Goal: Task Accomplishment & Management: Manage account settings

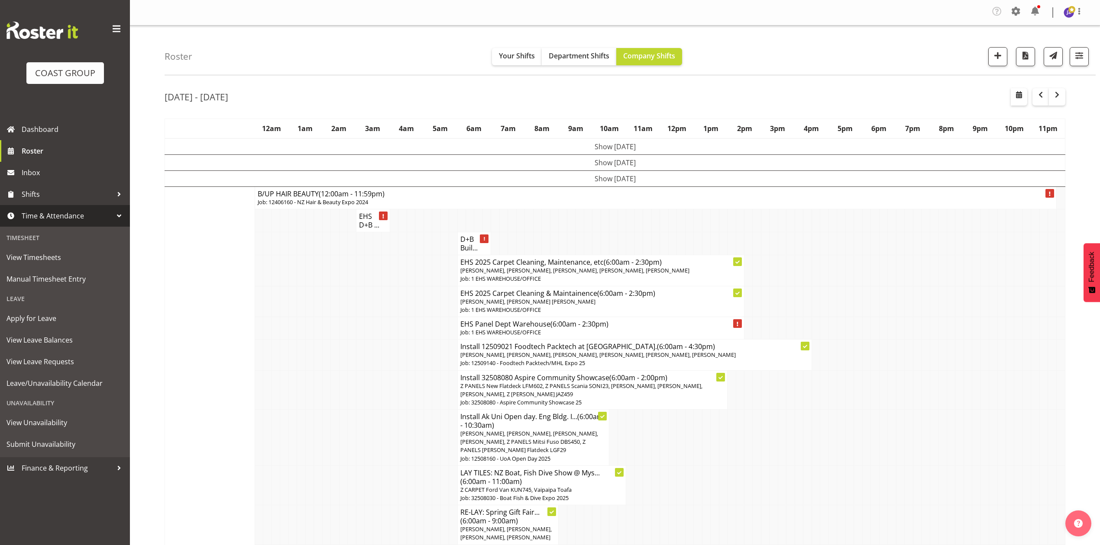
scroll to position [2159, 0]
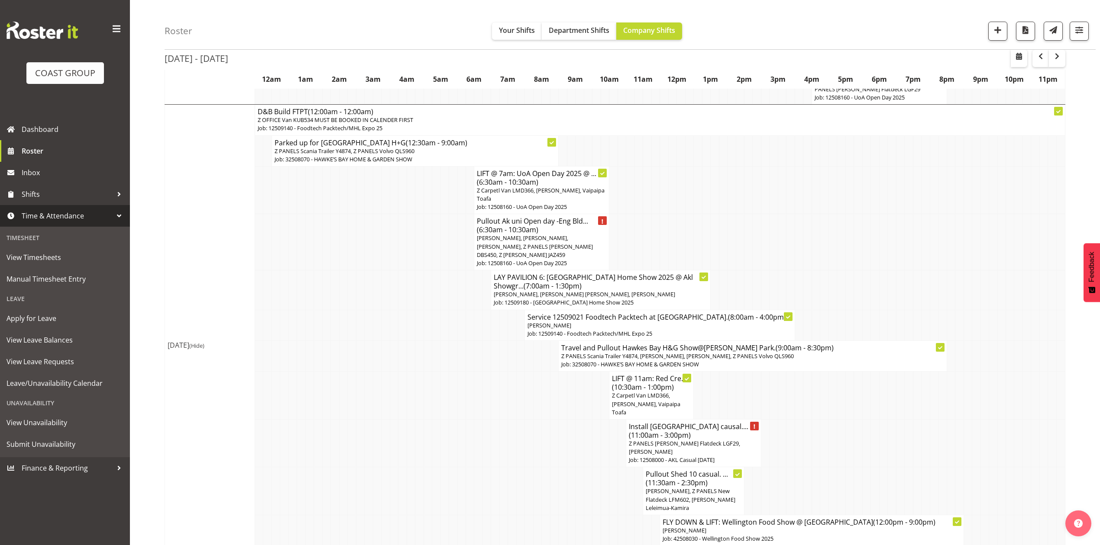
drag, startPoint x: 892, startPoint y: 184, endPoint x: 889, endPoint y: 173, distance: 11.8
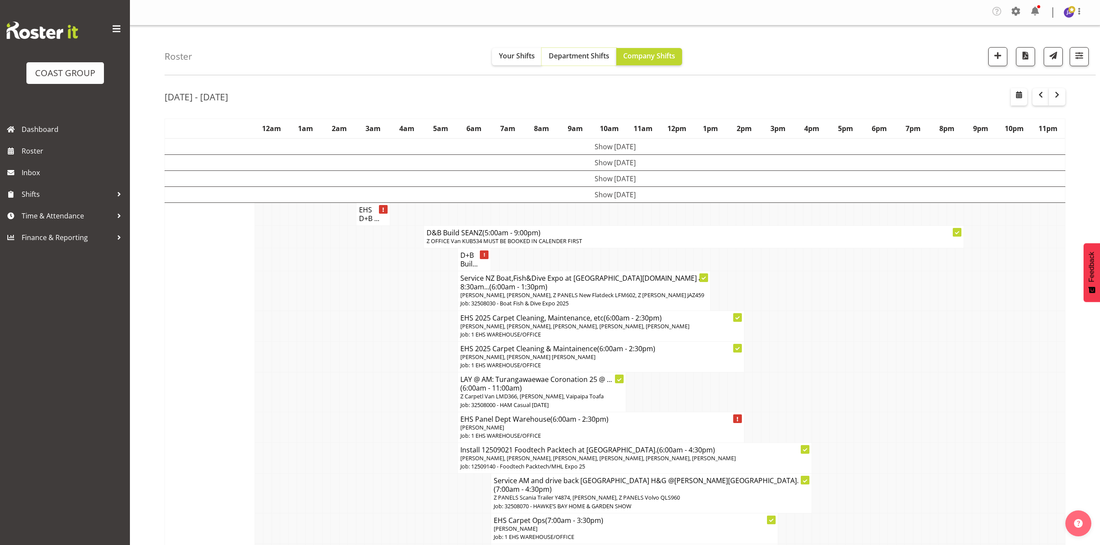
click at [581, 59] on span "Department Shifts" at bounding box center [578, 56] width 61 height 10
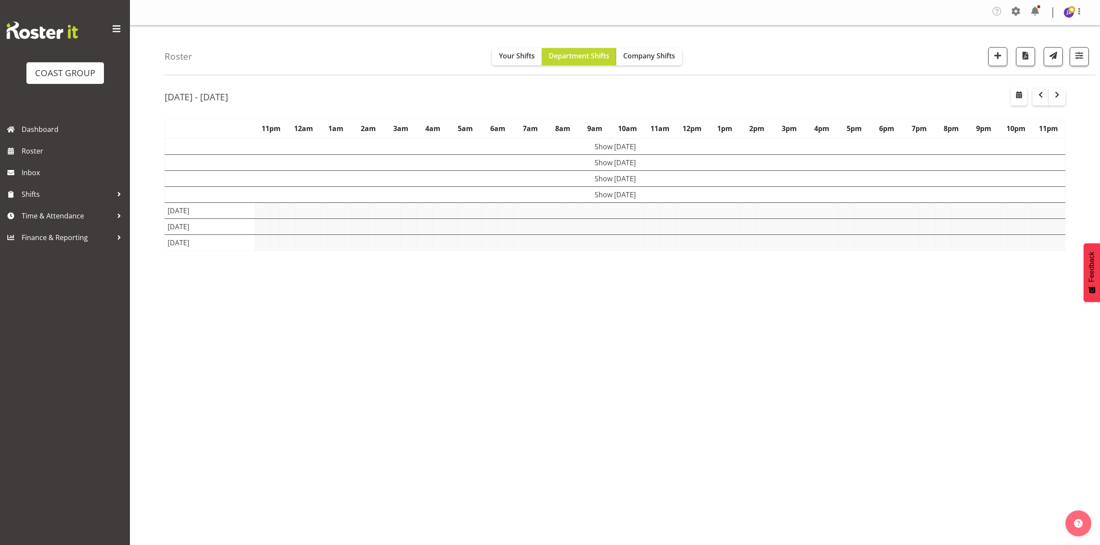
click at [758, 88] on div "[DATE] - [DATE] [DATE] - [DATE] [DATE] Day Week Fortnight Month calendar Month …" at bounding box center [631, 255] width 935 height 346
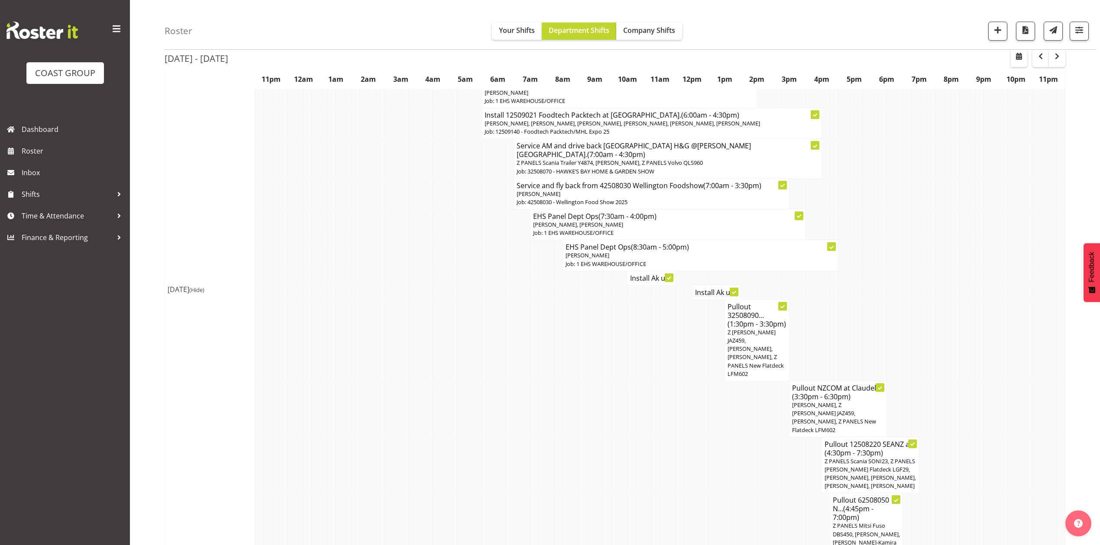
scroll to position [231, 0]
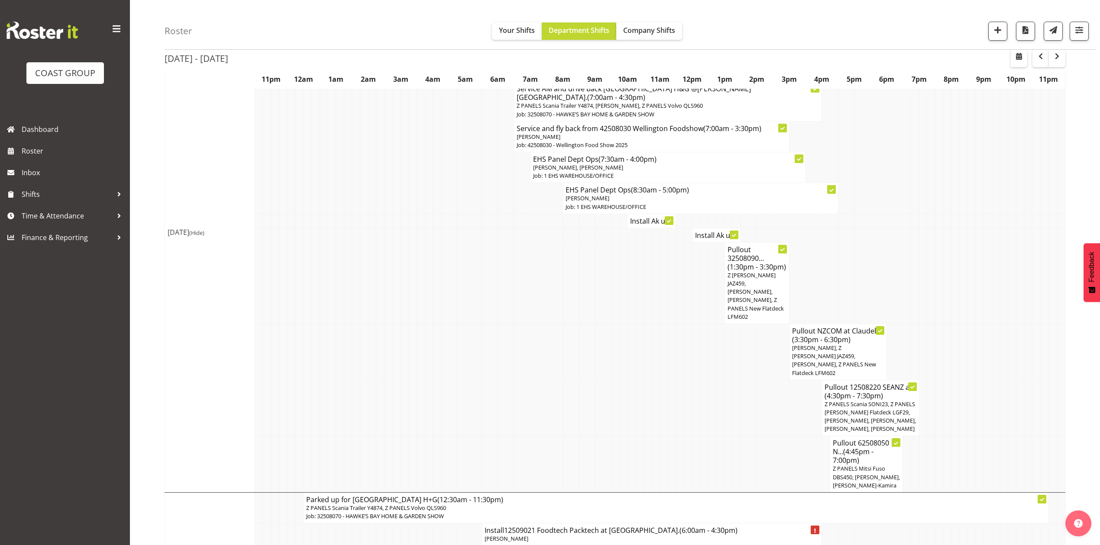
click at [653, 217] on h4 "Install Ak u..." at bounding box center [651, 221] width 43 height 9
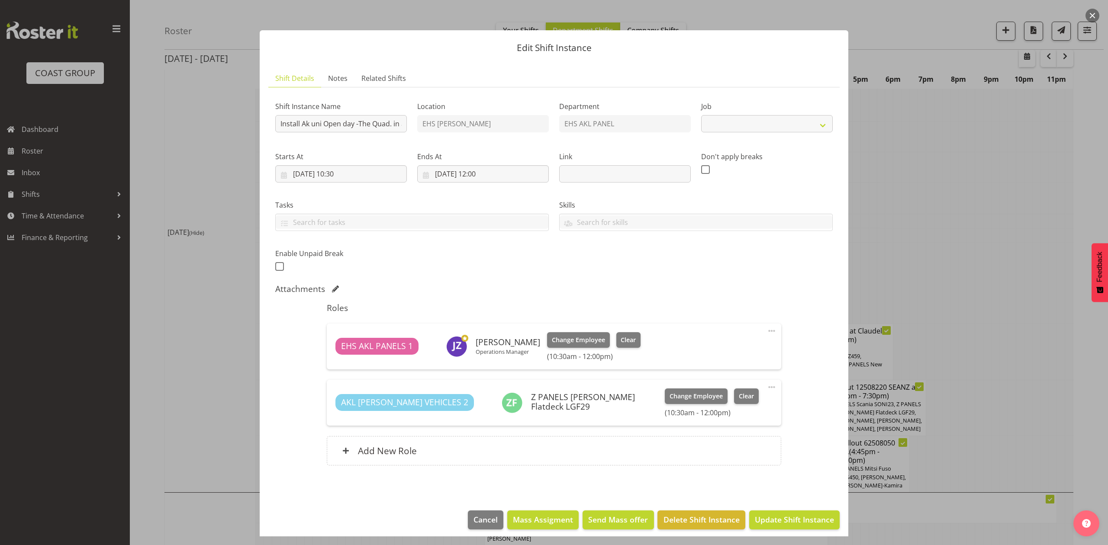
select select "9993"
click at [387, 145] on div "Starts At [DATE] 10:30 January February March April May June July August Septem…" at bounding box center [341, 163] width 142 height 48
click at [1030, 202] on div at bounding box center [554, 272] width 1108 height 545
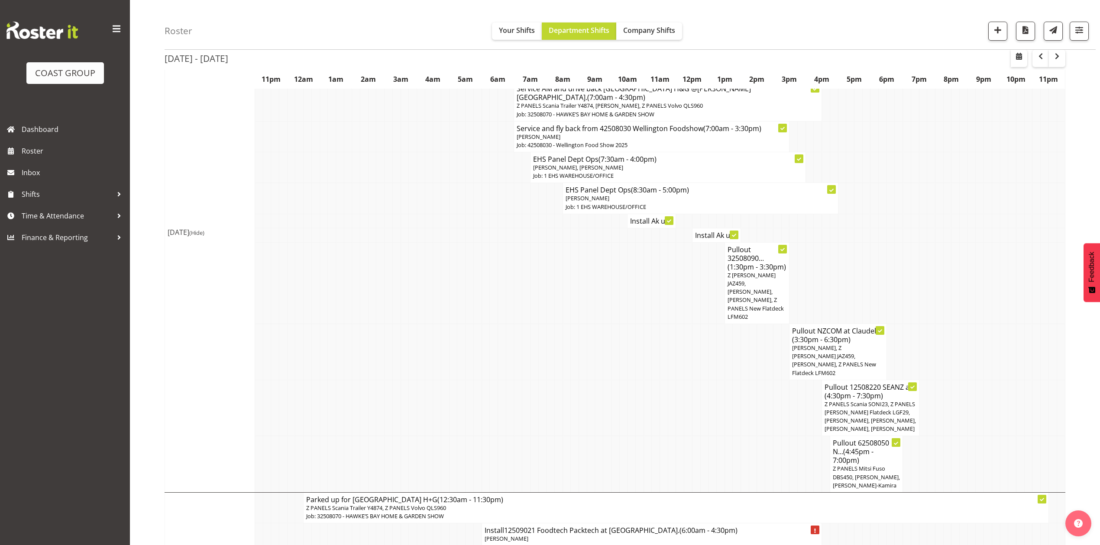
click at [944, 242] on td at bounding box center [947, 282] width 8 height 81
click at [633, 30] on span "Company Shifts" at bounding box center [649, 31] width 52 height 10
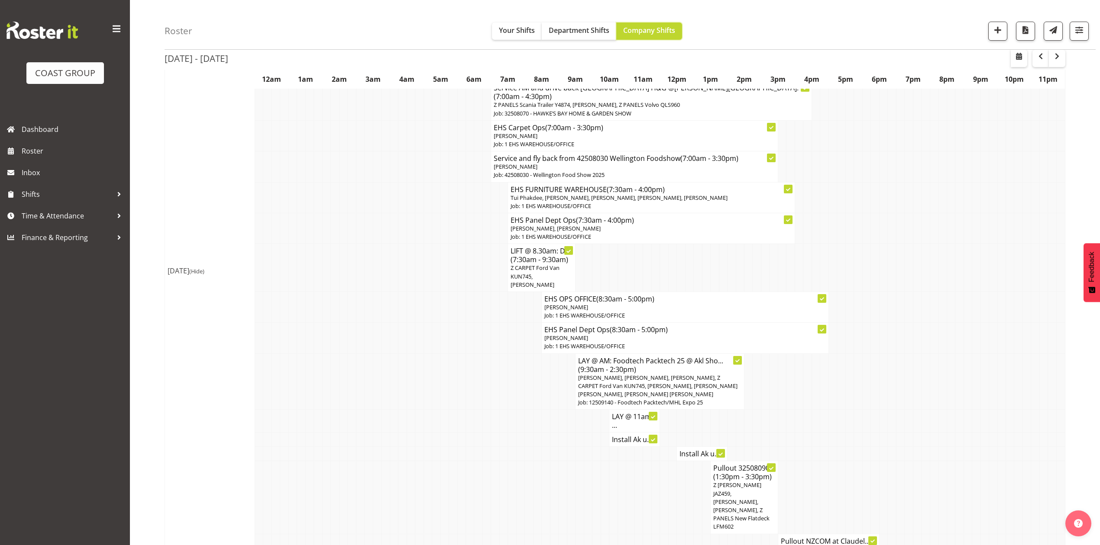
scroll to position [461, 0]
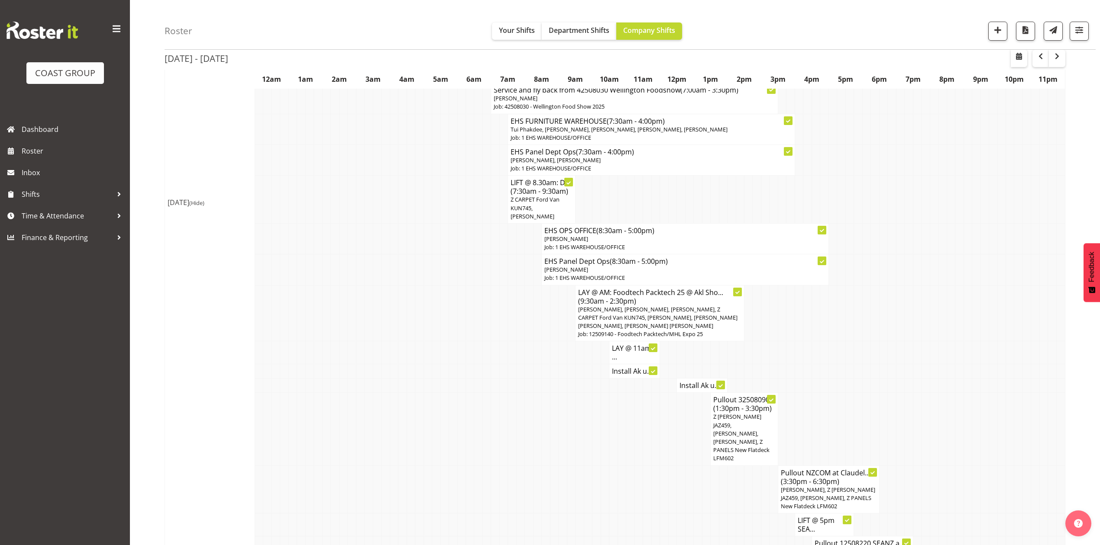
click at [617, 344] on h4 "LAY @ 11am: ..." at bounding box center [634, 352] width 45 height 17
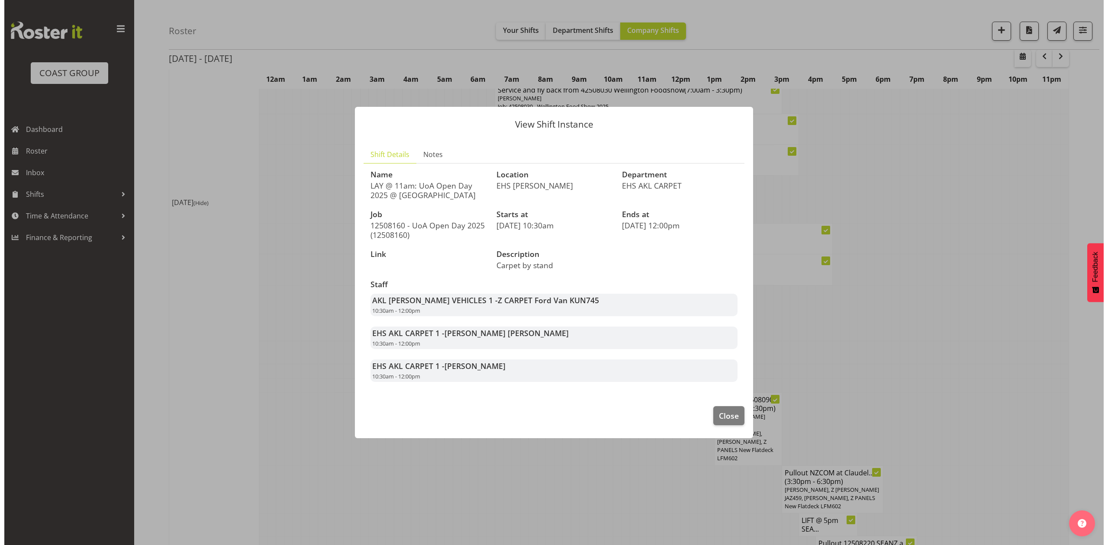
scroll to position [458, 0]
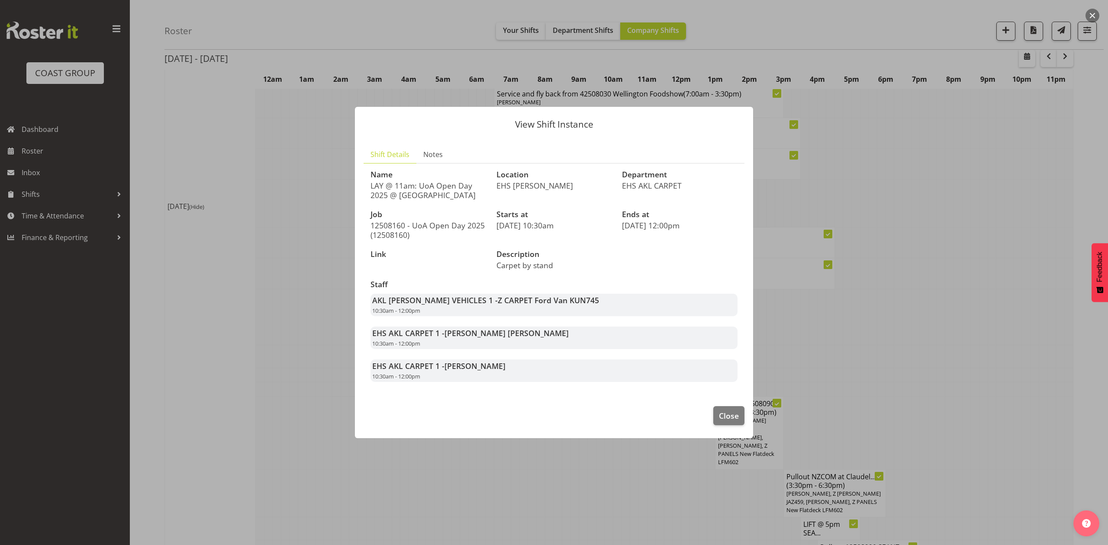
click at [876, 311] on div at bounding box center [554, 272] width 1108 height 545
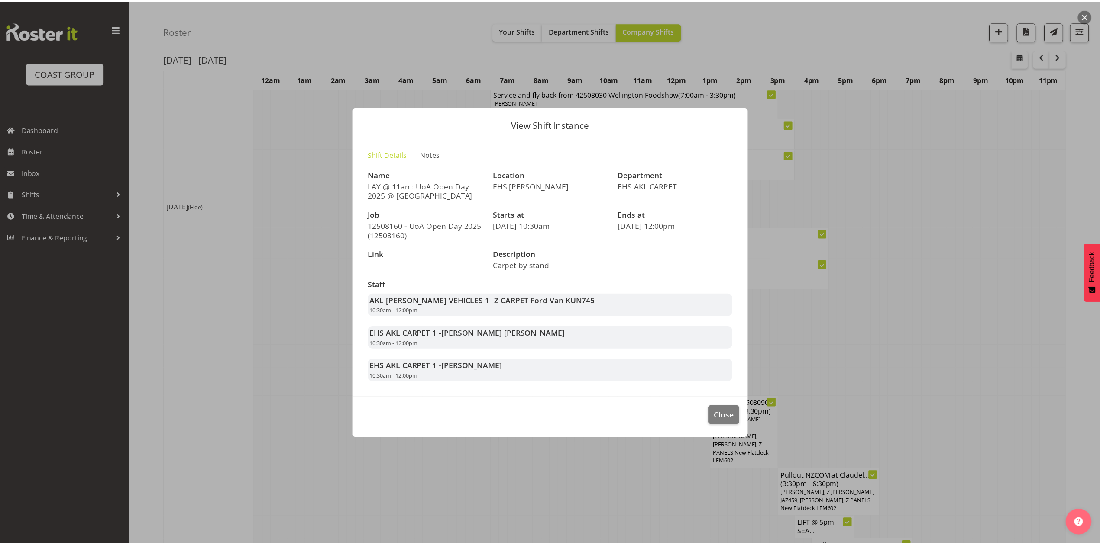
scroll to position [461, 0]
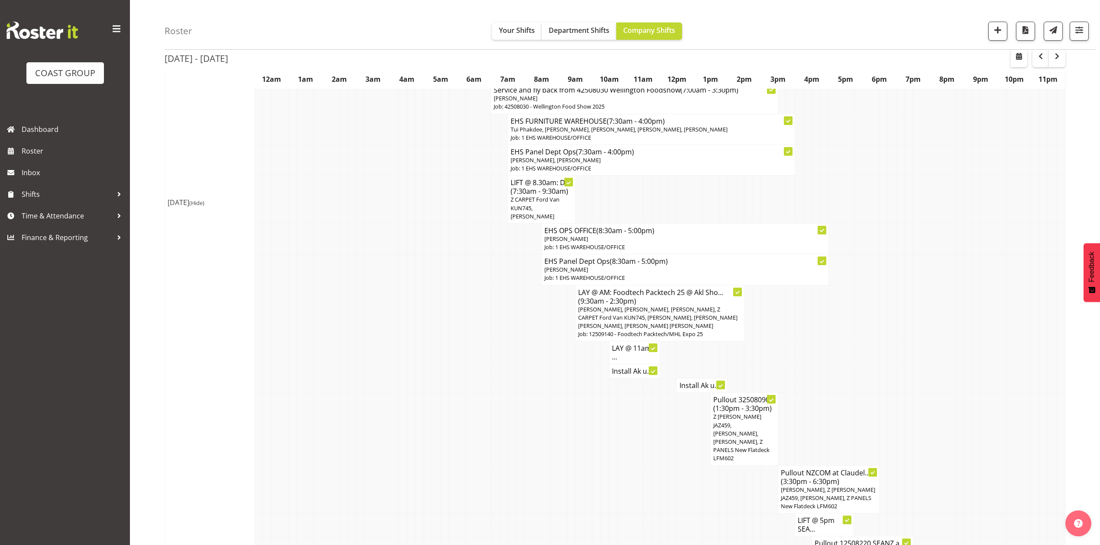
click at [701, 381] on h4 "Install Ak u..." at bounding box center [701, 385] width 45 height 9
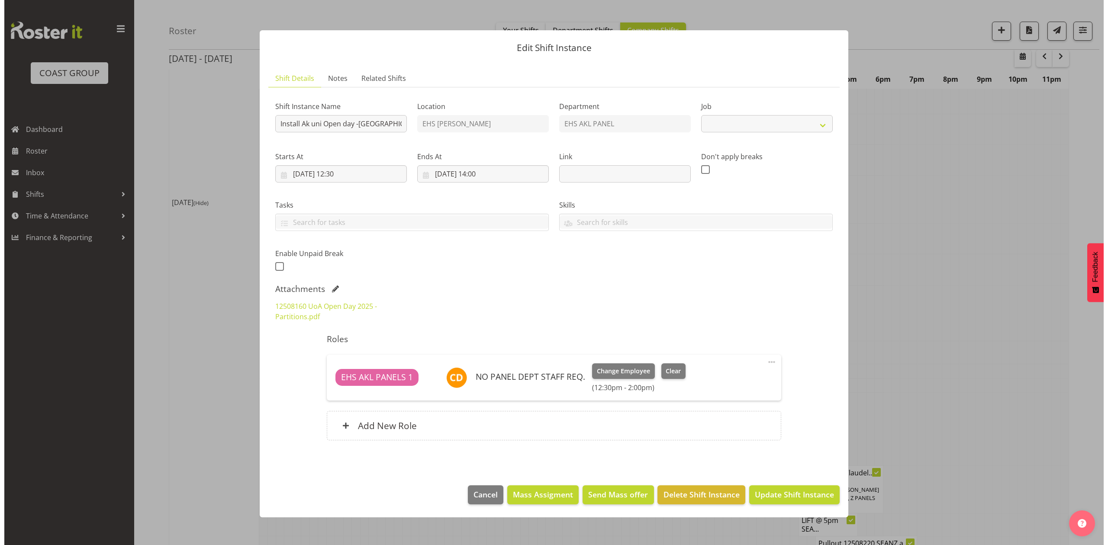
scroll to position [458, 0]
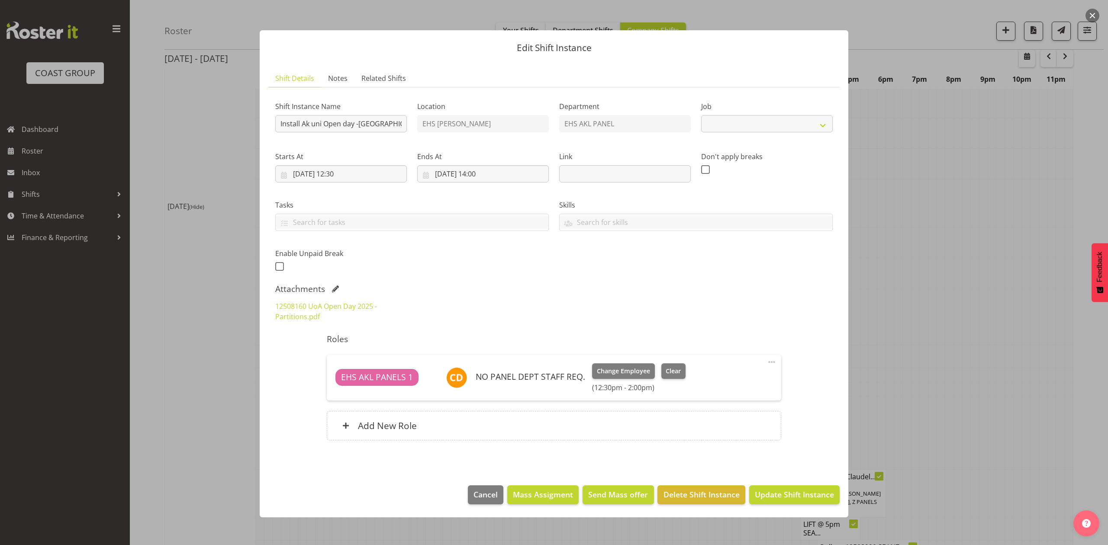
select select "9993"
click at [952, 300] on div at bounding box center [554, 272] width 1108 height 545
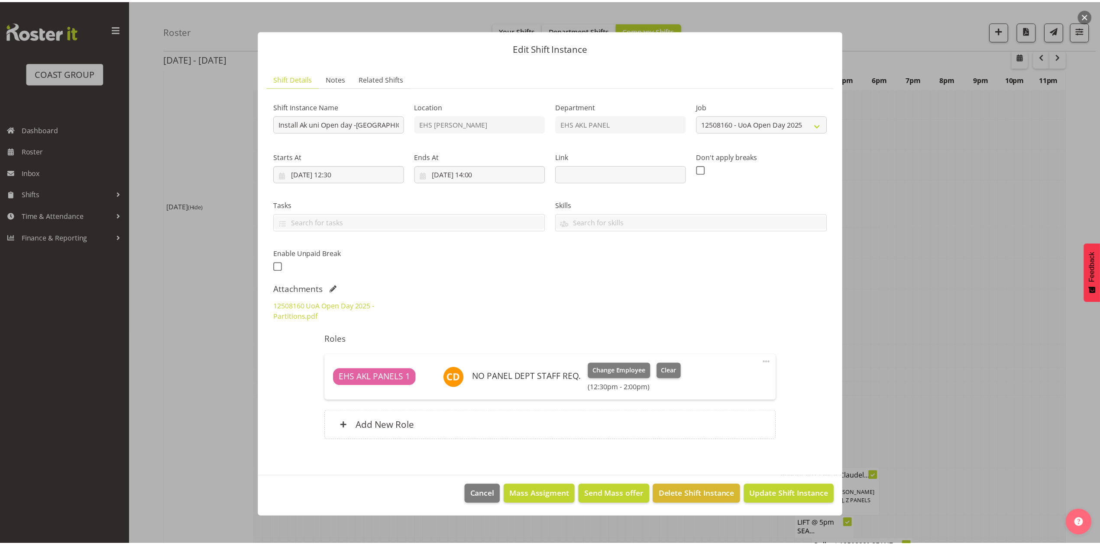
scroll to position [461, 0]
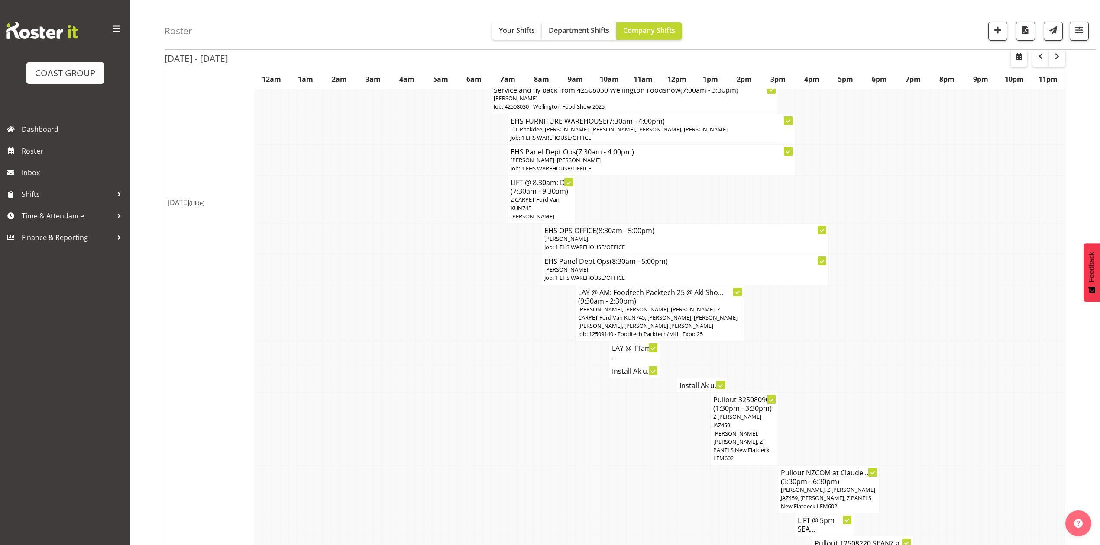
click at [626, 345] on h4 "LAY @ 11am: ..." at bounding box center [634, 352] width 45 height 17
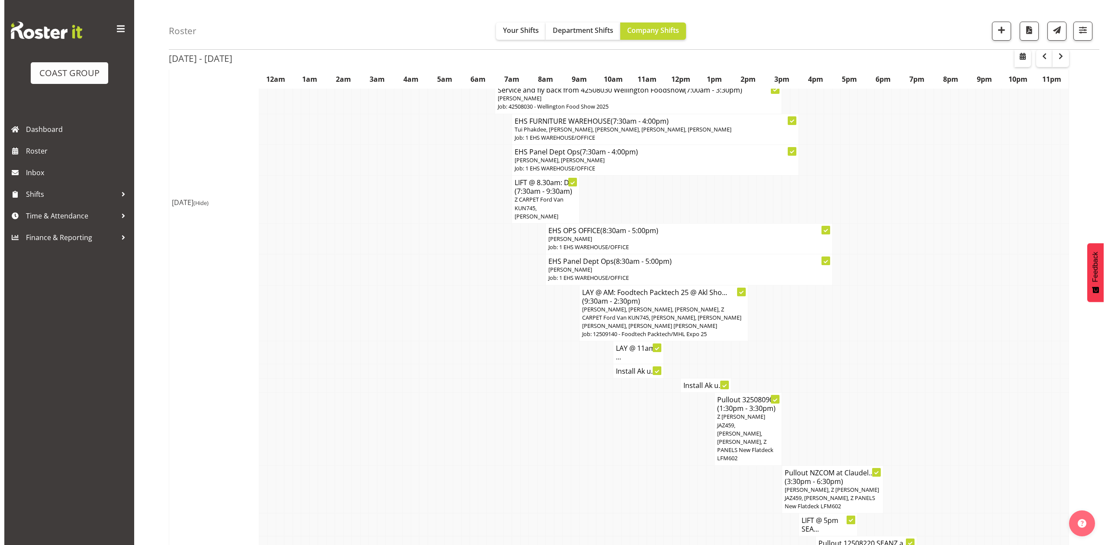
scroll to position [458, 0]
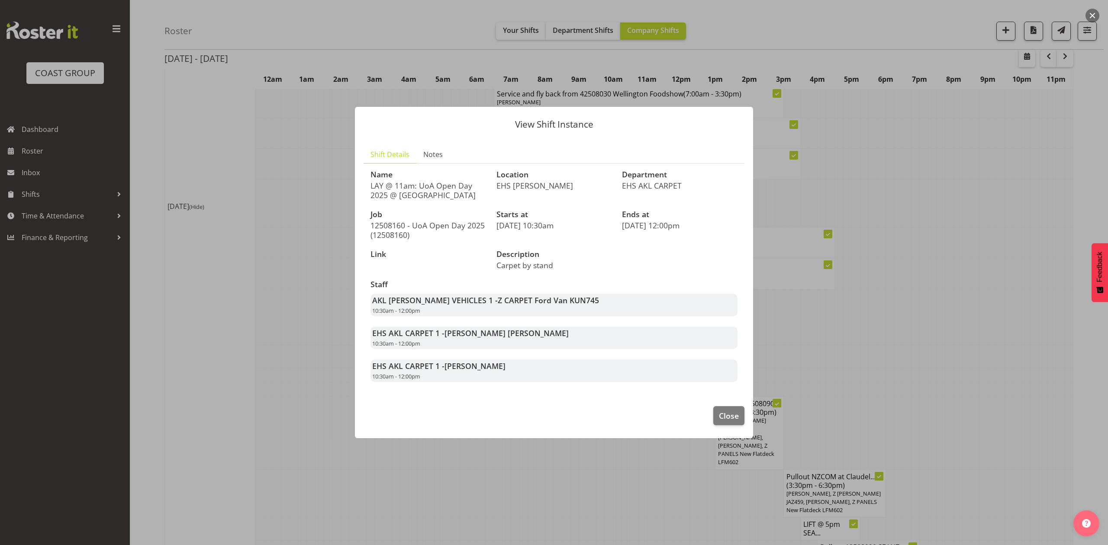
click at [803, 322] on div at bounding box center [554, 272] width 1108 height 545
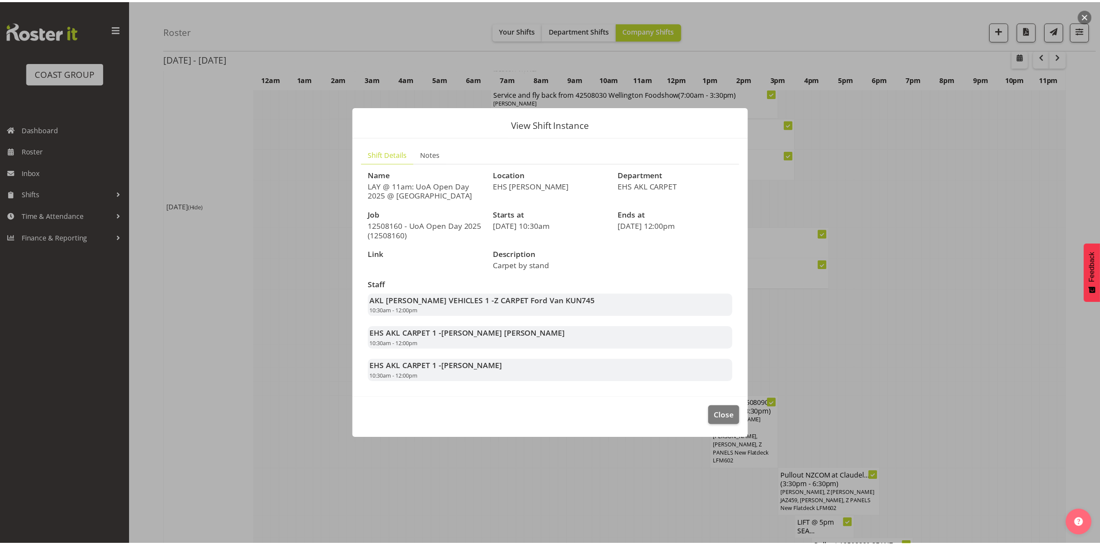
scroll to position [461, 0]
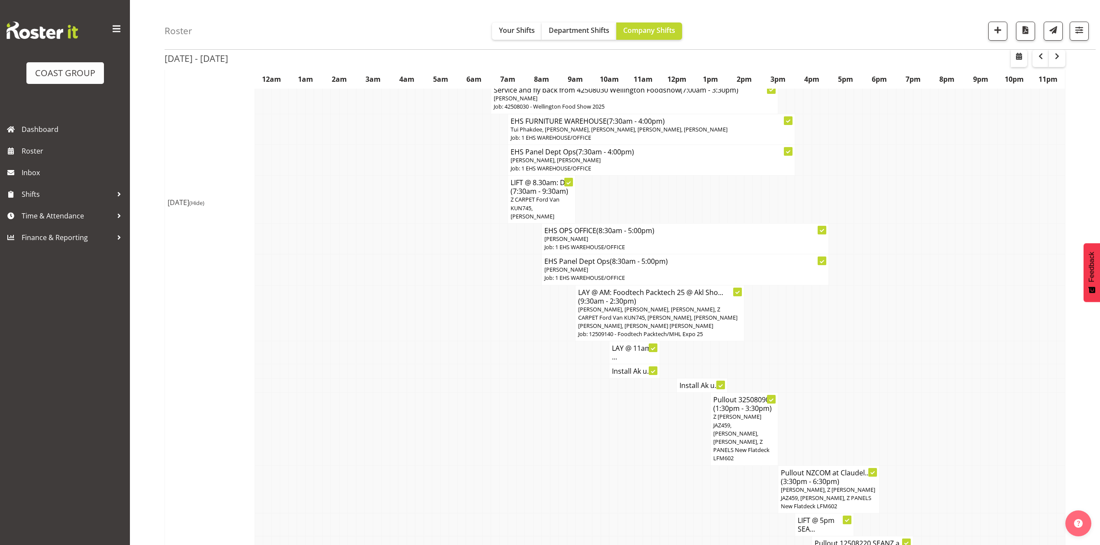
click at [624, 371] on td "Install Ak u..." at bounding box center [634, 371] width 51 height 14
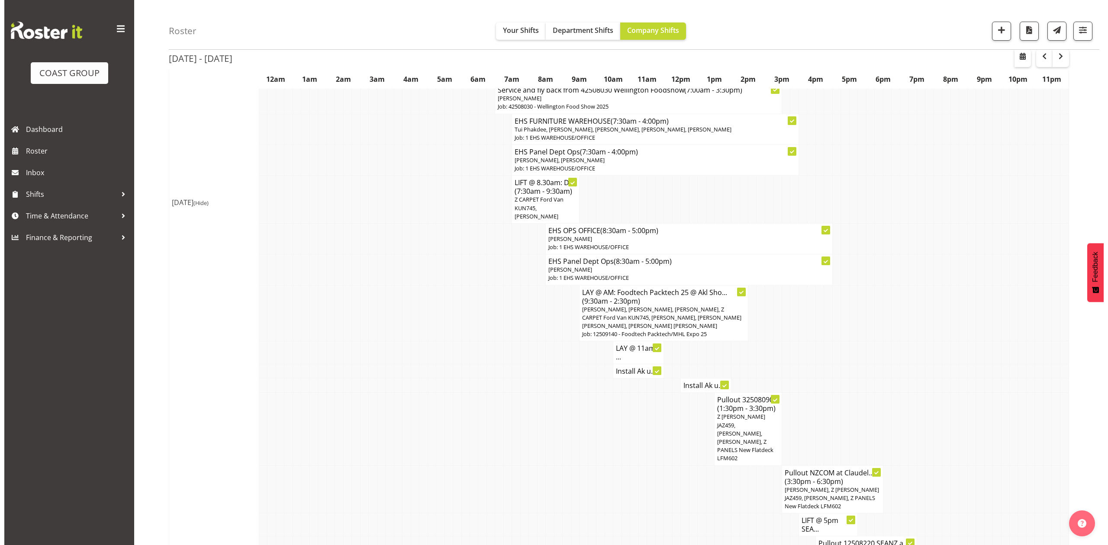
scroll to position [458, 0]
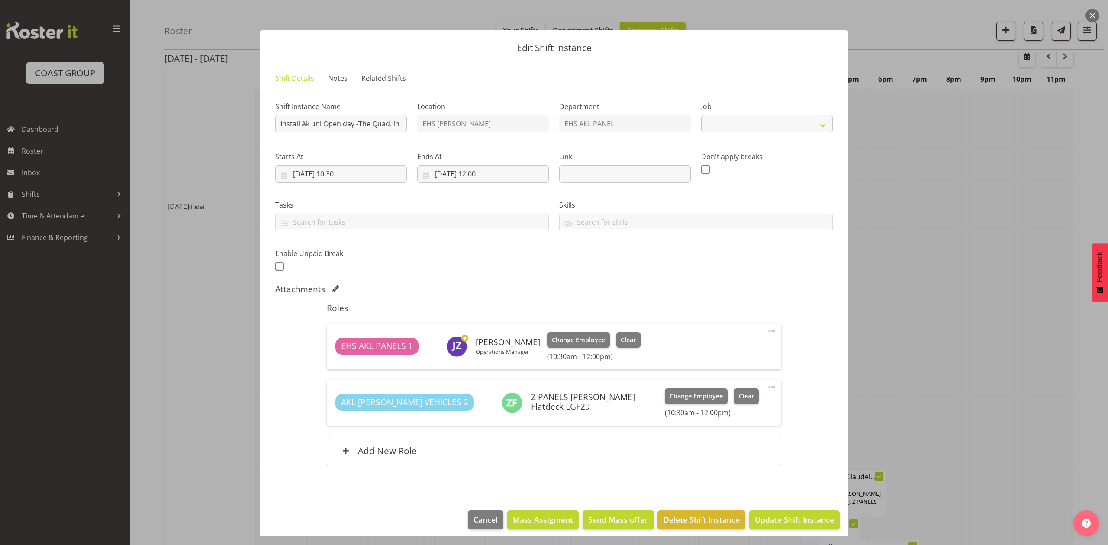
select select "9993"
click at [1001, 272] on div at bounding box center [554, 272] width 1108 height 545
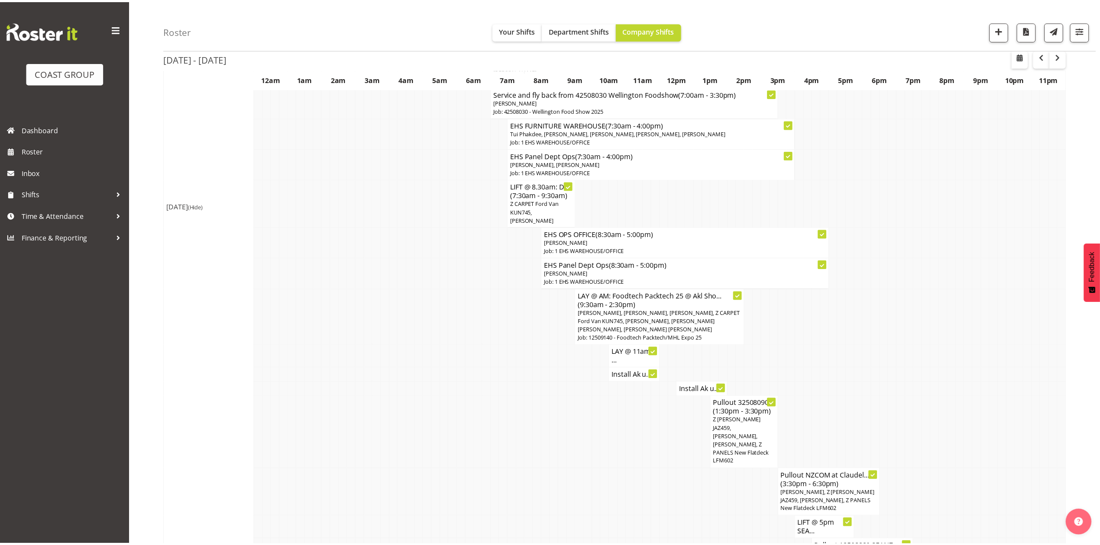
scroll to position [461, 0]
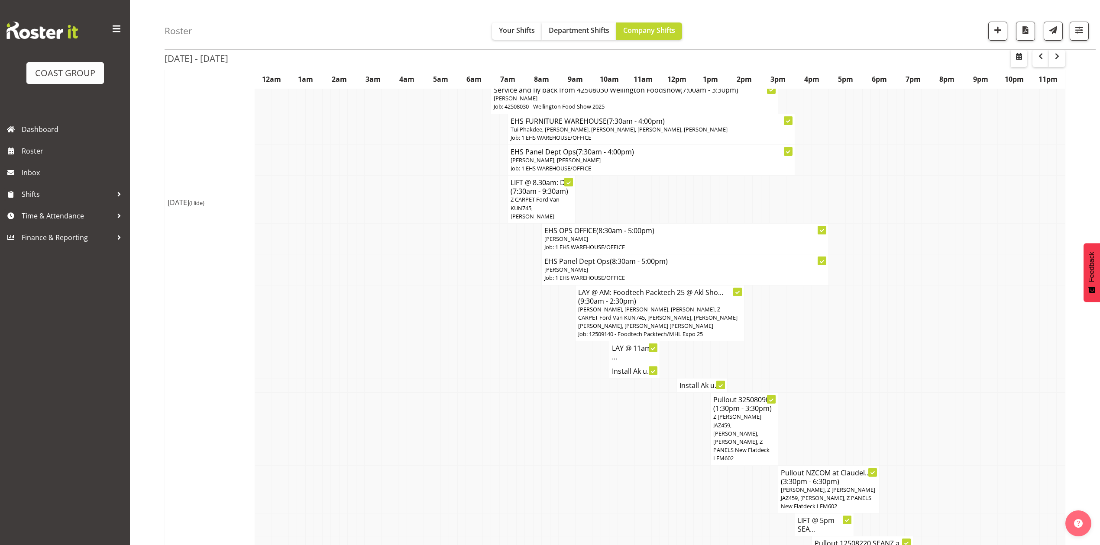
click at [622, 349] on h4 "LAY @ 11am: ..." at bounding box center [634, 352] width 45 height 17
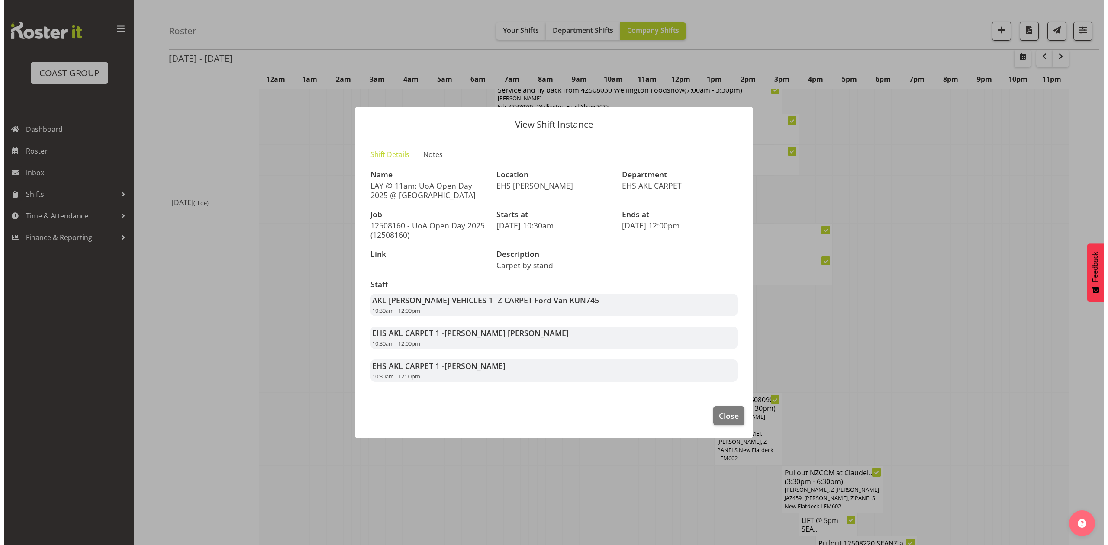
scroll to position [458, 0]
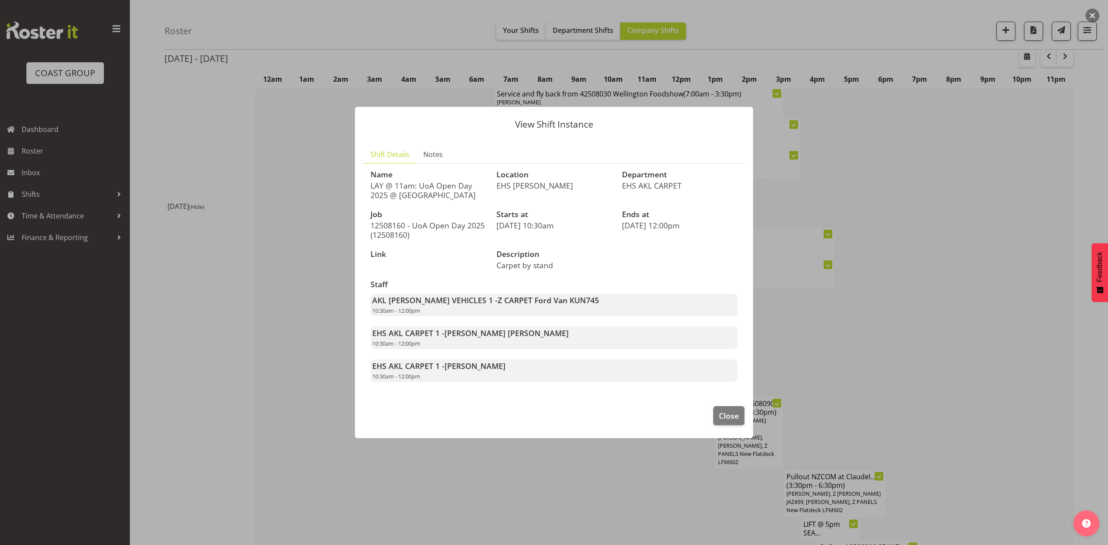
click at [825, 331] on div at bounding box center [554, 272] width 1108 height 545
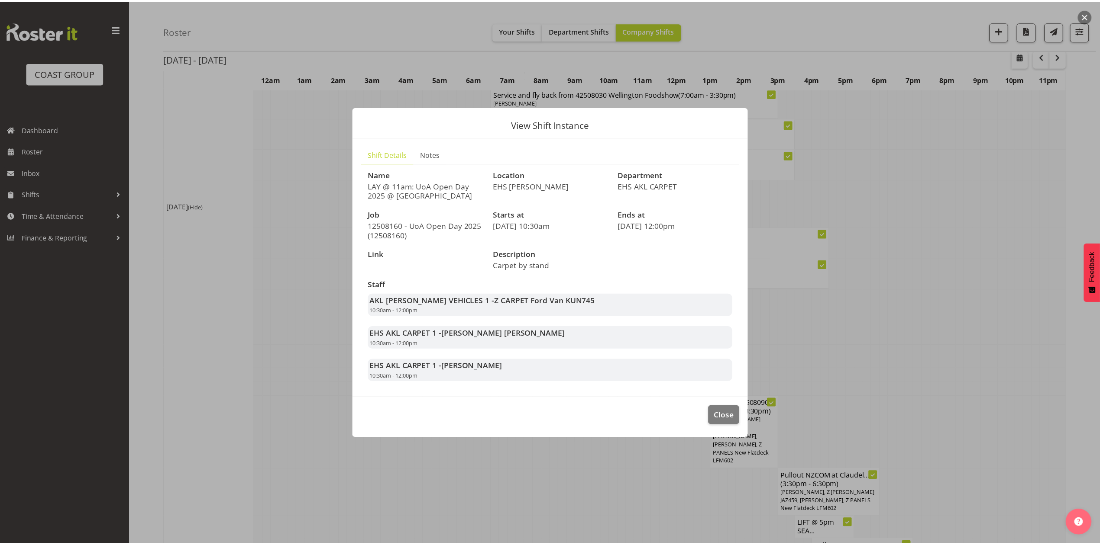
scroll to position [461, 0]
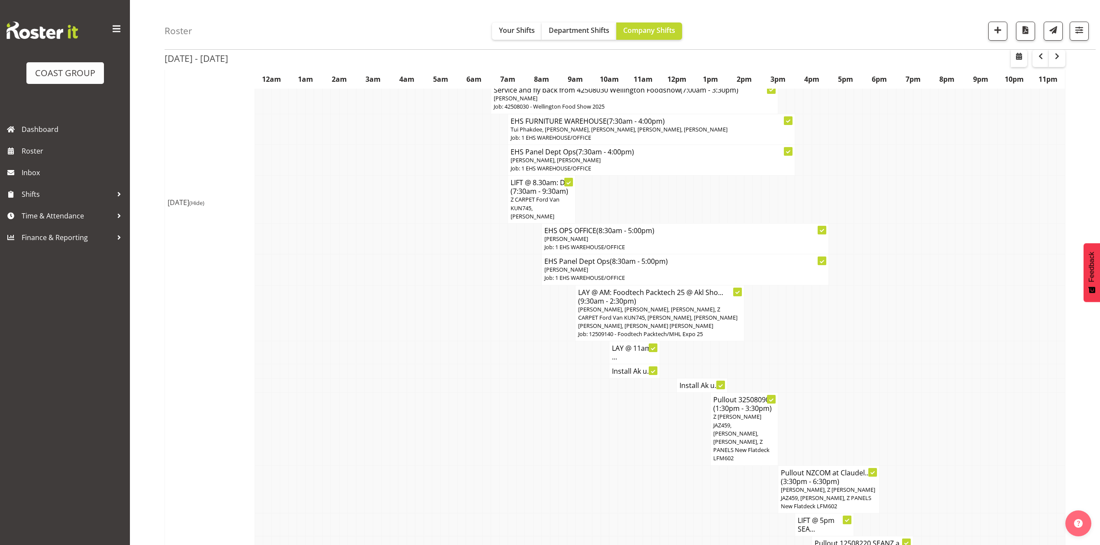
click at [700, 381] on h4 "Install Ak u..." at bounding box center [701, 385] width 45 height 9
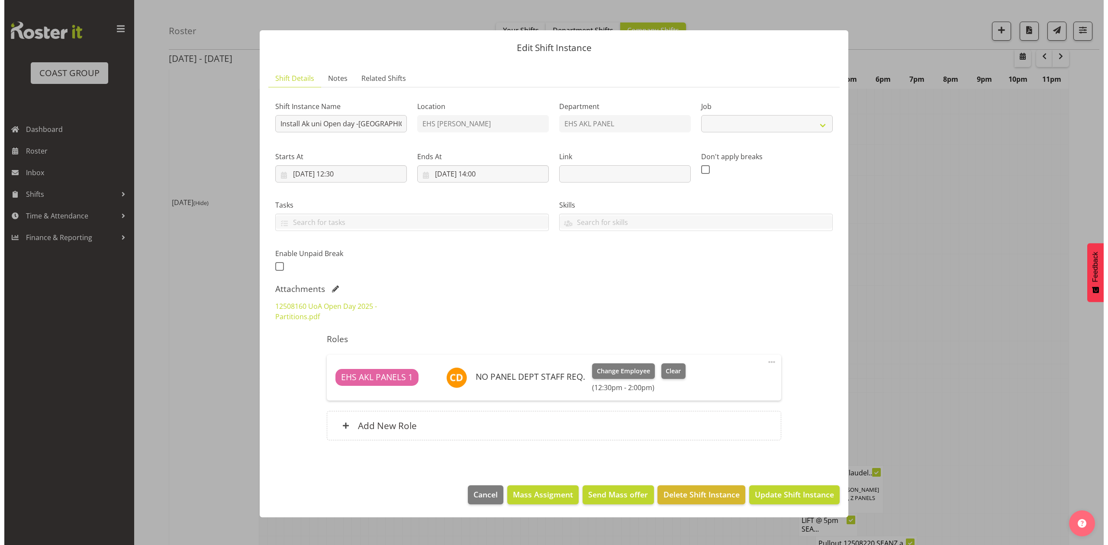
scroll to position [458, 0]
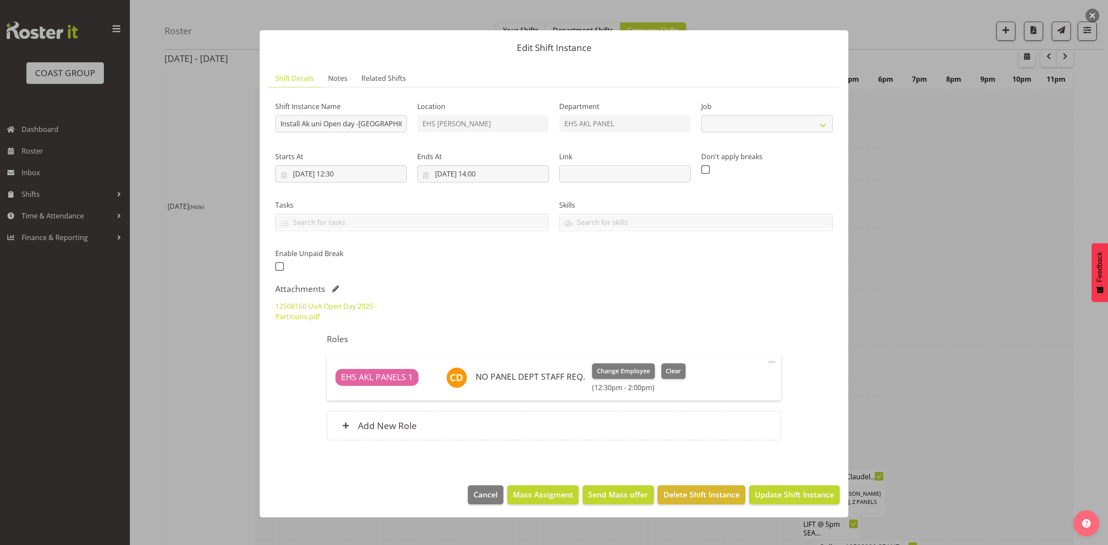
select select "9993"
click at [1065, 310] on div at bounding box center [554, 272] width 1108 height 545
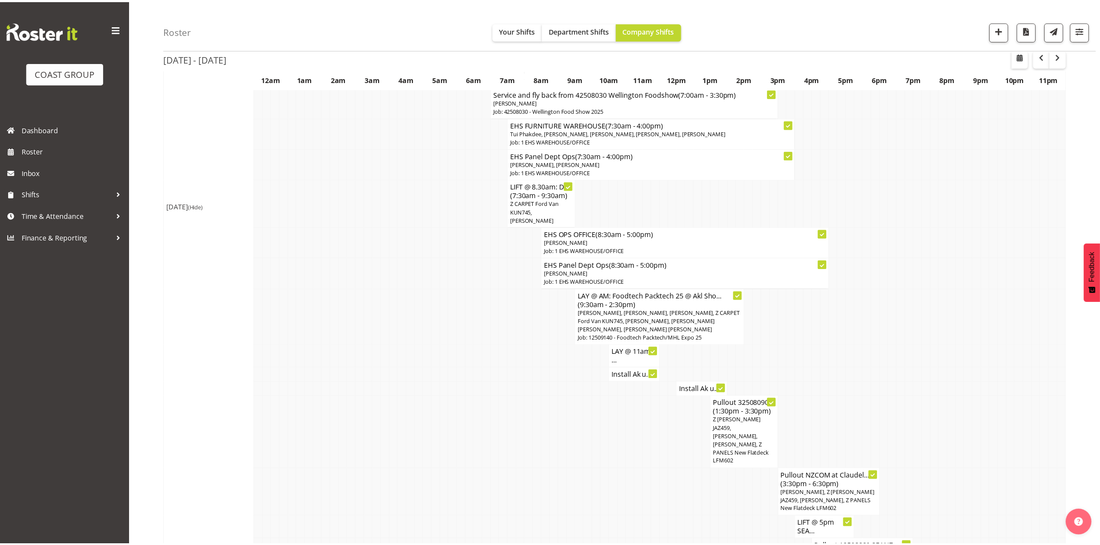
scroll to position [461, 0]
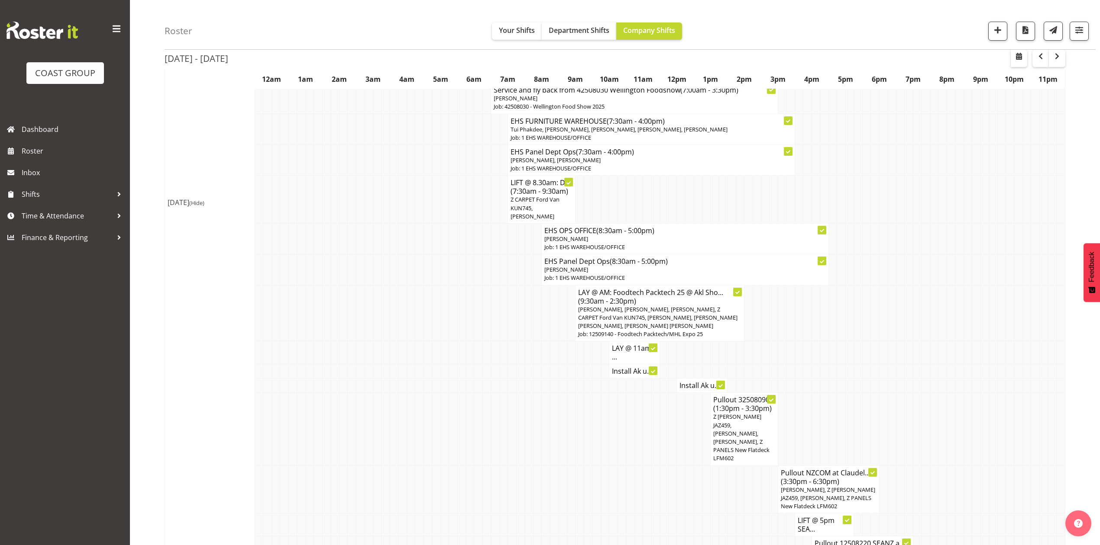
click at [615, 371] on td "Install Ak u..." at bounding box center [634, 371] width 51 height 14
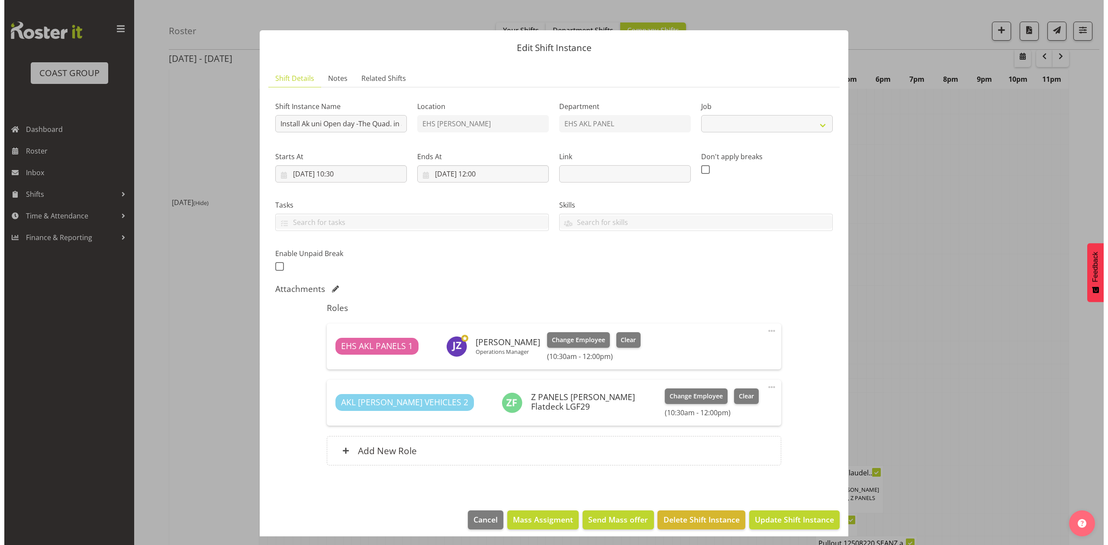
scroll to position [458, 0]
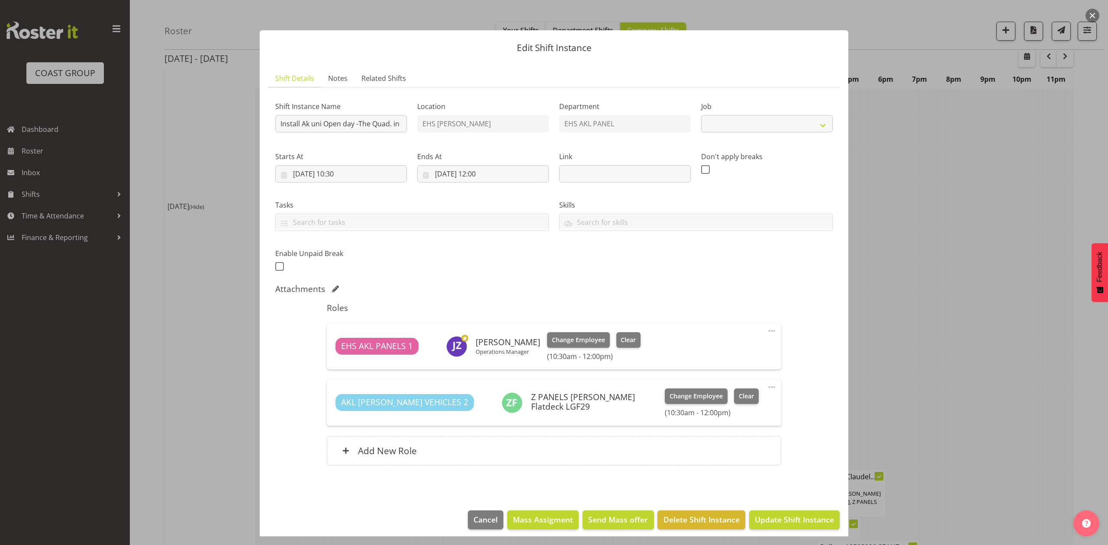
select select "9993"
click at [948, 346] on div at bounding box center [554, 272] width 1108 height 545
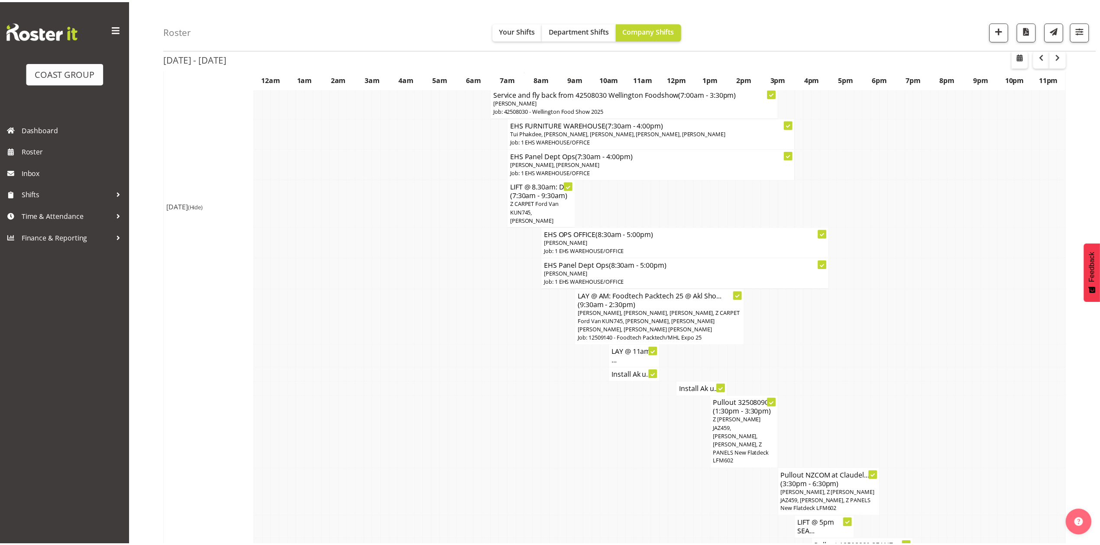
scroll to position [461, 0]
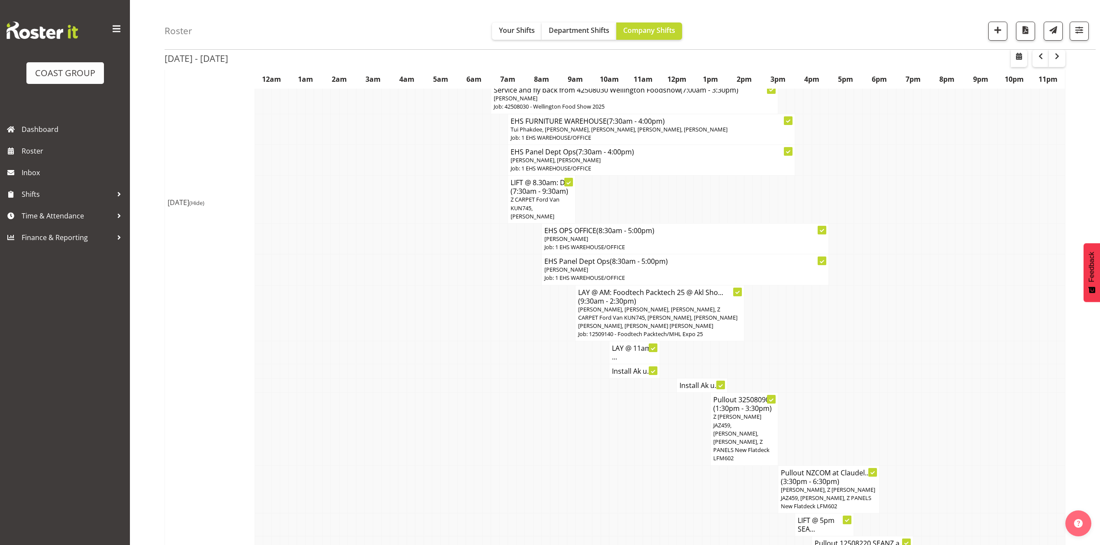
click at [632, 344] on h4 "LAY @ 11am: ..." at bounding box center [634, 352] width 45 height 17
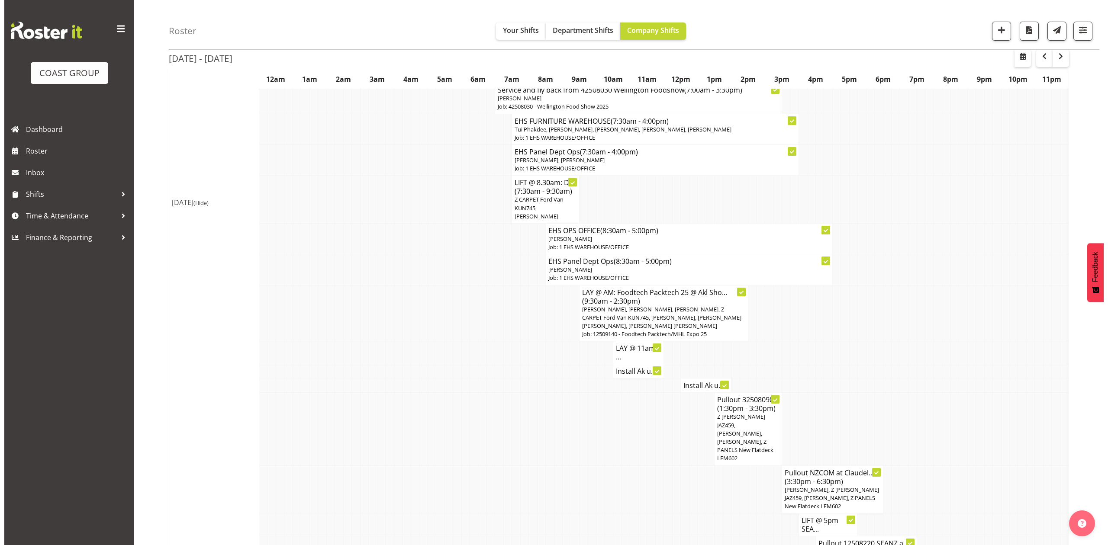
scroll to position [458, 0]
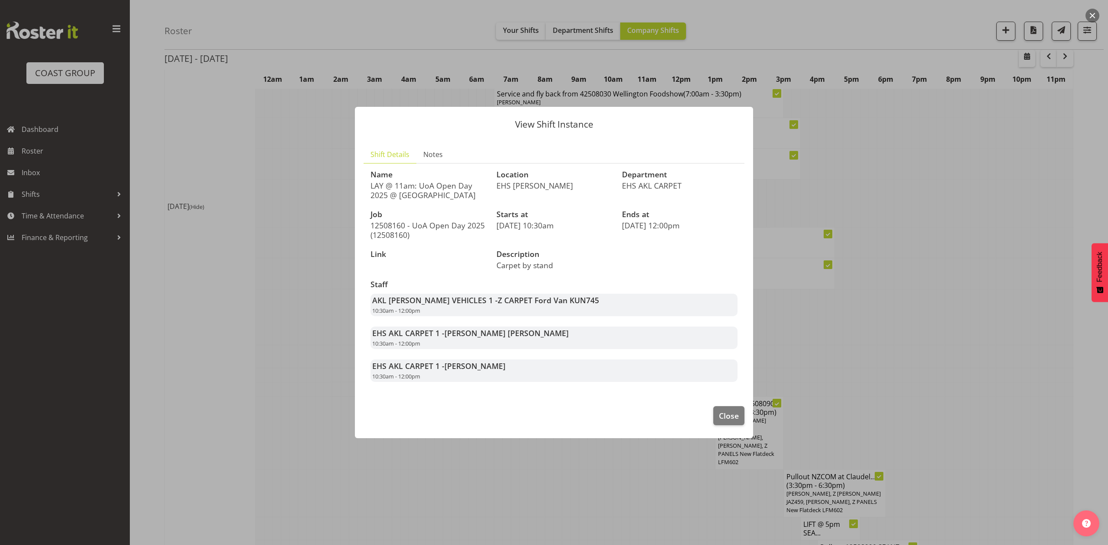
click at [863, 327] on div at bounding box center [554, 272] width 1108 height 545
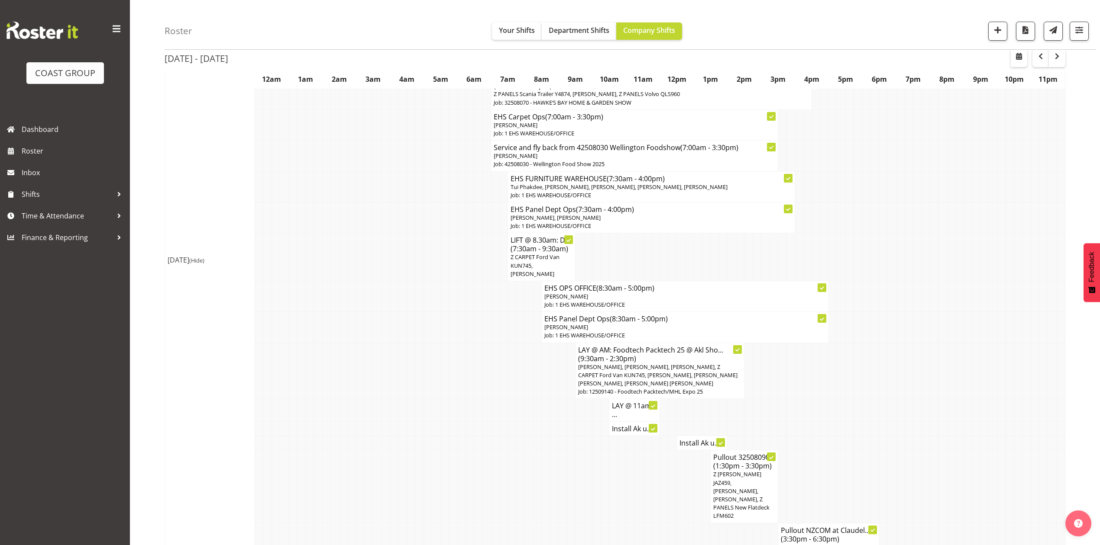
scroll to position [346, 0]
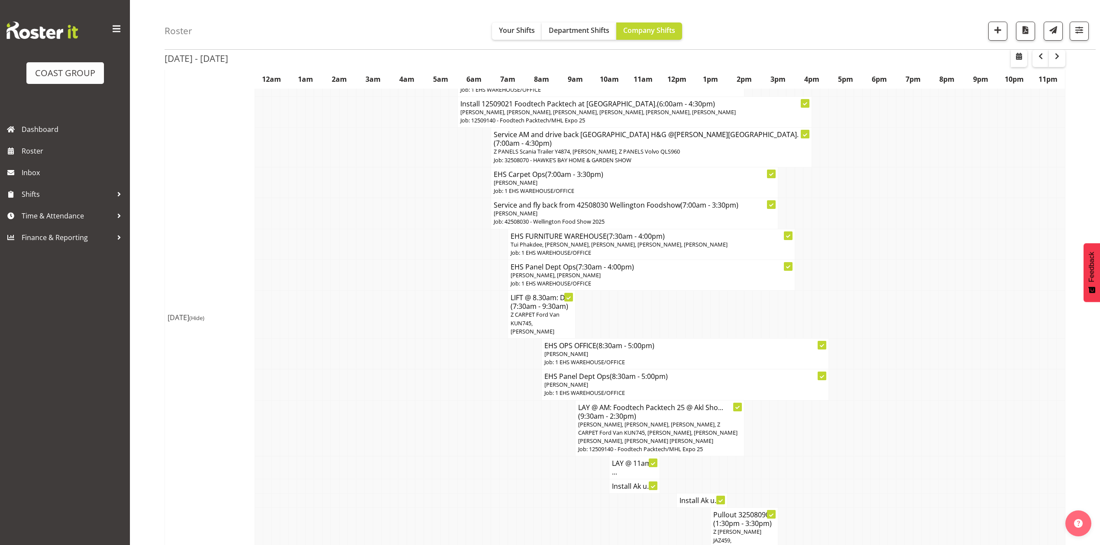
click at [556, 317] on p "Z CARPET Ford Van KUN745, [PERSON_NAME]" at bounding box center [541, 323] width 62 height 25
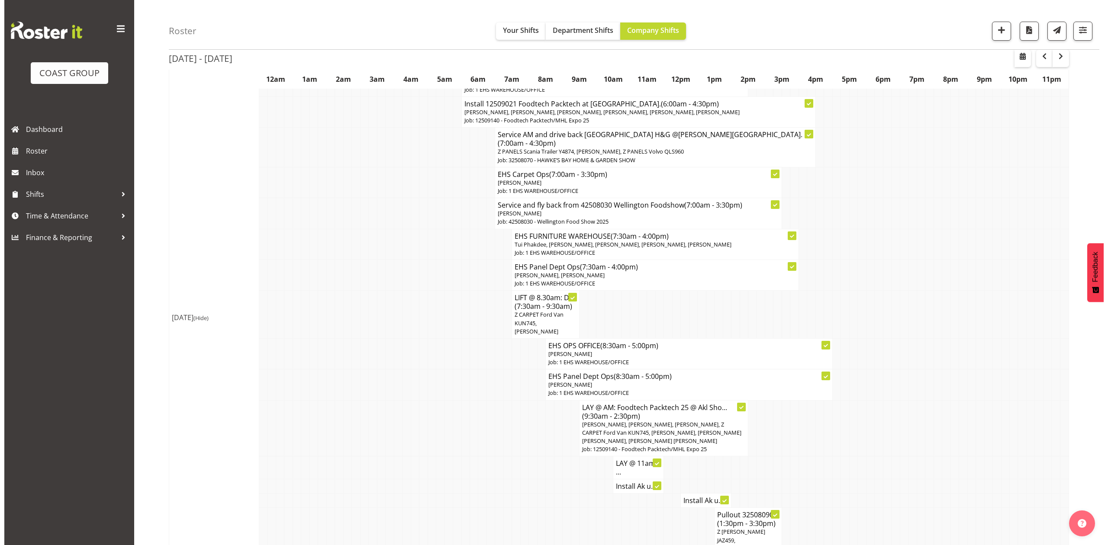
scroll to position [342, 0]
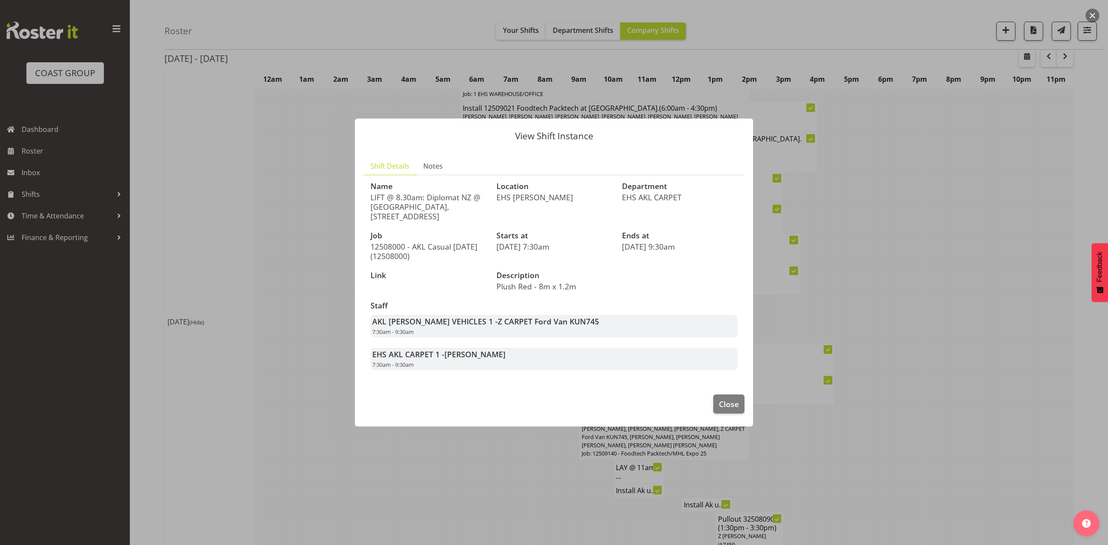
click at [590, 289] on div "Description Plush Red - 8m x 1.2m" at bounding box center [585, 281] width 189 height 30
click at [882, 272] on div at bounding box center [554, 272] width 1108 height 545
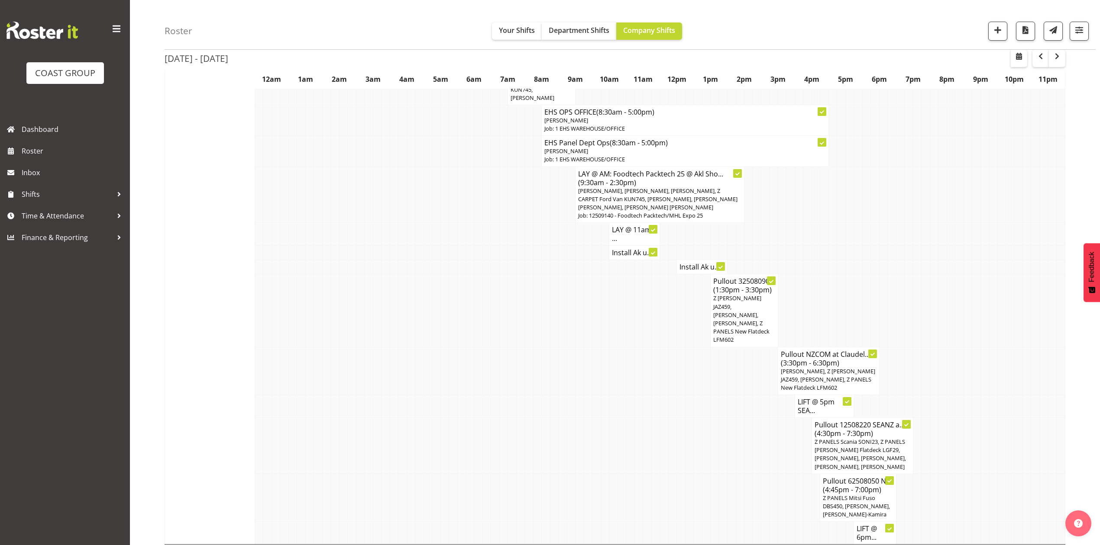
scroll to position [577, 0]
click at [915, 303] on td at bounding box center [917, 313] width 8 height 73
drag, startPoint x: 287, startPoint y: 270, endPoint x: 585, endPoint y: 279, distance: 298.0
click at [298, 271] on tr "Install Ak u..." at bounding box center [615, 270] width 900 height 14
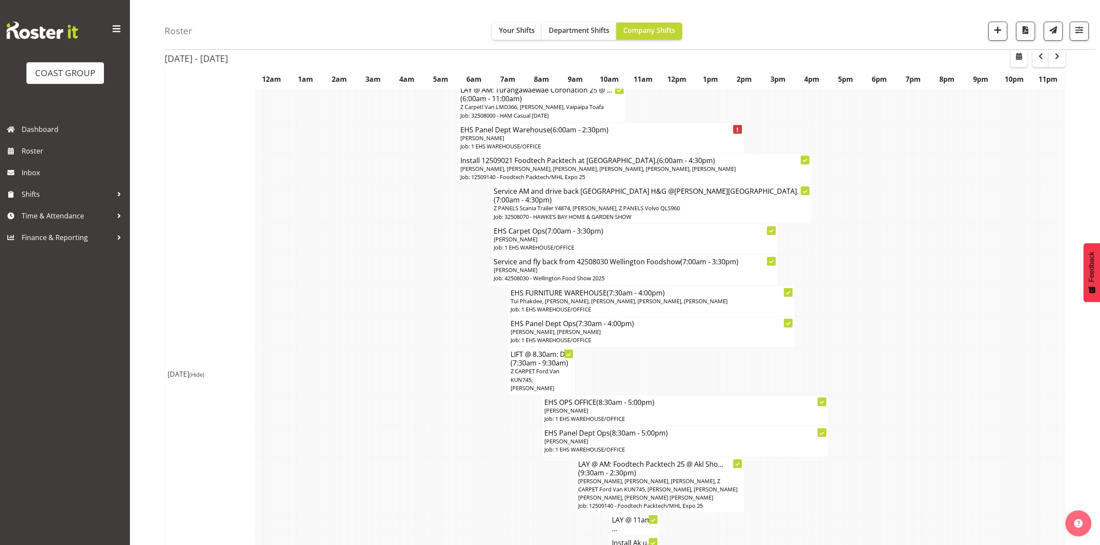
scroll to position [288, 0]
click at [813, 229] on td at bounding box center [815, 240] width 8 height 31
click at [856, 287] on td at bounding box center [858, 302] width 8 height 31
click at [885, 318] on td at bounding box center [883, 333] width 8 height 31
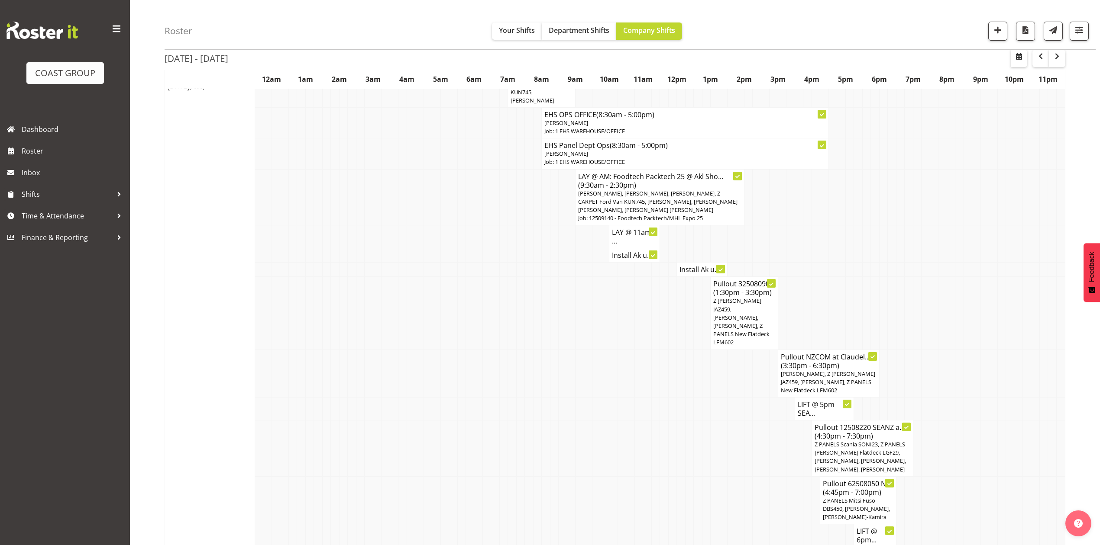
scroll to position [577, 0]
click at [923, 306] on td at bounding box center [925, 313] width 8 height 73
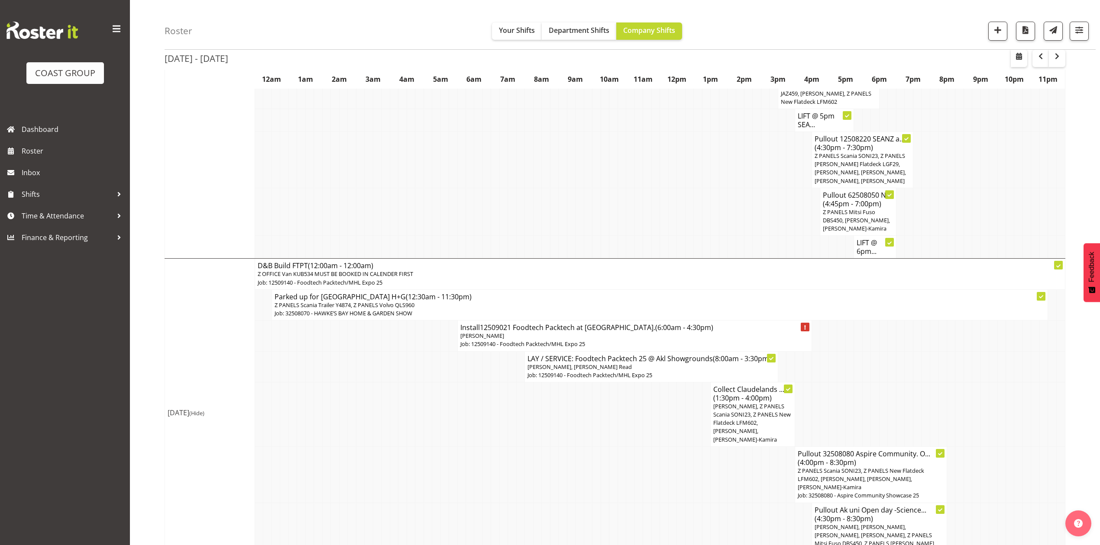
scroll to position [923, 0]
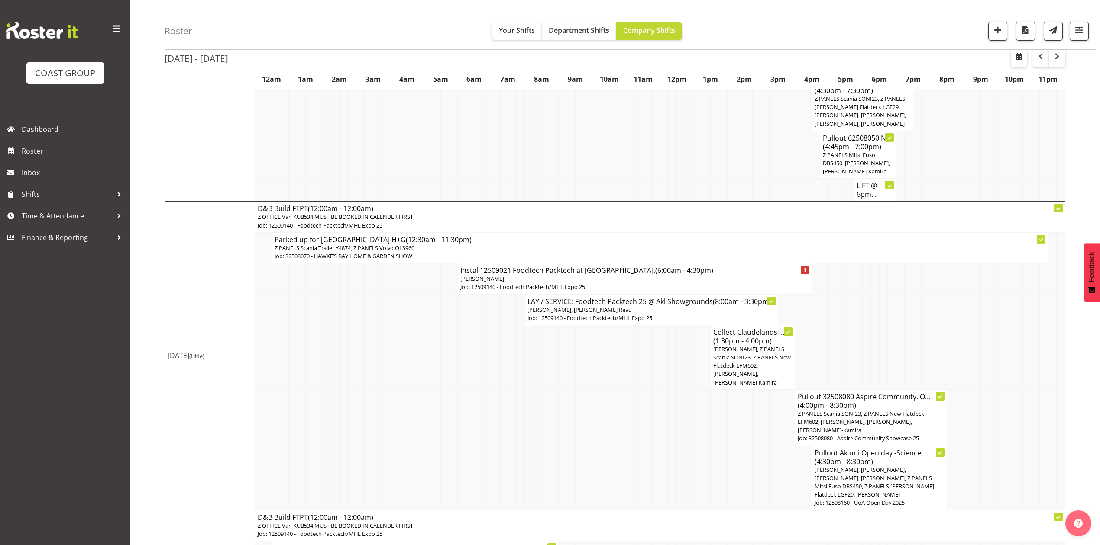
click at [617, 364] on td at bounding box center [621, 357] width 8 height 65
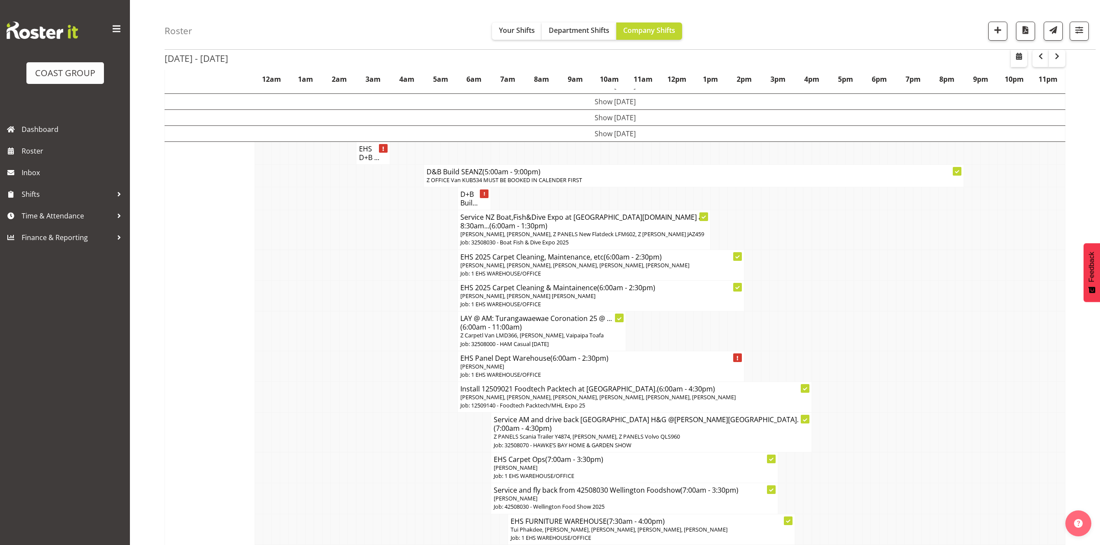
scroll to position [0, 0]
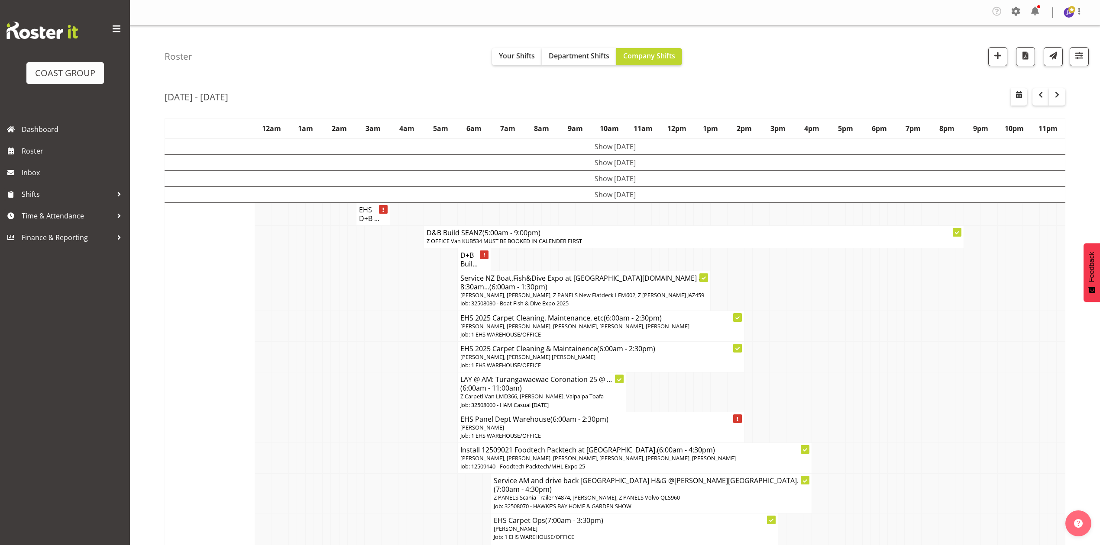
click at [837, 317] on td at bounding box center [841, 326] width 8 height 31
click at [616, 196] on td "Show [DATE]" at bounding box center [615, 195] width 900 height 16
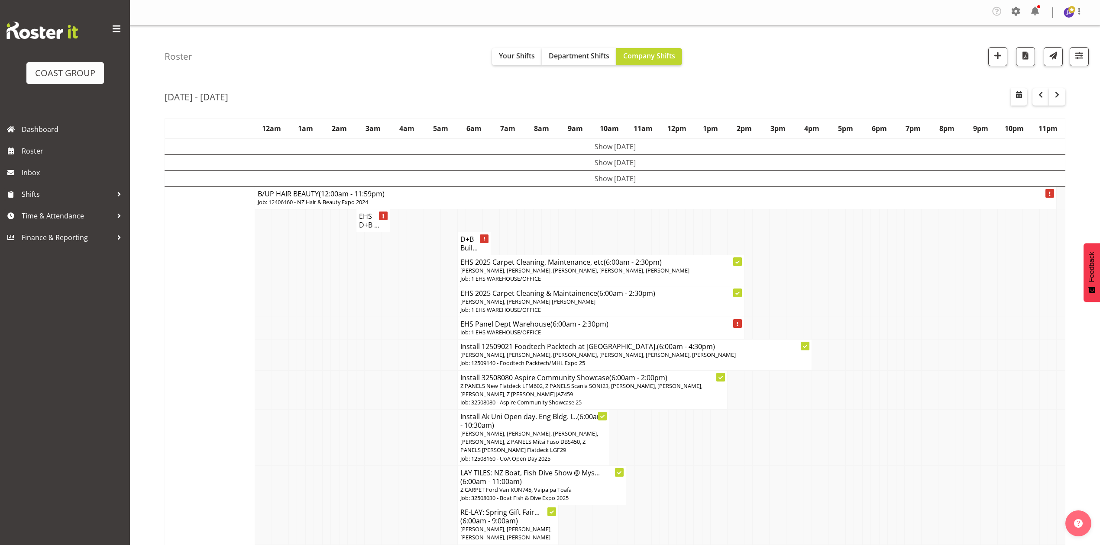
click at [808, 272] on td at bounding box center [807, 270] width 8 height 31
click at [627, 182] on td "Show [DATE]" at bounding box center [615, 179] width 900 height 16
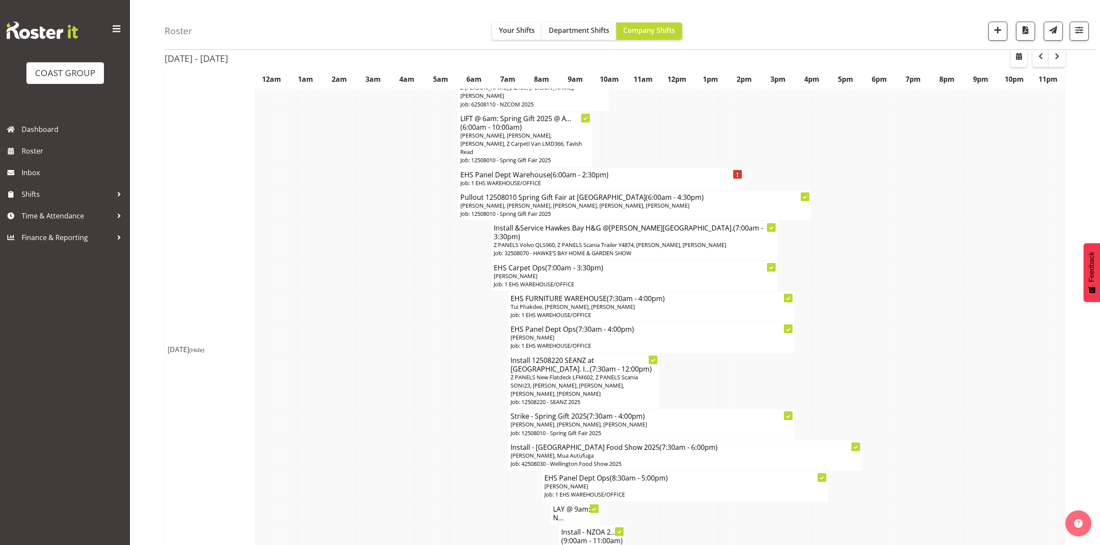
scroll to position [288, 0]
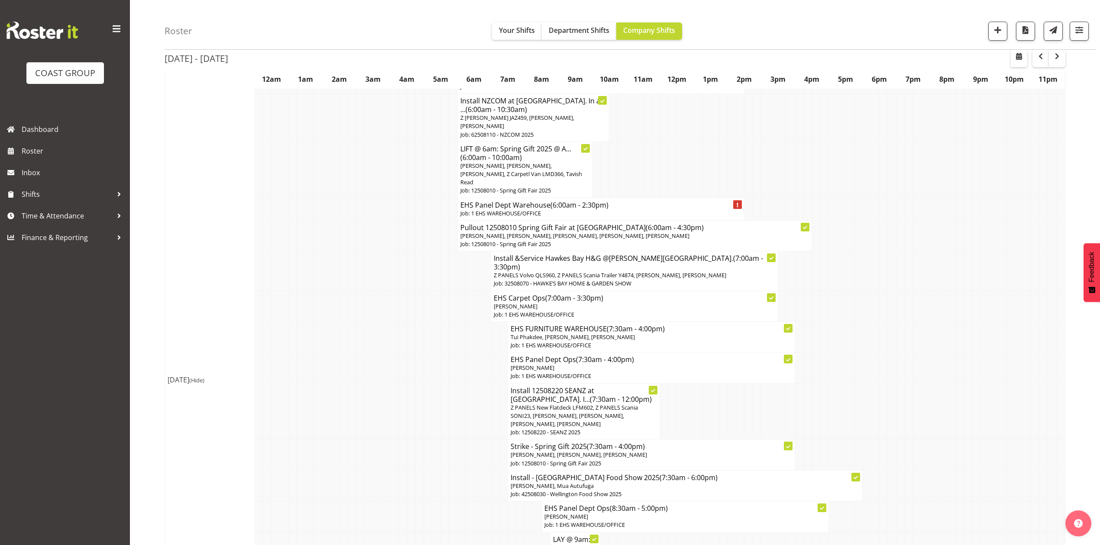
click at [848, 252] on td at bounding box center [849, 271] width 8 height 39
click at [849, 252] on td at bounding box center [849, 271] width 8 height 39
click at [703, 142] on td at bounding box center [706, 170] width 8 height 56
click at [570, 26] on span "Department Shifts" at bounding box center [578, 31] width 61 height 10
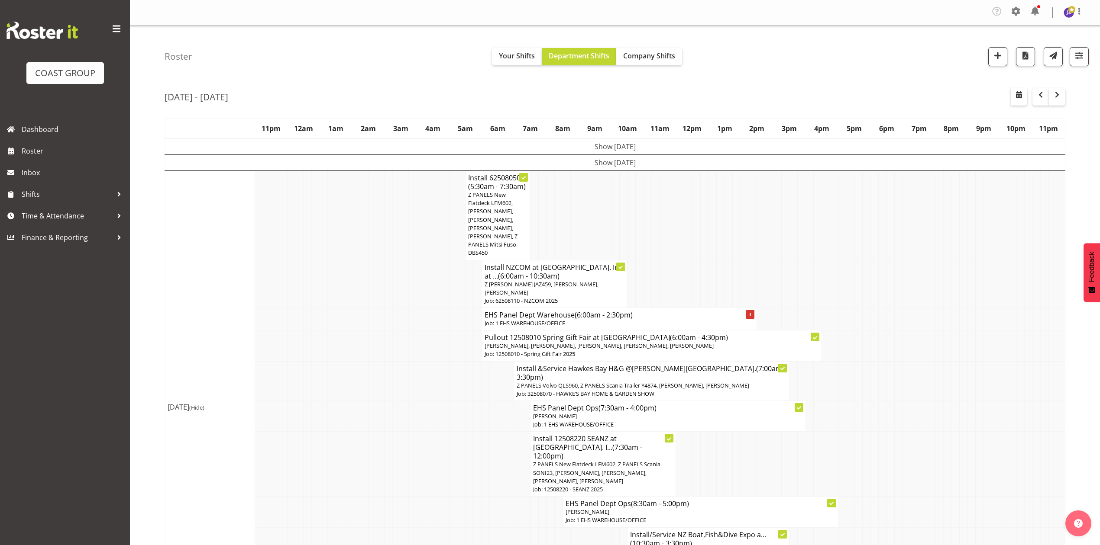
click at [803, 61] on div "Roster Your Shifts Department Shifts Company Shifts 1 Locations Clear CARLTON E…" at bounding box center [629, 51] width 931 height 50
click at [816, 245] on td at bounding box center [817, 216] width 8 height 90
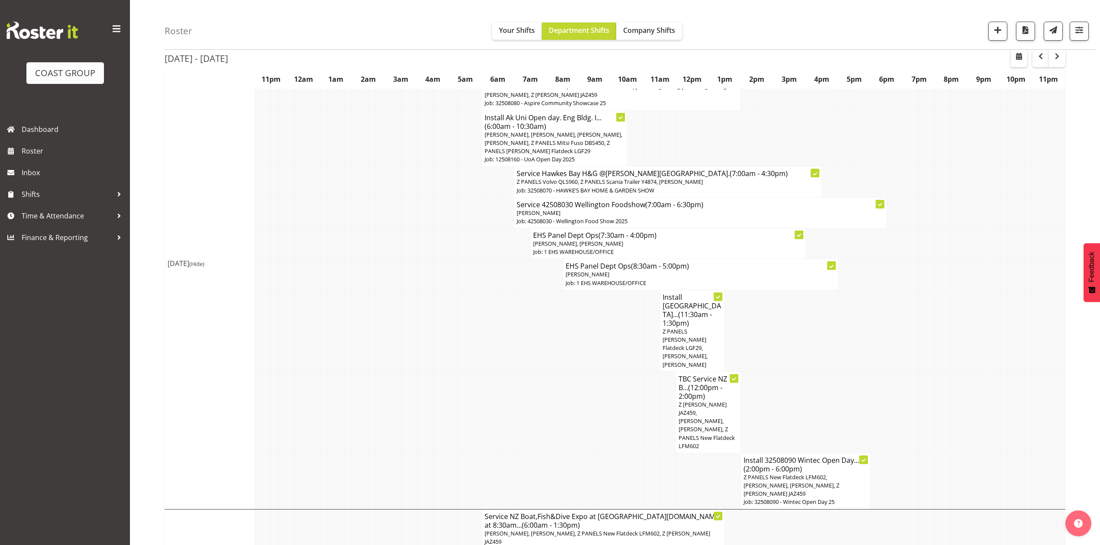
scroll to position [577, 0]
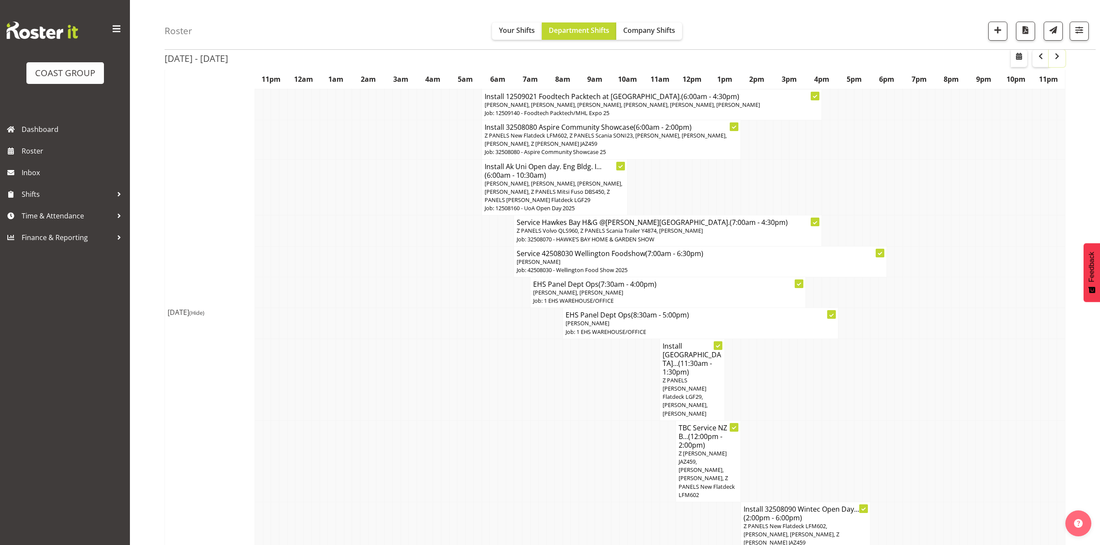
click at [1055, 59] on span "button" at bounding box center [1056, 56] width 10 height 10
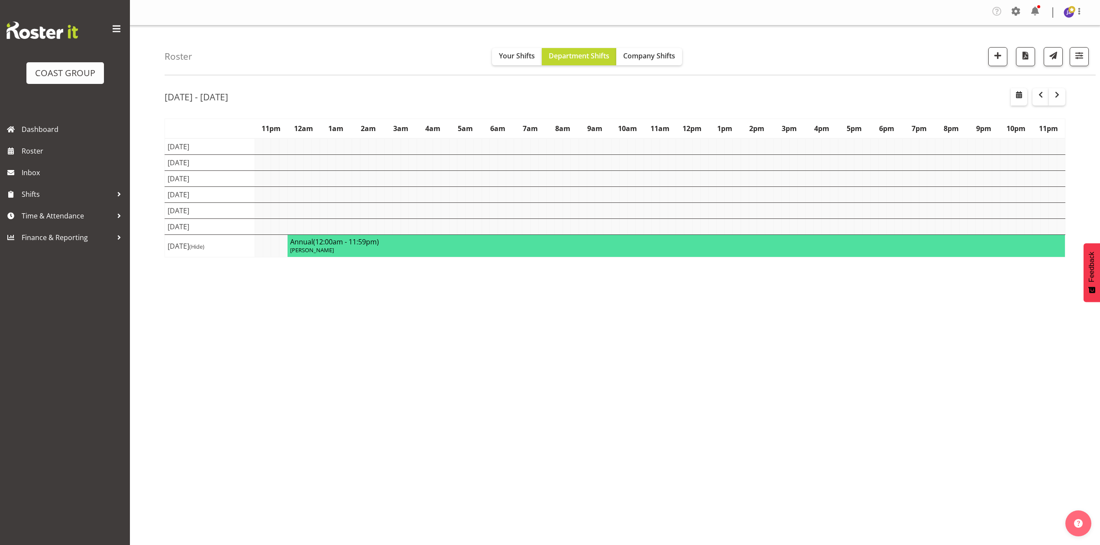
click at [835, 313] on div "[DATE] - [DATE] [DATE] - [DATE] [DATE] Day Week Fortnight Month calendar Month …" at bounding box center [631, 255] width 935 height 346
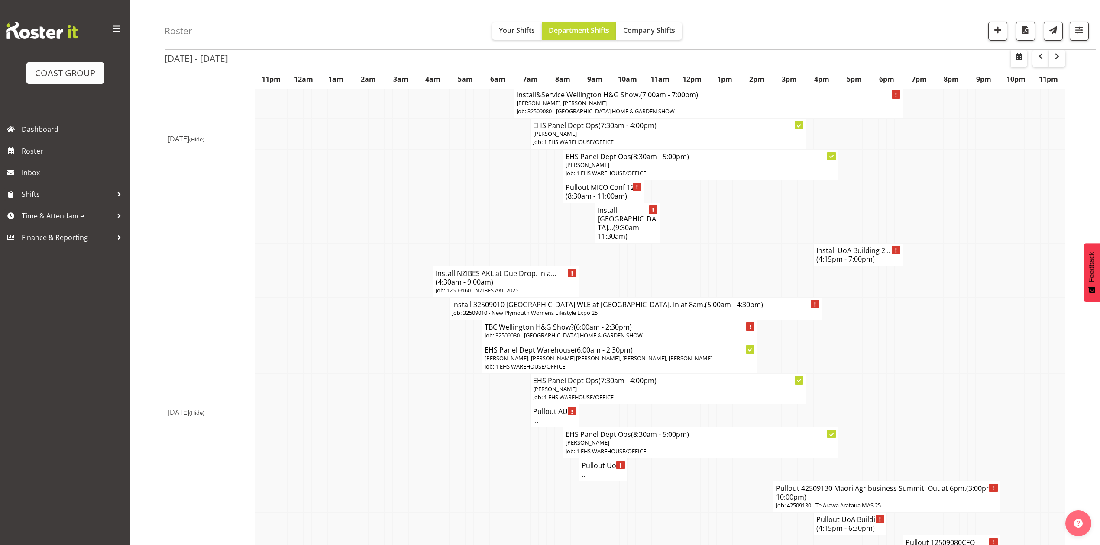
scroll to position [579, 0]
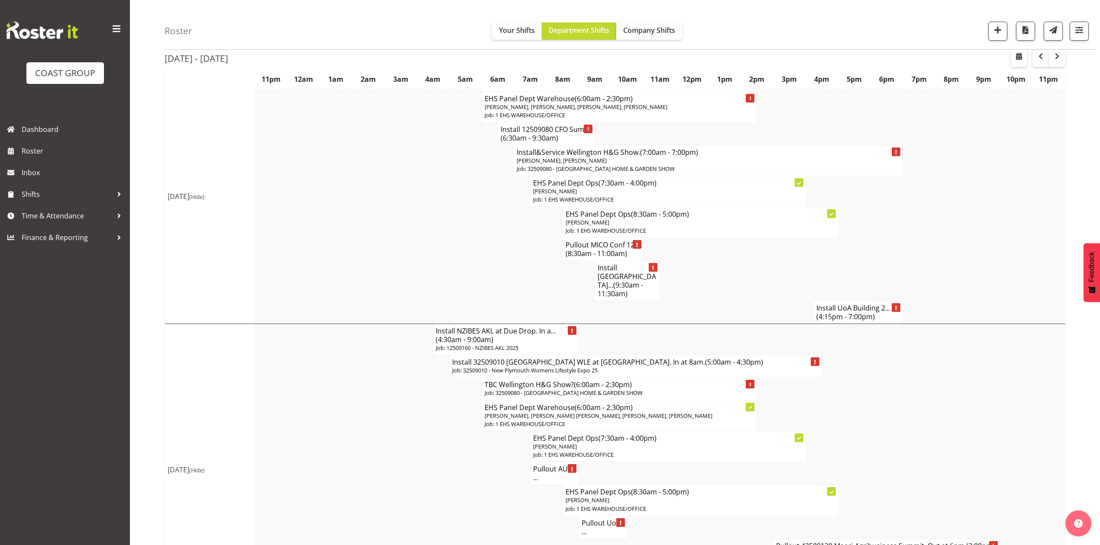
click at [705, 358] on span "(5:00am - 4:30pm)" at bounding box center [734, 363] width 58 height 10
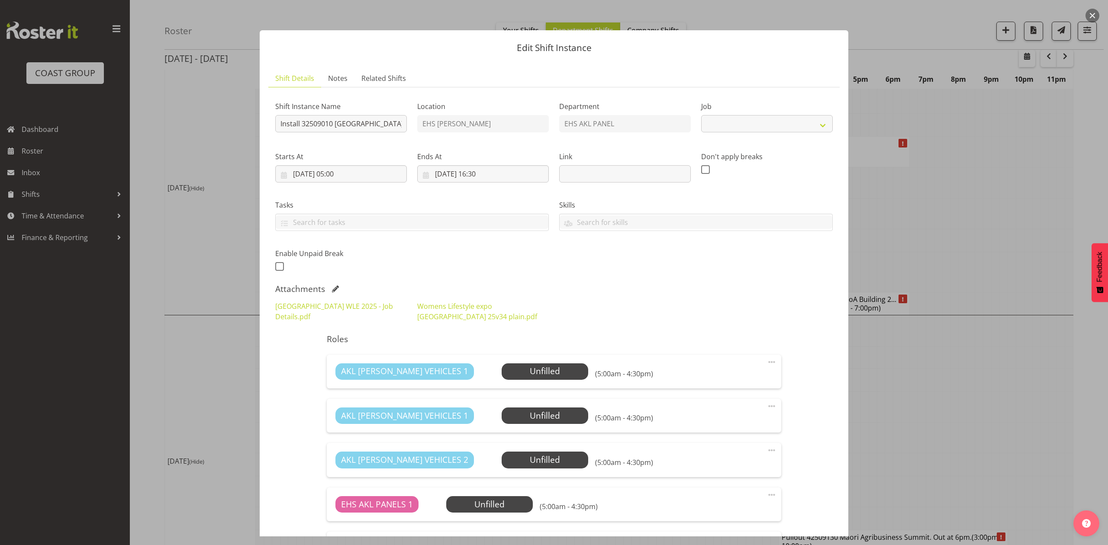
select select "8934"
click at [430, 313] on link "Womens Lifestyle expo [GEOGRAPHIC_DATA] 25v34 plain.pdf" at bounding box center [477, 312] width 120 height 20
click at [936, 251] on div at bounding box center [554, 272] width 1108 height 545
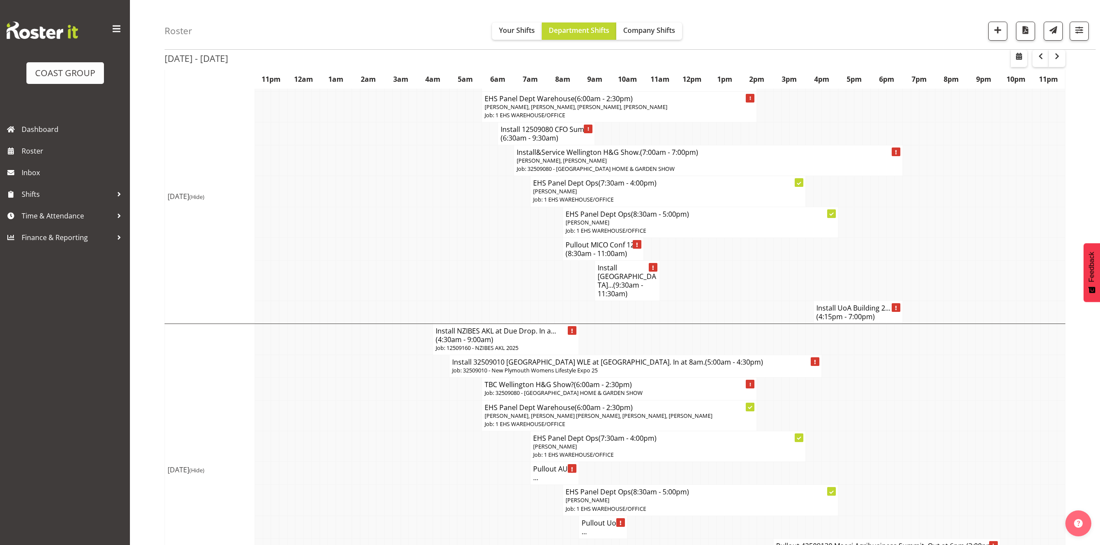
click at [897, 378] on td at bounding box center [898, 389] width 8 height 23
click at [922, 378] on td at bounding box center [923, 389] width 8 height 23
click at [439, 249] on td at bounding box center [437, 249] width 8 height 23
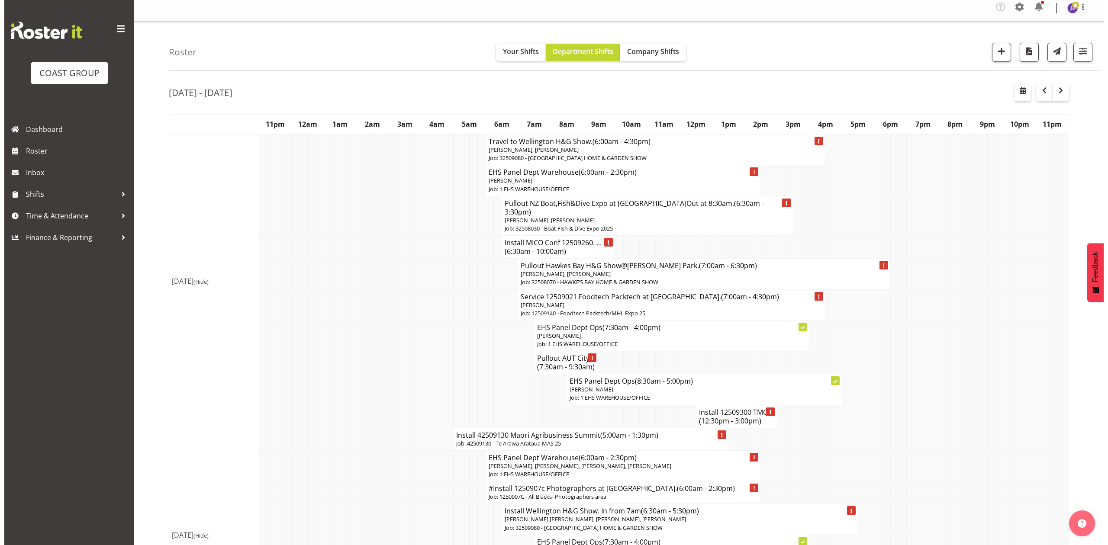
scroll to position [0, 0]
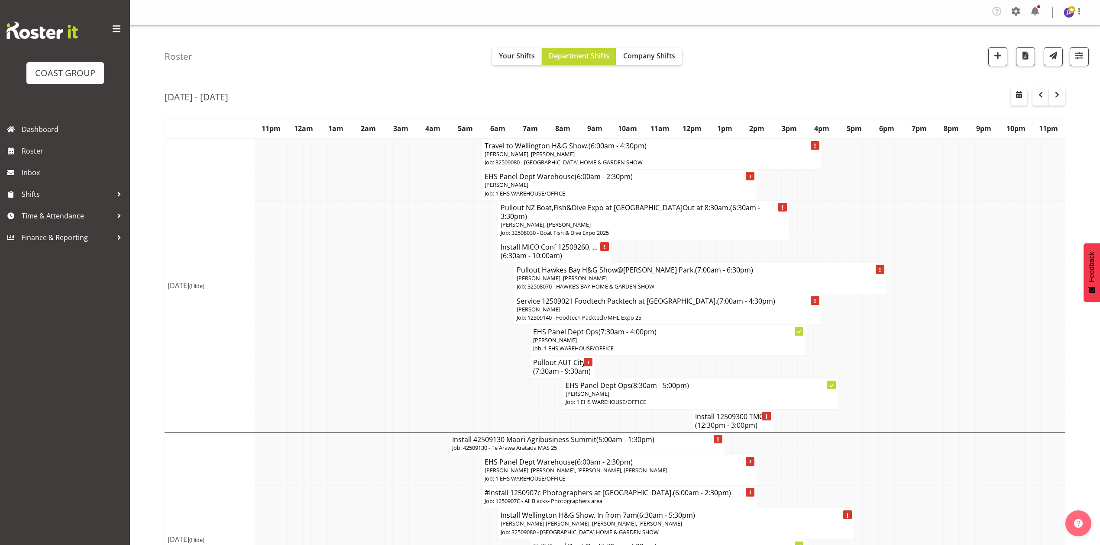
drag, startPoint x: 926, startPoint y: 359, endPoint x: 772, endPoint y: 410, distance: 162.5
click at [927, 359] on td at bounding box center [931, 367] width 8 height 23
click at [726, 421] on span "(12:30pm - 3:00pm)" at bounding box center [726, 426] width 62 height 10
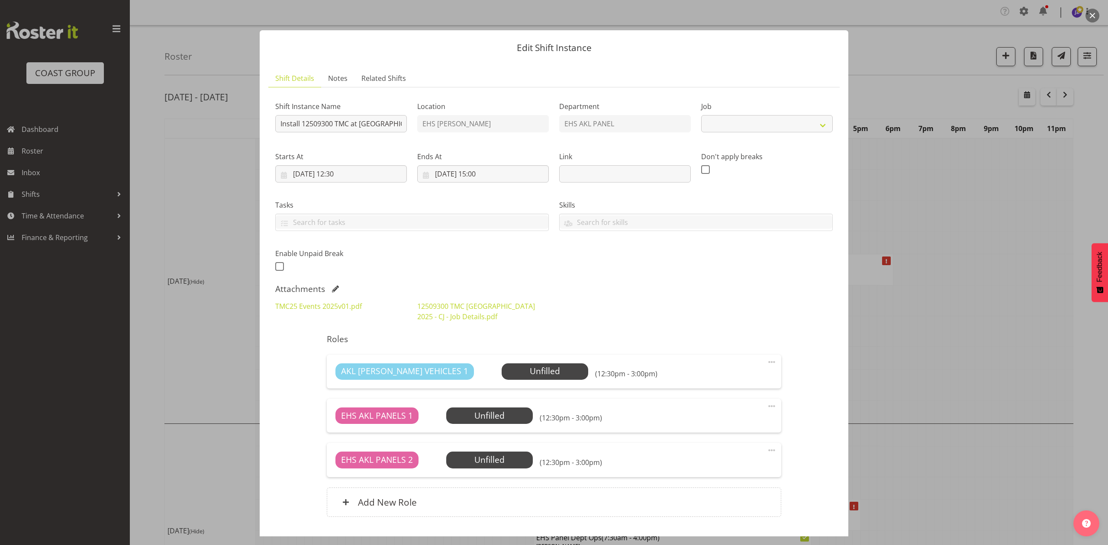
select select "10396"
drag, startPoint x: 335, startPoint y: 286, endPoint x: 400, endPoint y: 291, distance: 66.0
click at [335, 286] on span at bounding box center [335, 289] width 7 height 7
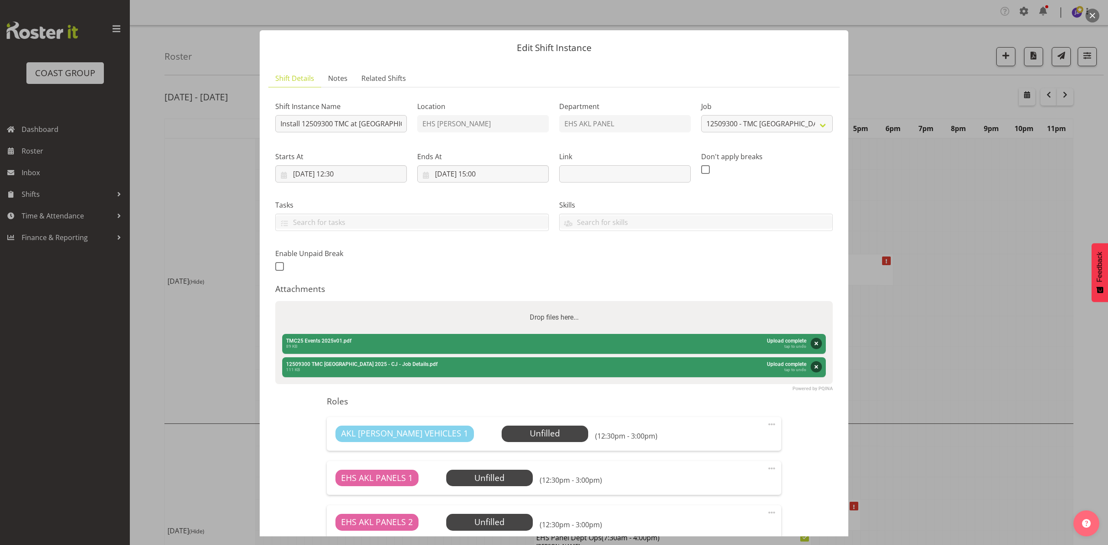
click at [415, 309] on div "Drop files here..." at bounding box center [554, 317] width 558 height 33
click at [275, 301] on input "Drop files here..." at bounding box center [554, 302] width 558 height 3
type input "C:\fakepath\TMC25 Events 2025v05 (1).pdf"
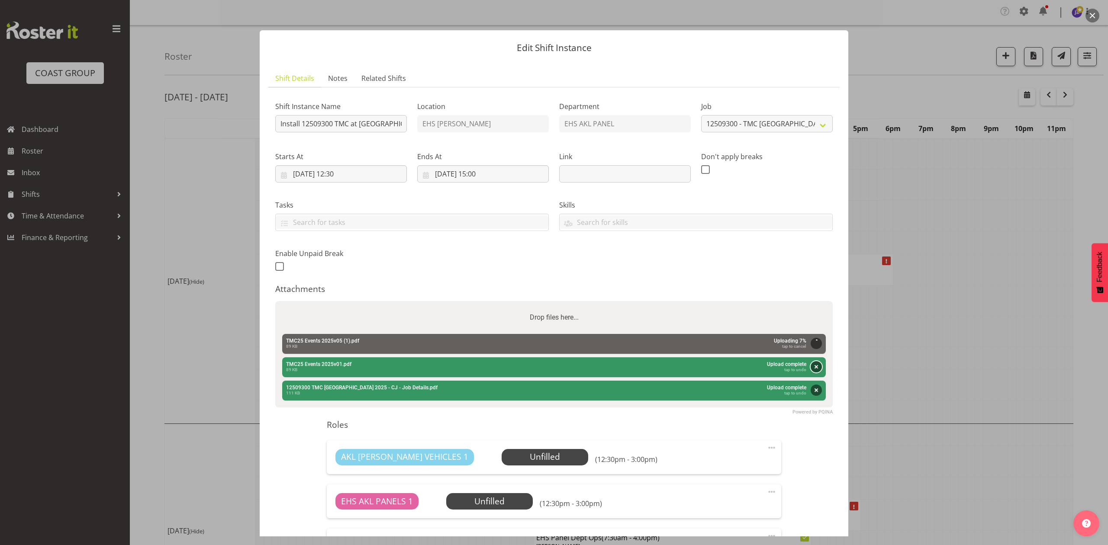
click at [811, 369] on button "Remove" at bounding box center [816, 366] width 11 height 11
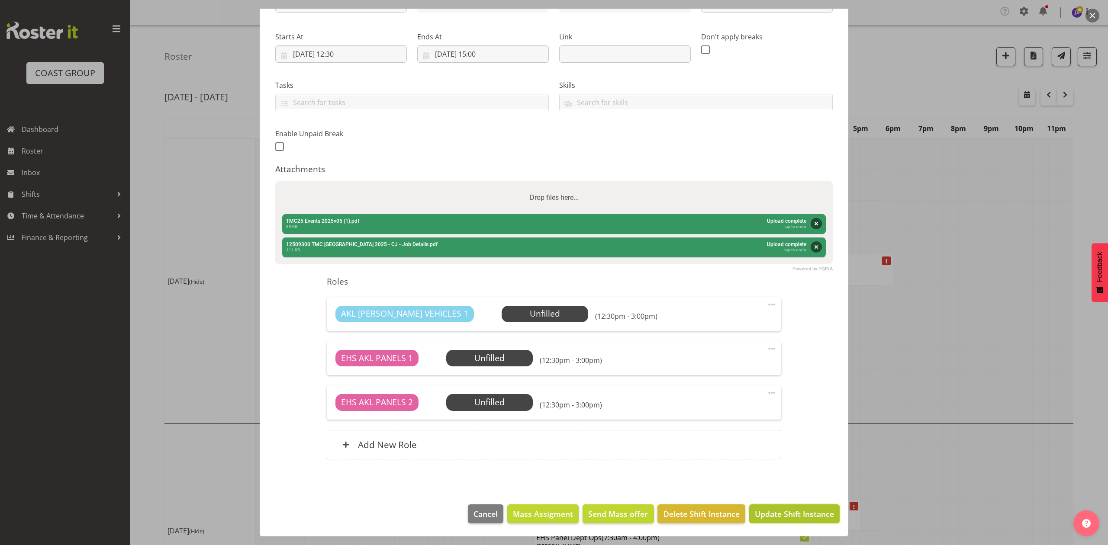
click at [795, 515] on span "Update Shift Instance" at bounding box center [794, 514] width 79 height 11
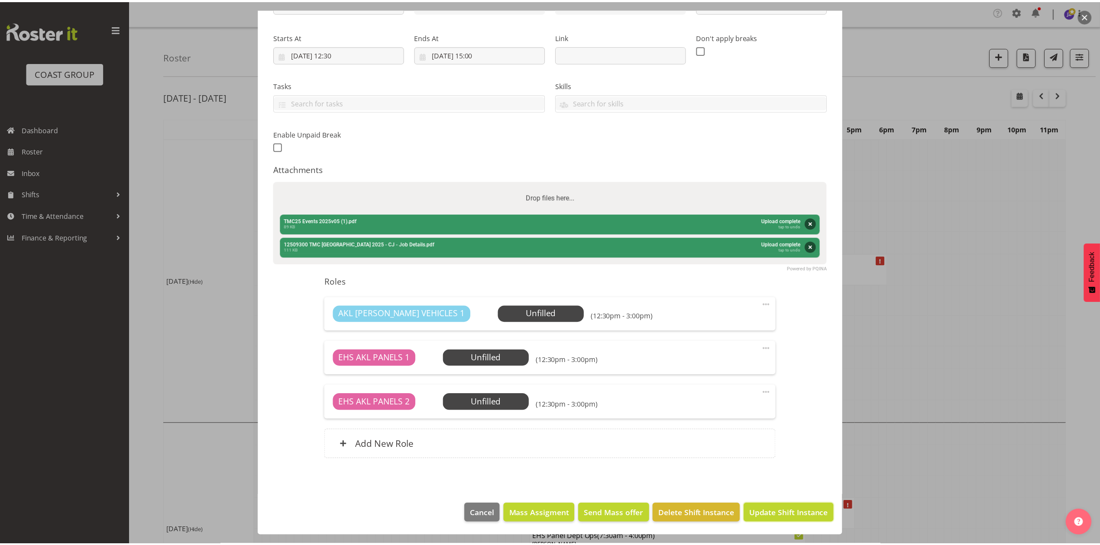
scroll to position [86, 0]
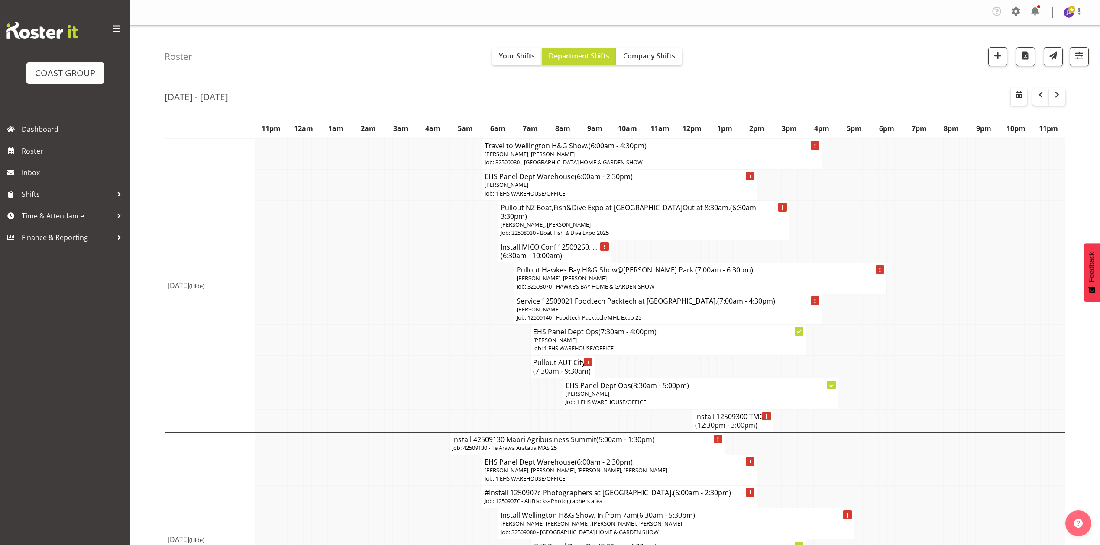
click at [686, 106] on div "[DATE] - [DATE]" at bounding box center [614, 98] width 900 height 20
click at [1034, 106] on button "button" at bounding box center [1040, 96] width 16 height 17
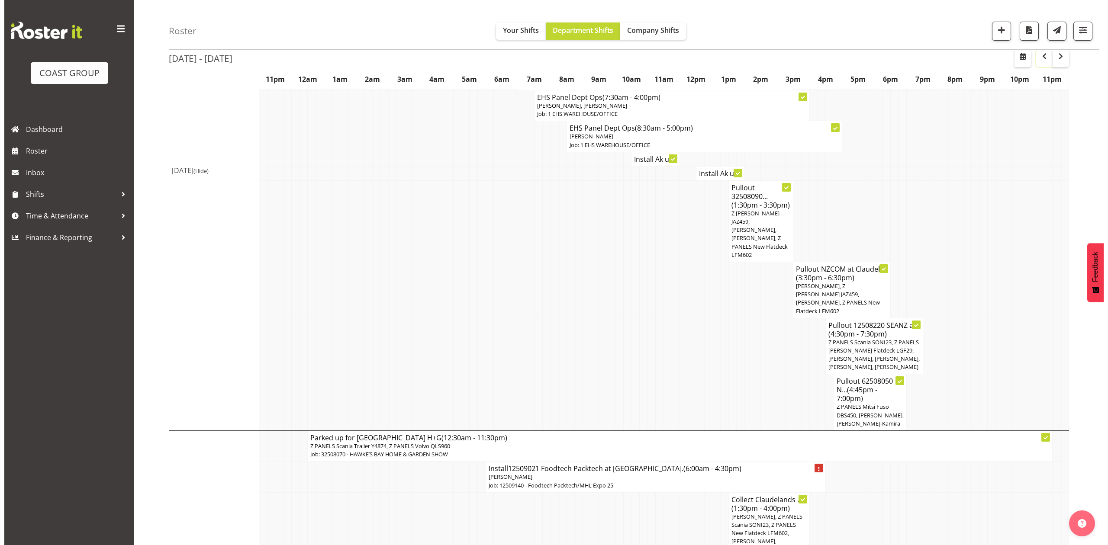
scroll to position [235, 0]
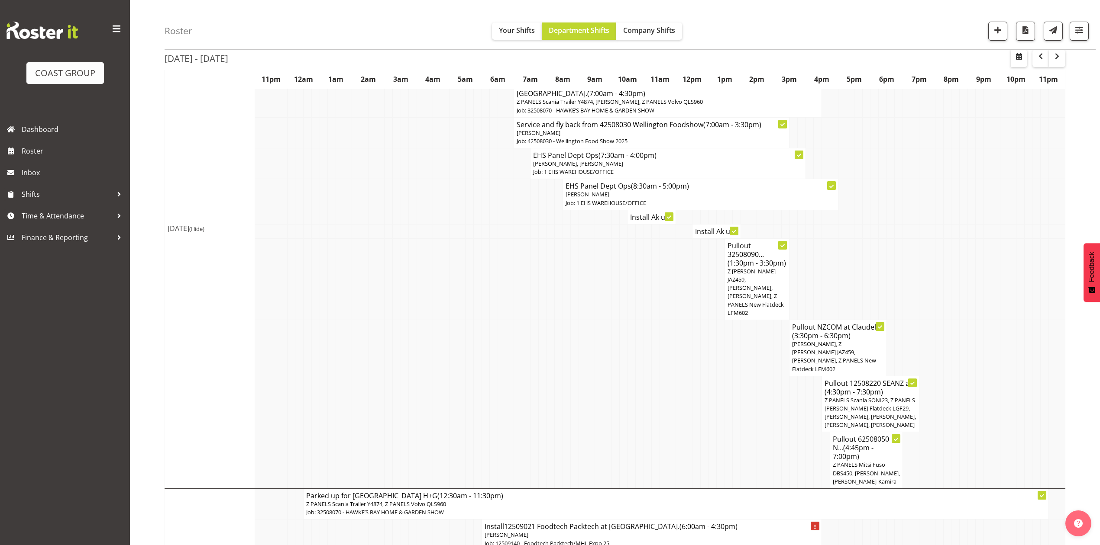
click at [861, 397] on span "Z PANELS Scania SONI23, Z PANELS [PERSON_NAME] Flatdeck LGF29, [PERSON_NAME], […" at bounding box center [869, 413] width 91 height 33
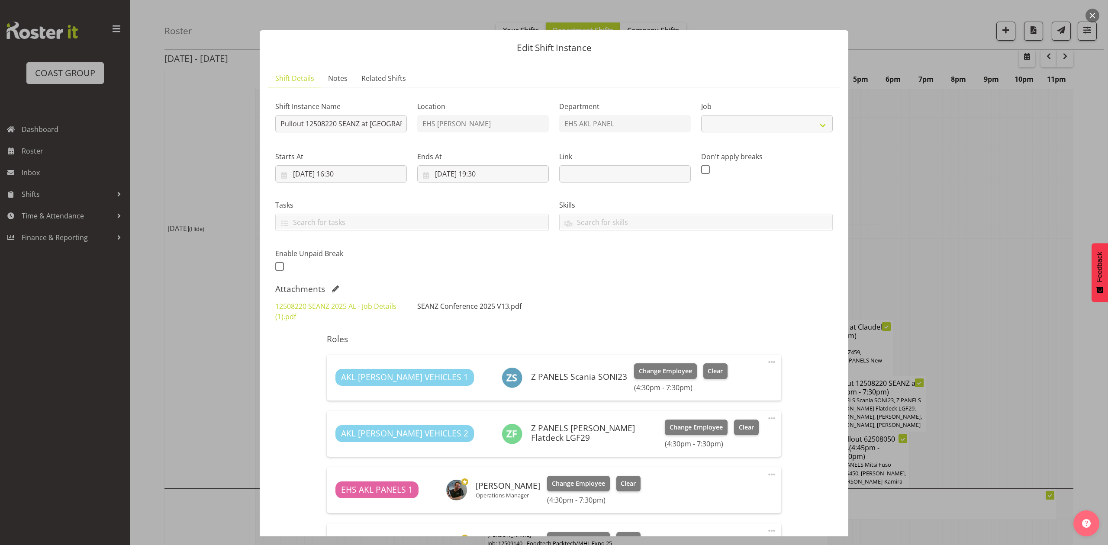
select select "10251"
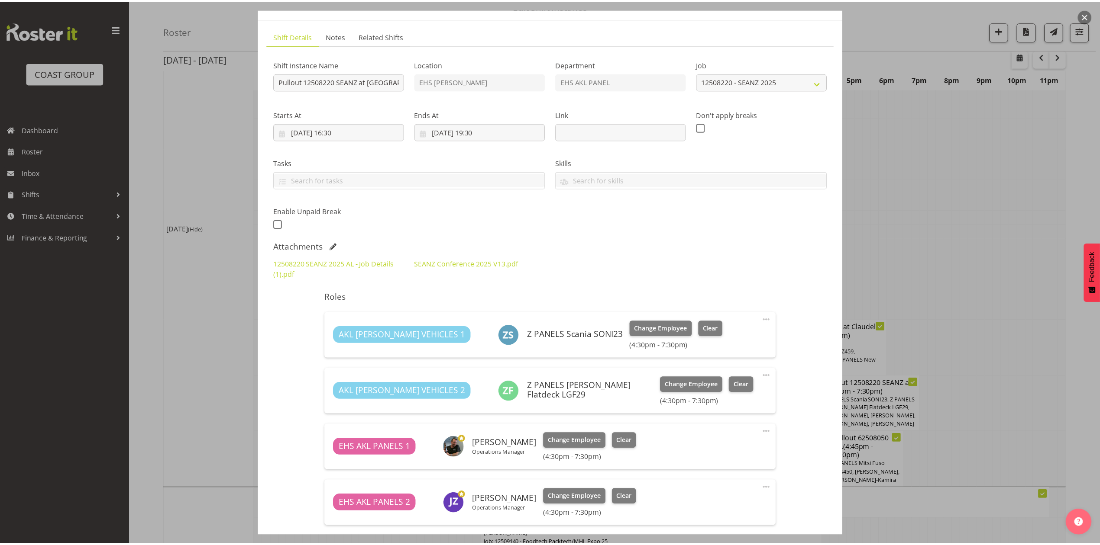
scroll to position [0, 0]
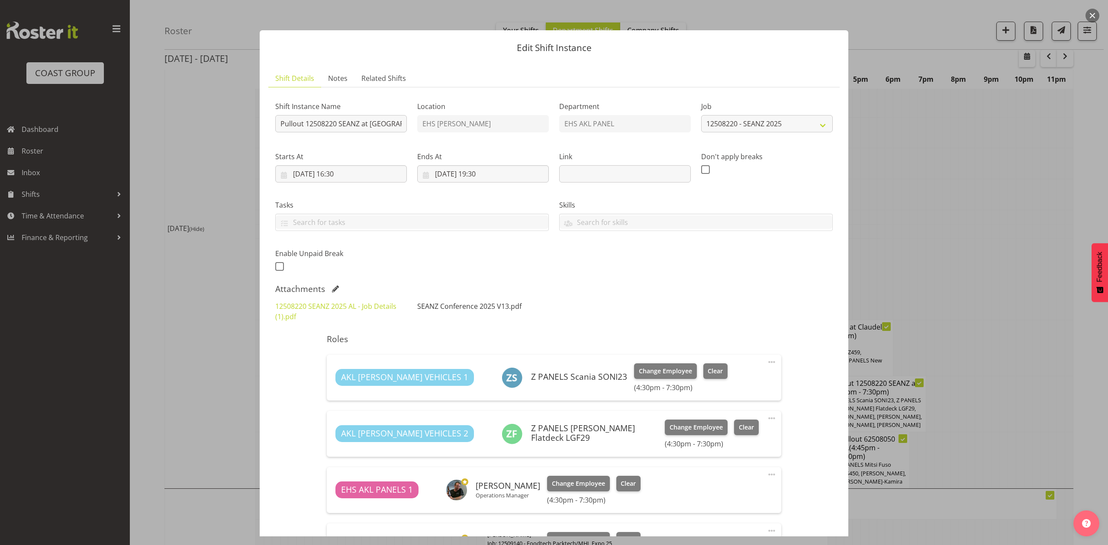
click at [487, 303] on link "SEANZ Conference 2025 V13.pdf" at bounding box center [469, 307] width 104 height 10
click at [1096, 13] on button "button" at bounding box center [1093, 16] width 14 height 14
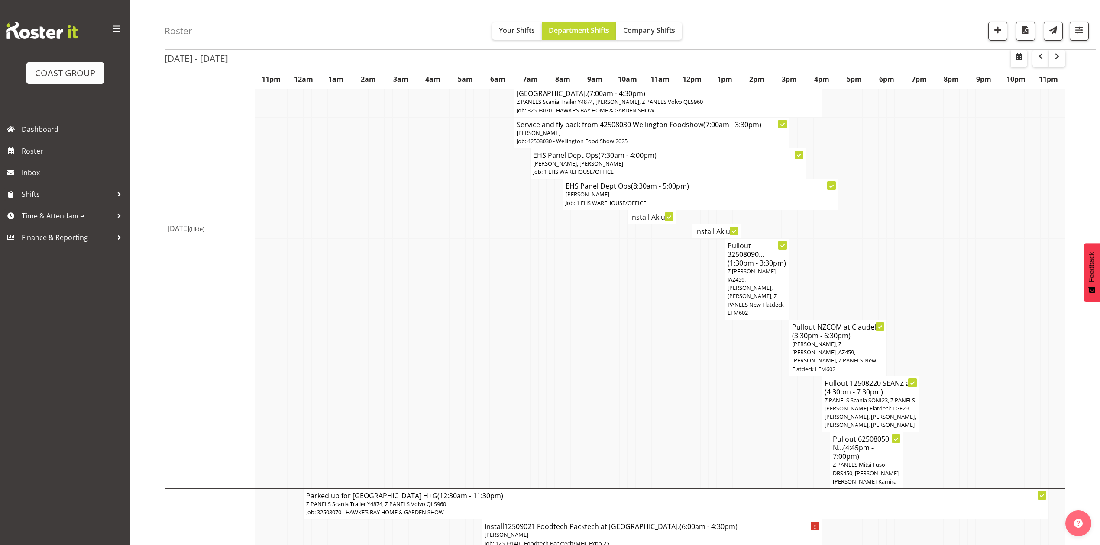
click at [997, 239] on td at bounding box center [995, 279] width 8 height 81
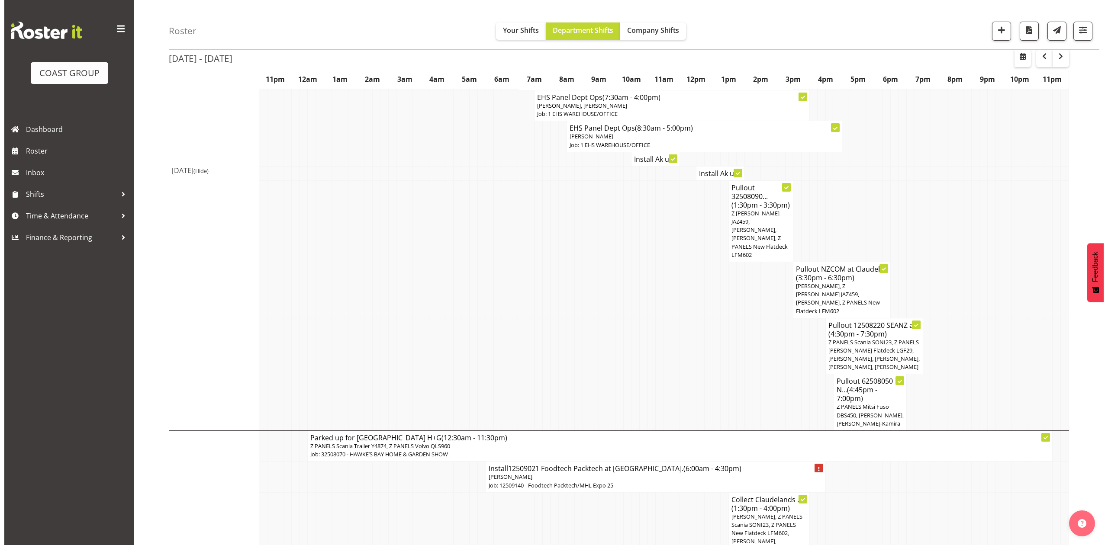
scroll to position [350, 0]
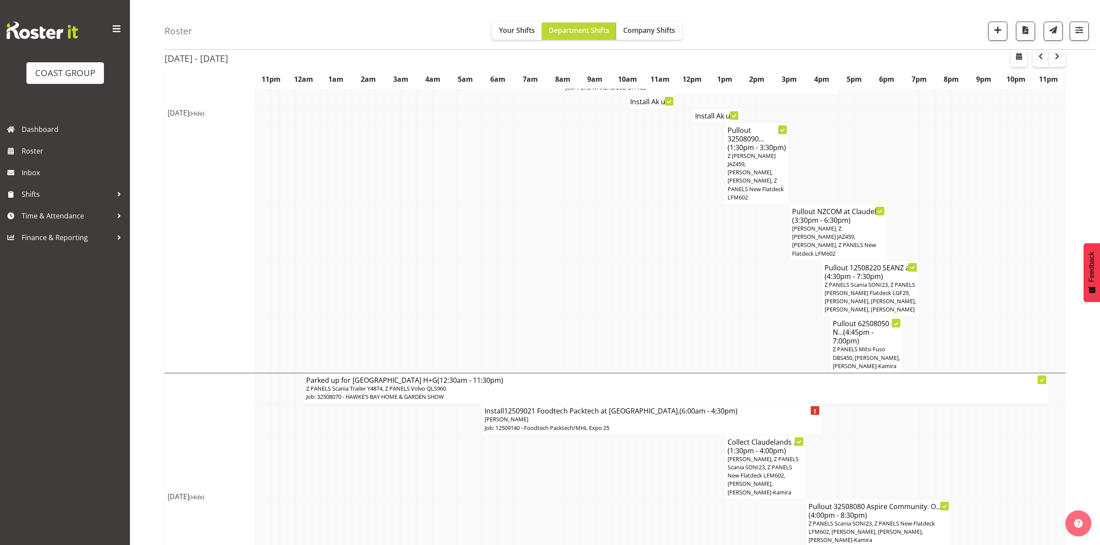
click at [871, 319] on h4 "Pullout 62508050 N... (4:45pm - 7:00pm)" at bounding box center [865, 332] width 67 height 26
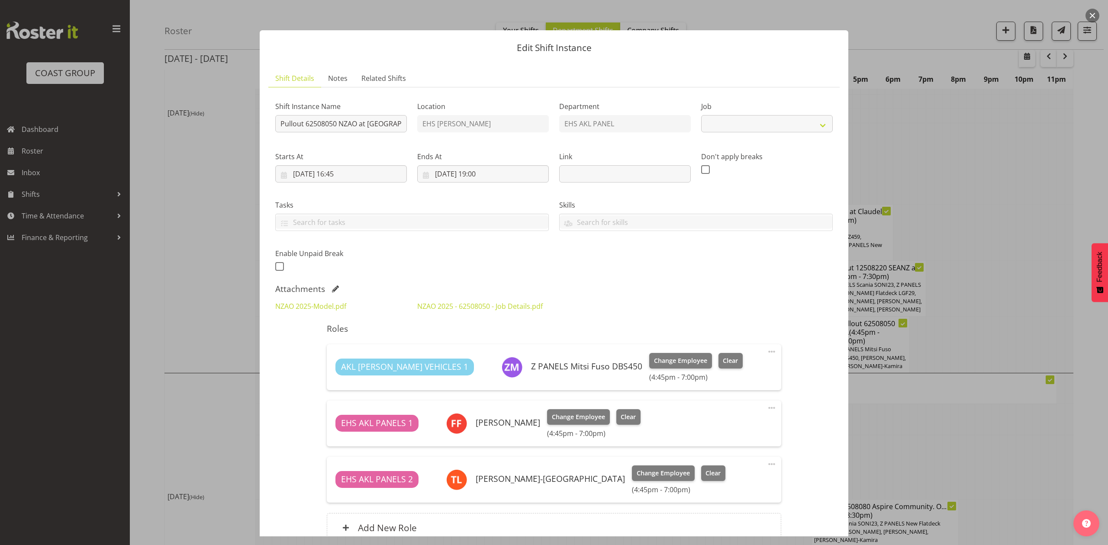
select select "9198"
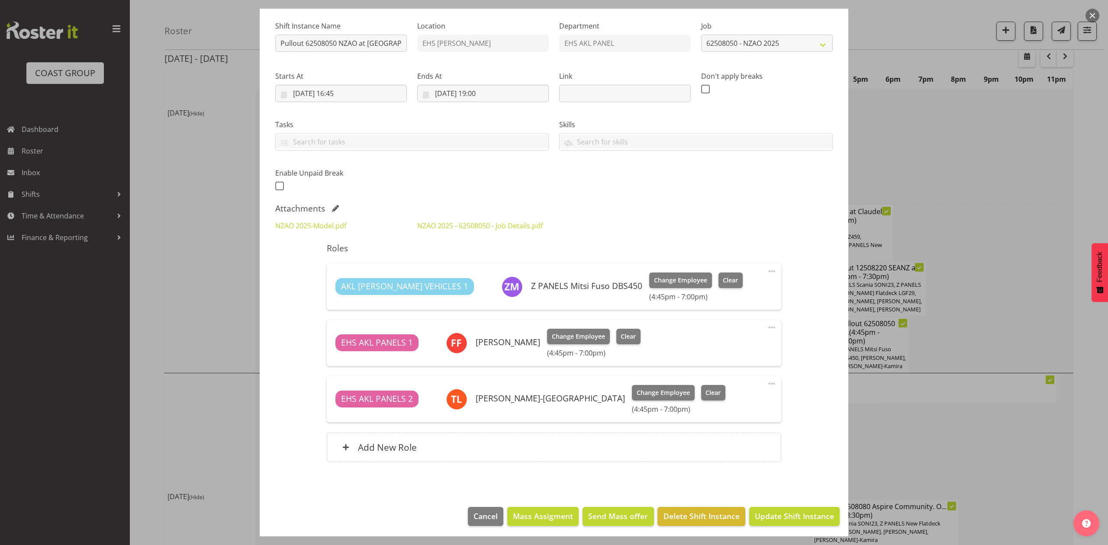
scroll to position [84, 0]
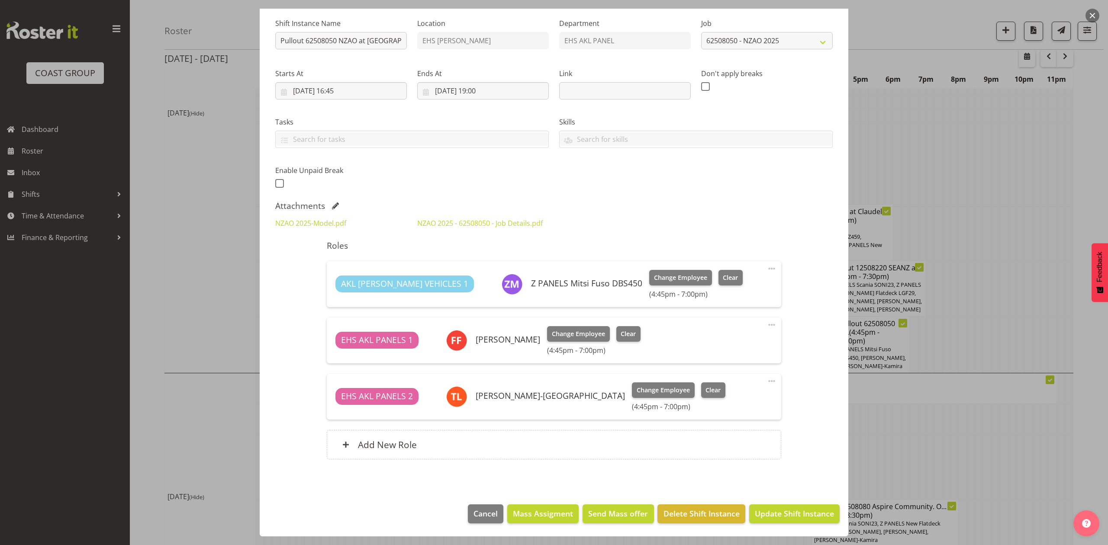
click at [733, 215] on div "NZAO 2025-Model.pdf NZAO 2025 - 62508050 - Job Details.pdf" at bounding box center [554, 223] width 568 height 21
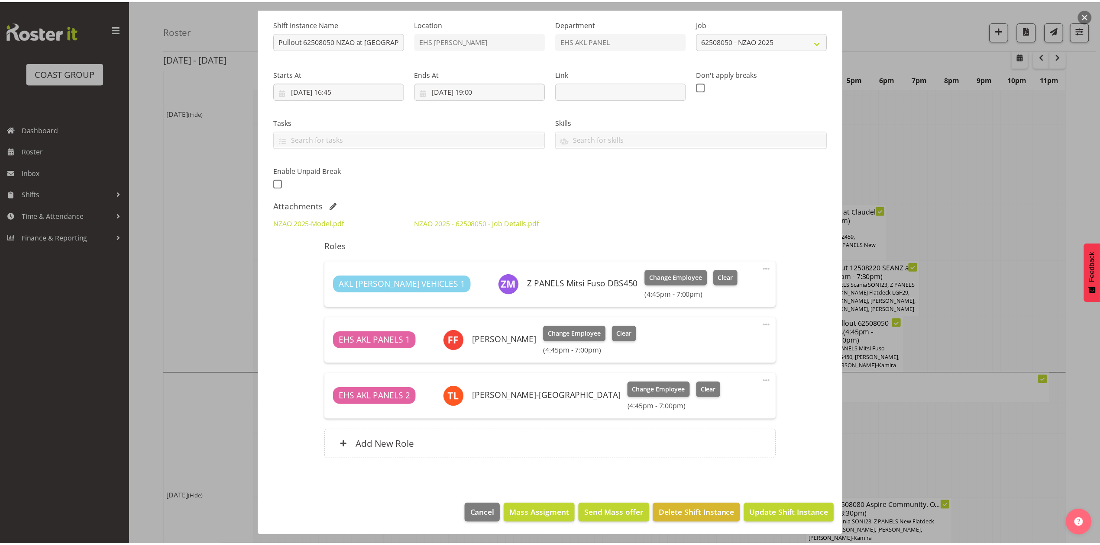
scroll to position [26, 0]
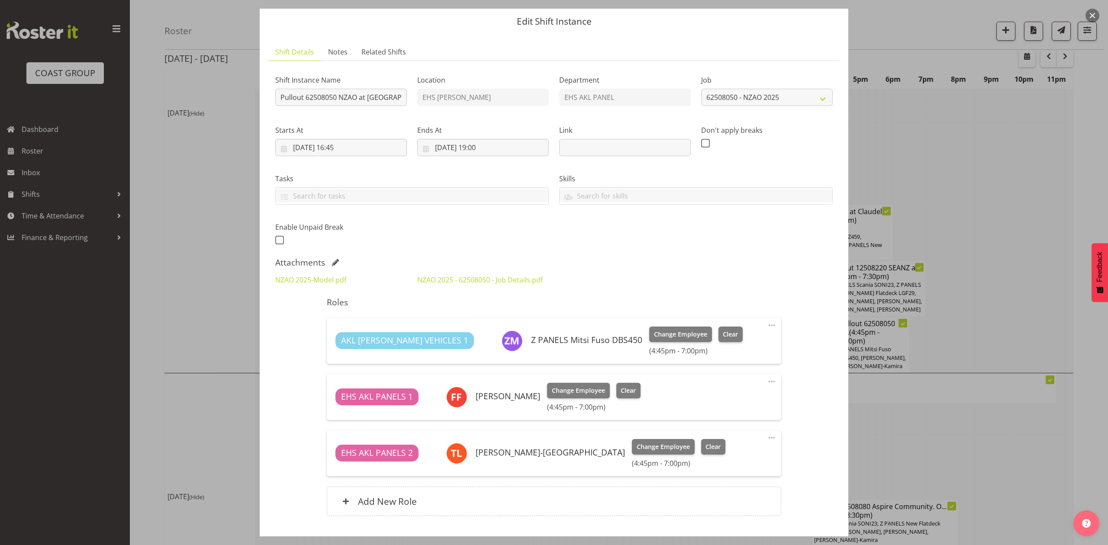
click at [1024, 184] on div at bounding box center [554, 272] width 1108 height 545
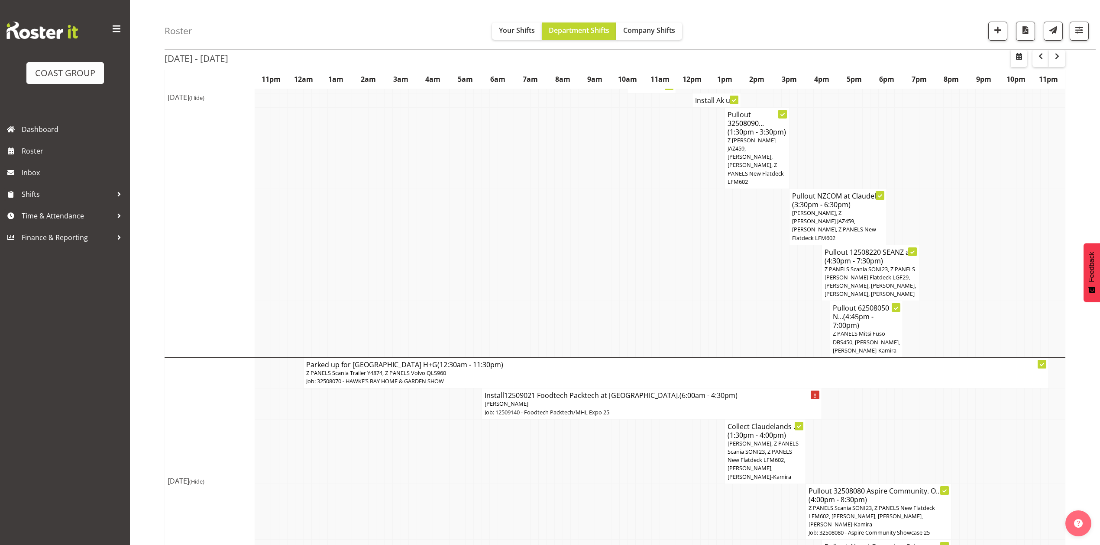
scroll to position [350, 0]
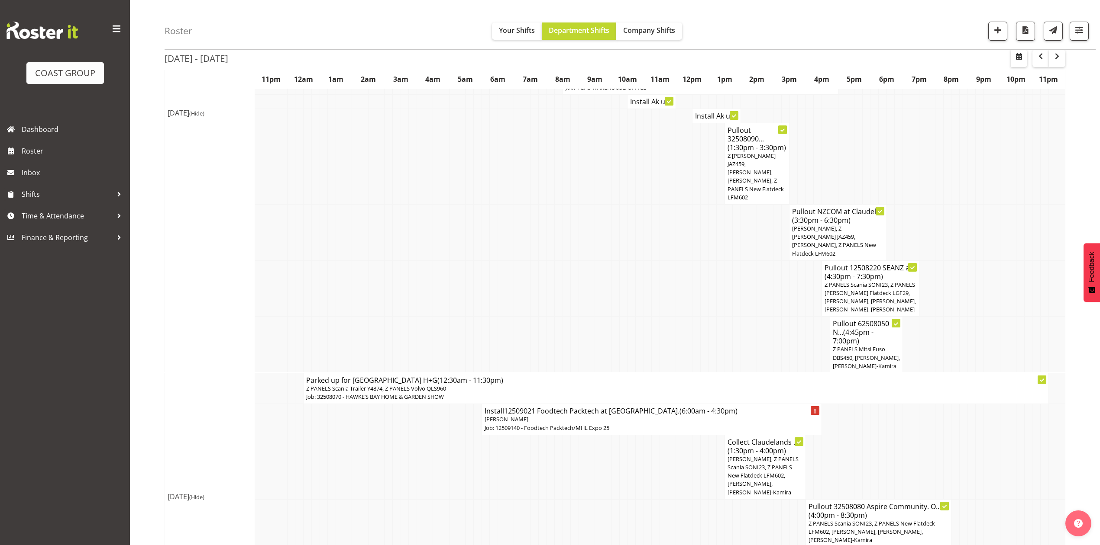
click at [861, 319] on h4 "Pullout 62508050 N... (4:45pm - 7:00pm)" at bounding box center [865, 332] width 67 height 26
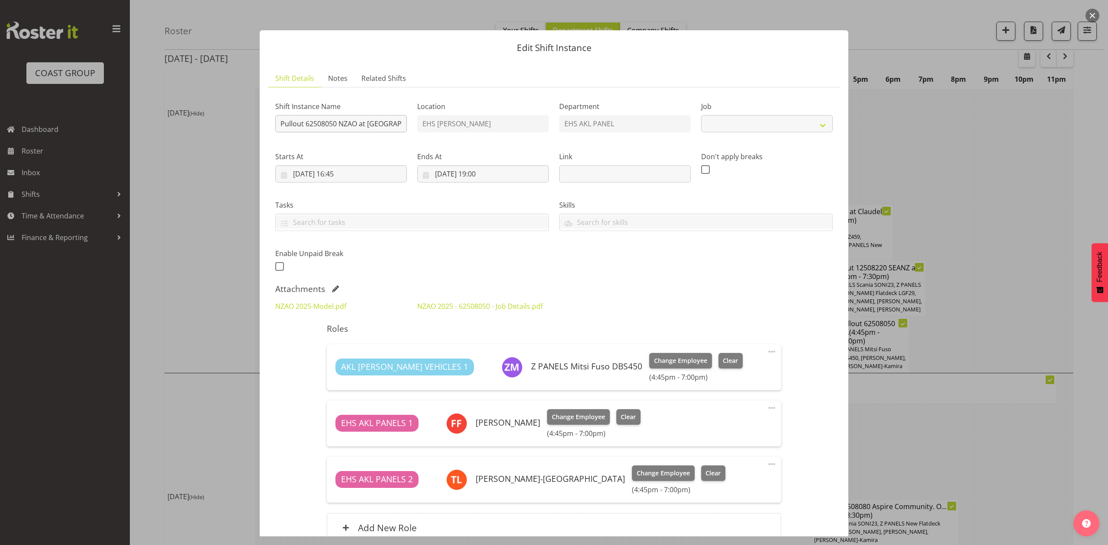
select select "9198"
drag, startPoint x: 338, startPoint y: 125, endPoint x: 356, endPoint y: 125, distance: 17.7
click at [356, 125] on input "Pullout 62508050 NZAO at [GEOGRAPHIC_DATA]. Out at 5:30pm." at bounding box center [341, 123] width 132 height 17
click at [1010, 233] on div at bounding box center [554, 272] width 1108 height 545
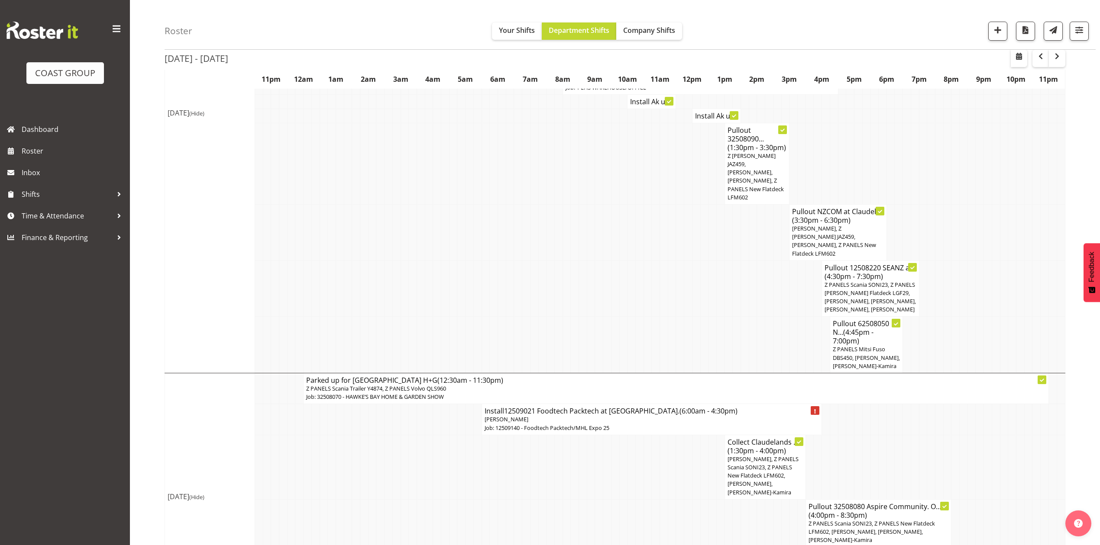
click at [892, 435] on td at bounding box center [890, 467] width 8 height 65
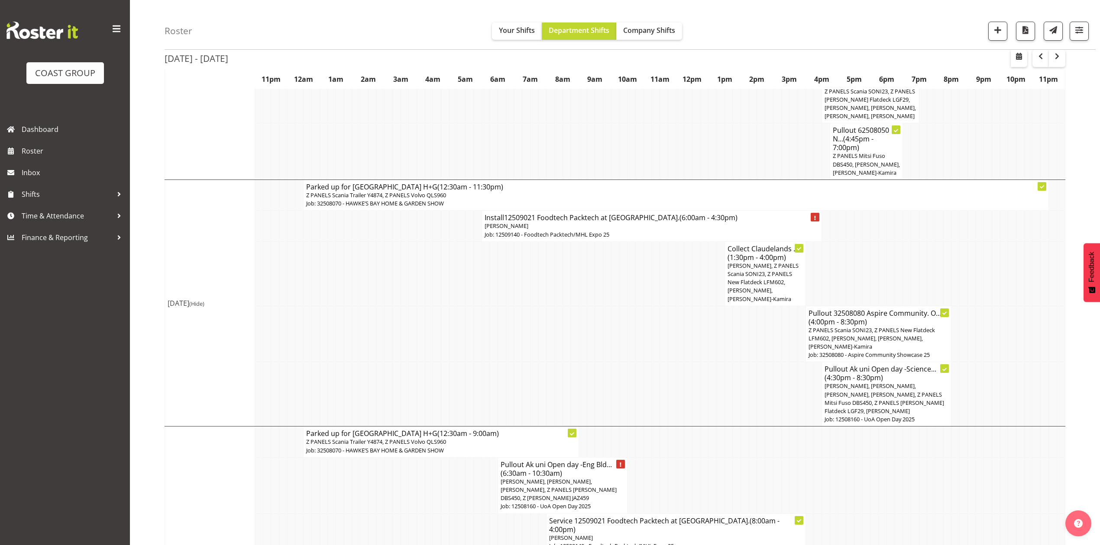
scroll to position [523, 0]
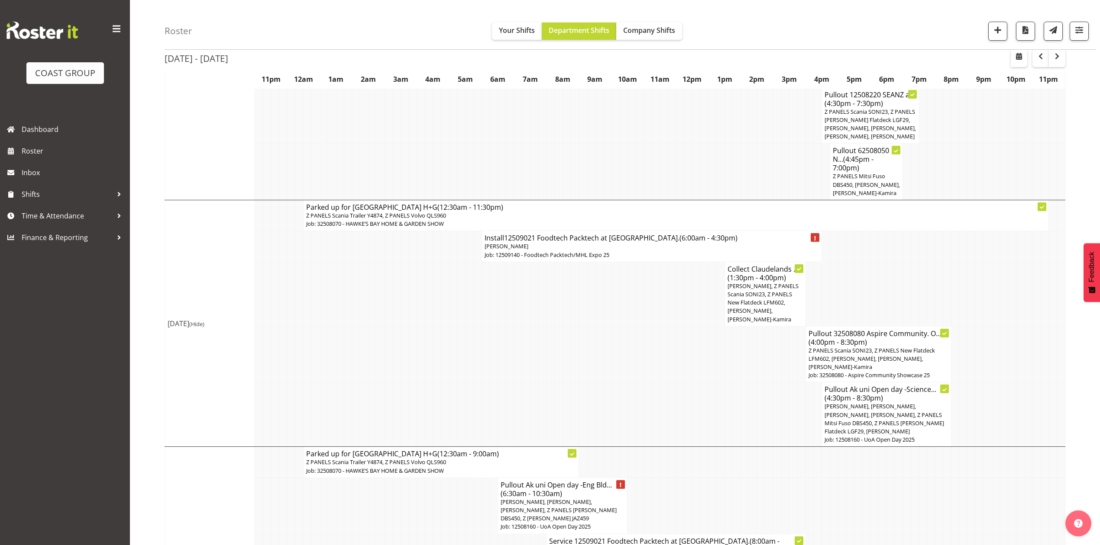
click at [972, 294] on td at bounding box center [971, 294] width 8 height 65
click at [975, 383] on td at bounding box center [979, 415] width 8 height 65
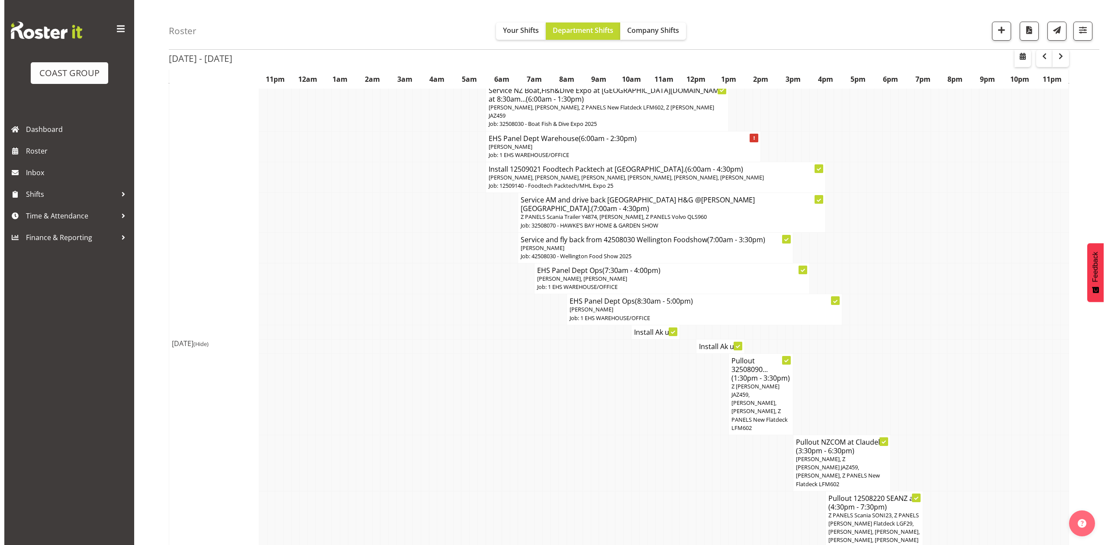
scroll to position [177, 0]
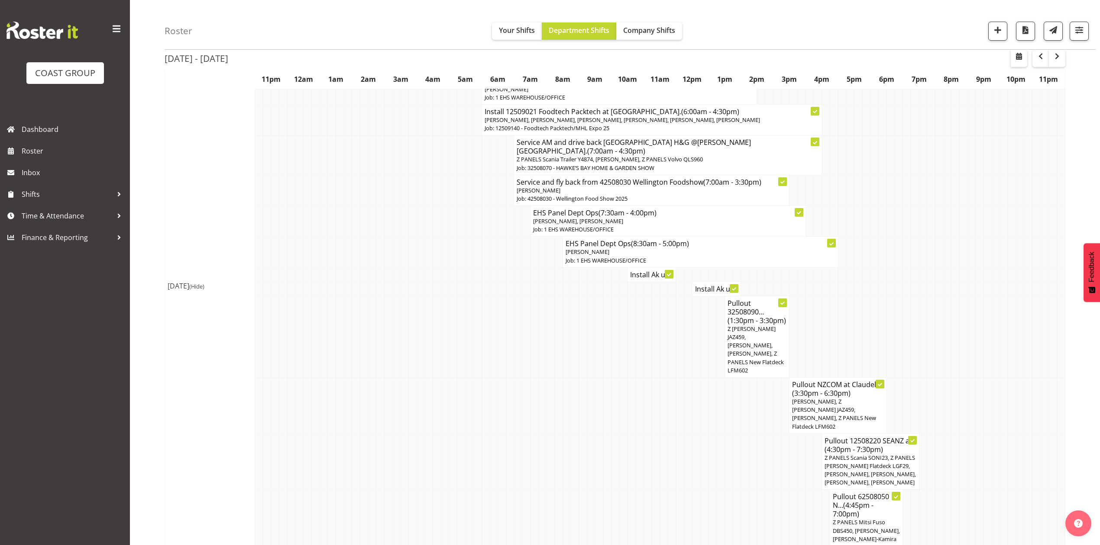
click at [891, 454] on span "Z PANELS Scania SONI23, Z PANELS [PERSON_NAME] Flatdeck LGF29, [PERSON_NAME], […" at bounding box center [869, 470] width 91 height 33
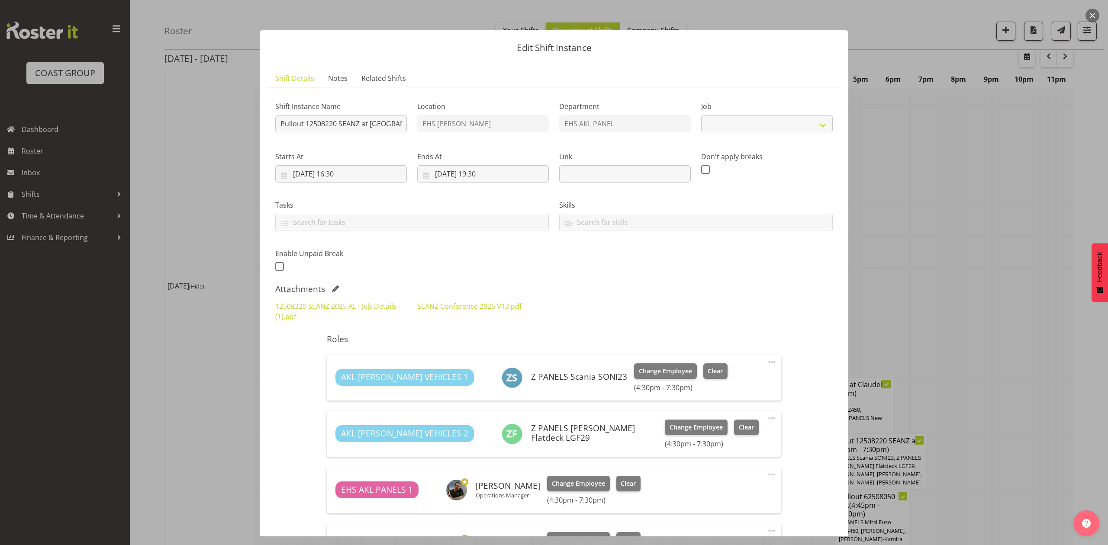
select select "10251"
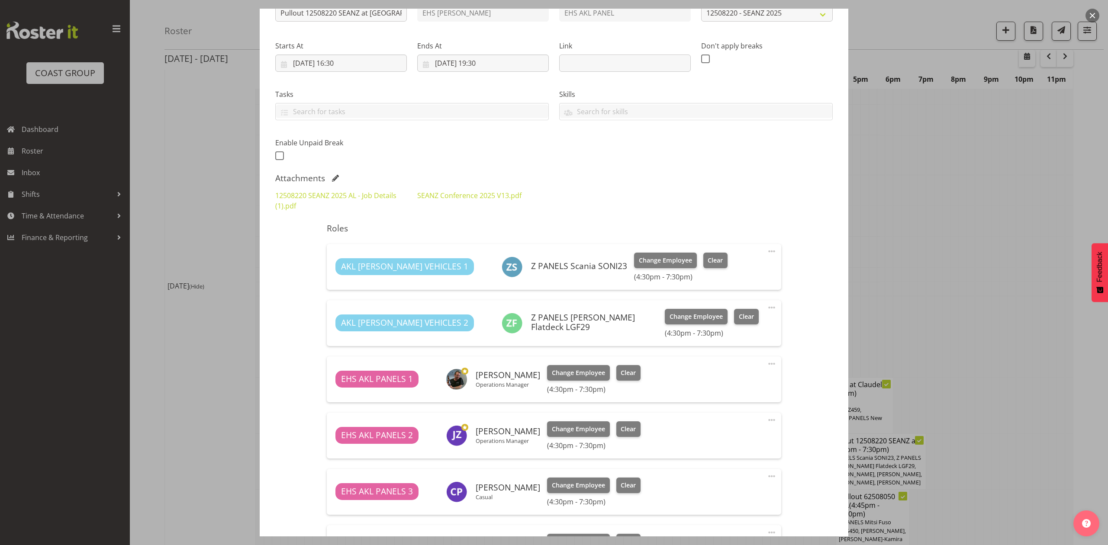
scroll to position [58, 0]
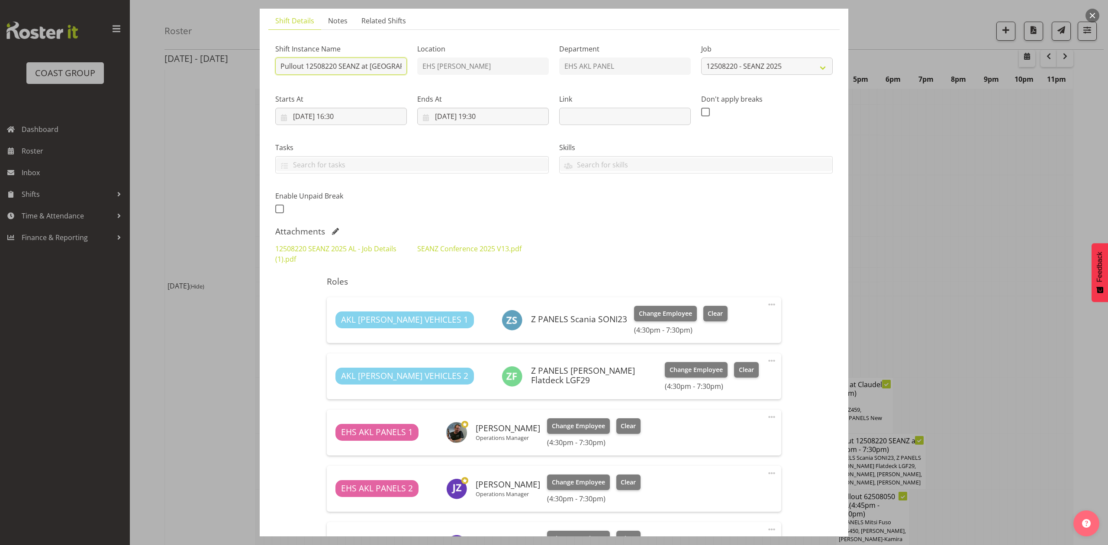
click at [397, 70] on input "Pullout 12508220 SEANZ at [GEOGRAPHIC_DATA]. Out at 5pm." at bounding box center [341, 66] width 132 height 17
click at [368, 246] on link "12508220 SEANZ 2025 AL - Job Details (1).pdf" at bounding box center [335, 254] width 121 height 20
click at [640, 214] on div "Shift Instance Name Pullout 12508220 SEANZ at [GEOGRAPHIC_DATA]. Out at 5pm. Lo…" at bounding box center [554, 127] width 568 height 190
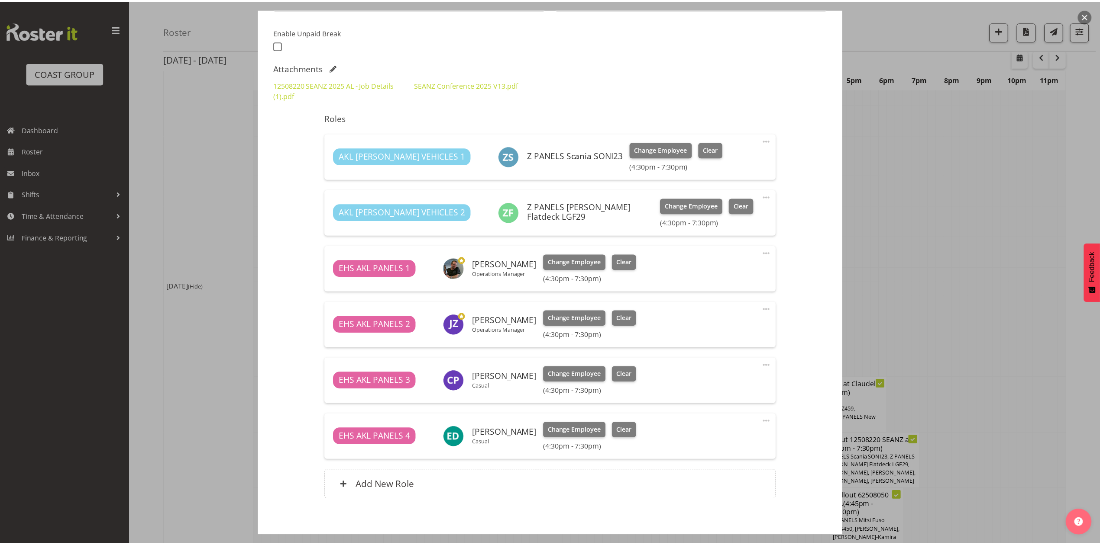
scroll to position [231, 0]
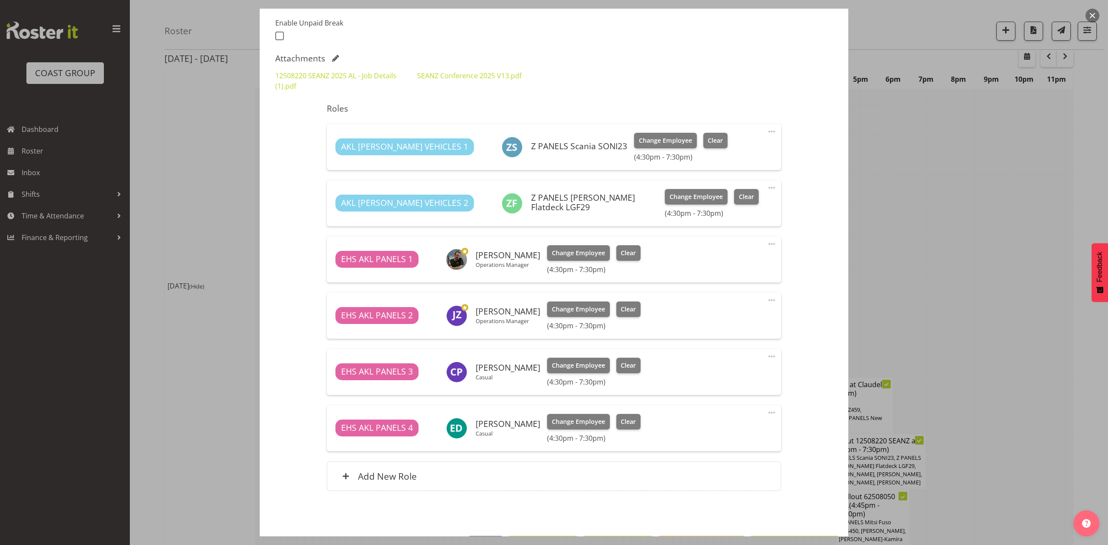
click at [1014, 244] on div at bounding box center [554, 272] width 1108 height 545
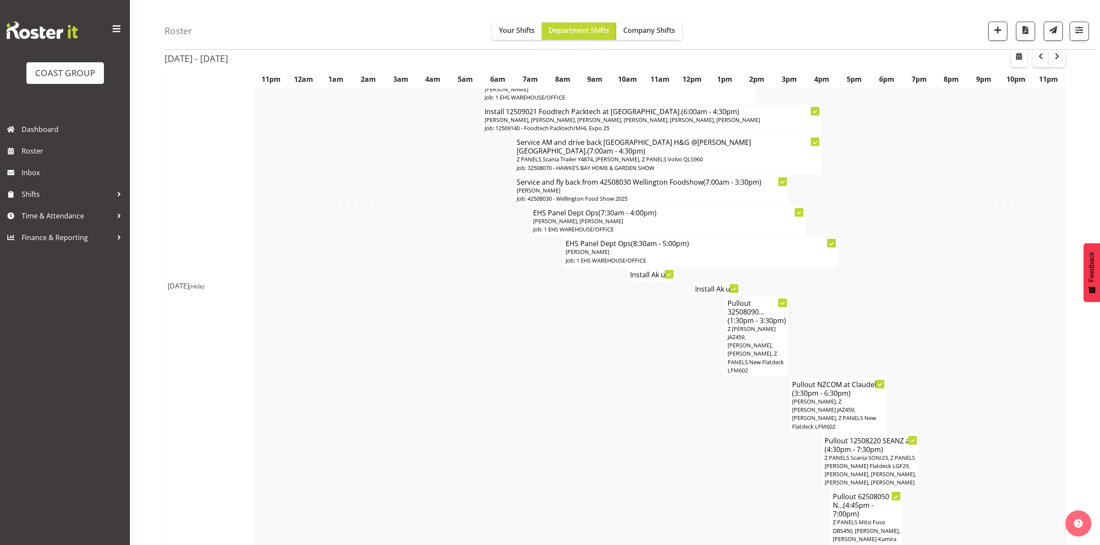
drag, startPoint x: 929, startPoint y: 268, endPoint x: 943, endPoint y: 276, distance: 16.1
click at [934, 282] on tr "Install Ak u..." at bounding box center [615, 289] width 900 height 14
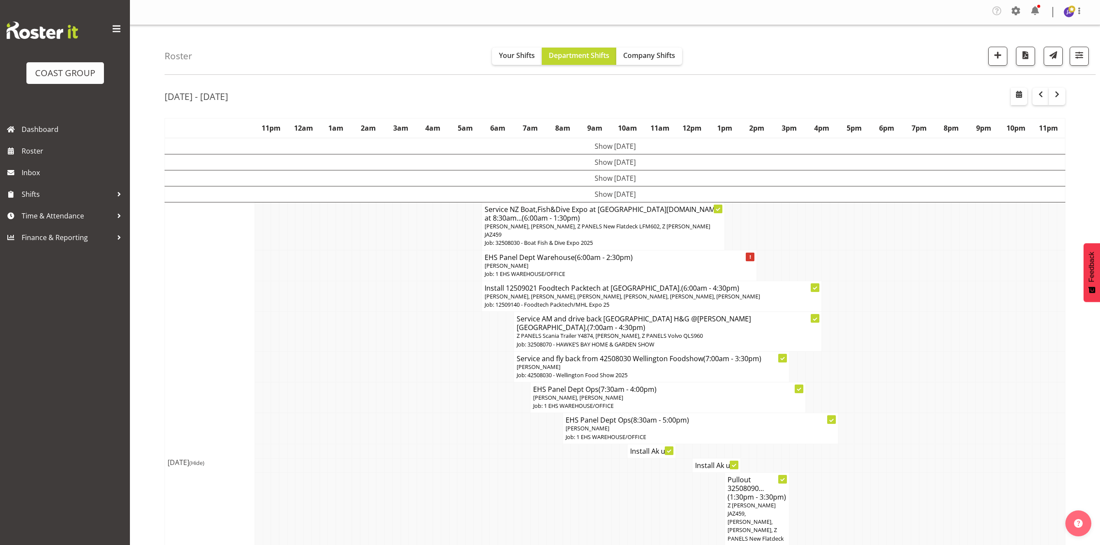
scroll to position [0, 0]
click at [1053, 98] on span "button" at bounding box center [1056, 95] width 10 height 10
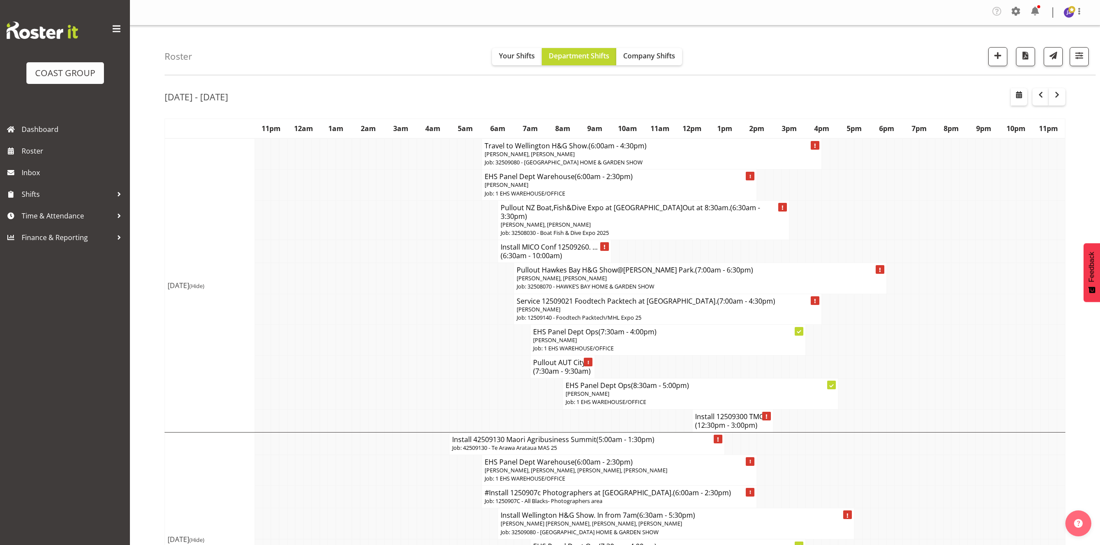
click at [711, 413] on h4 "Install 12509300 TMC... (12:30pm - 3:00pm)" at bounding box center [732, 421] width 75 height 17
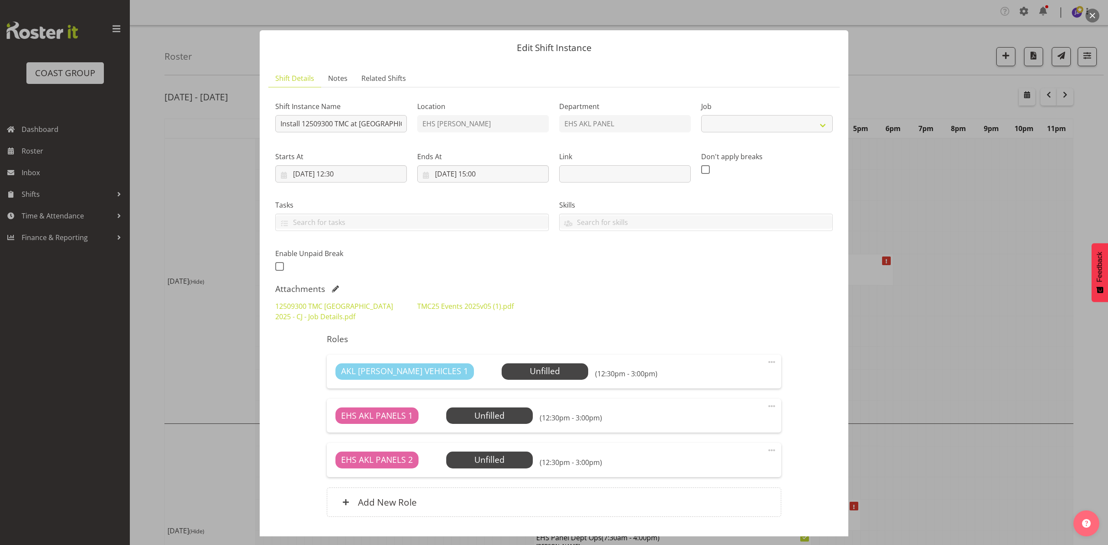
select select "10396"
click at [513, 374] on span "Select Employee" at bounding box center [545, 371] width 65 height 13
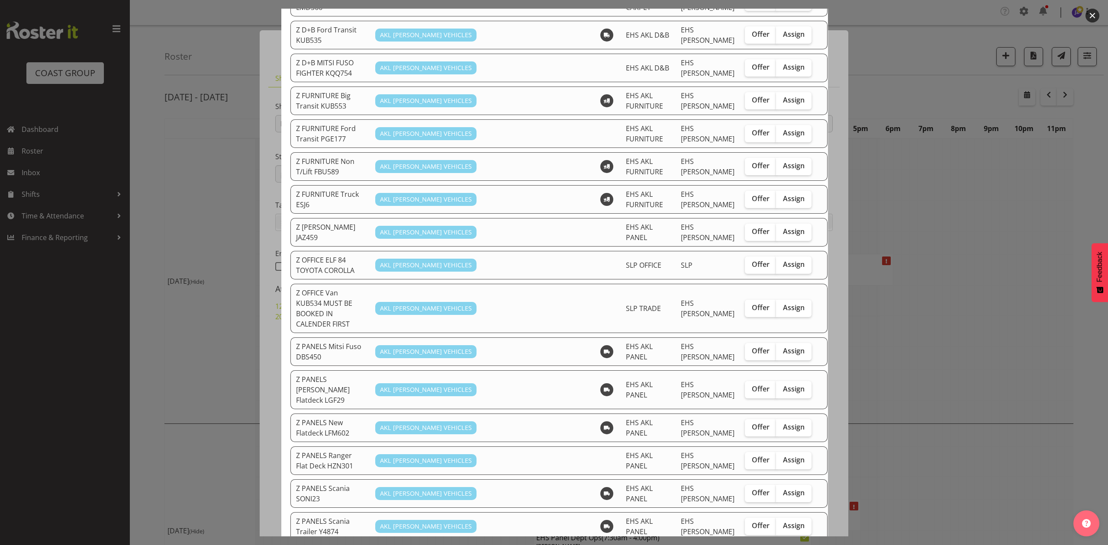
scroll to position [288, 0]
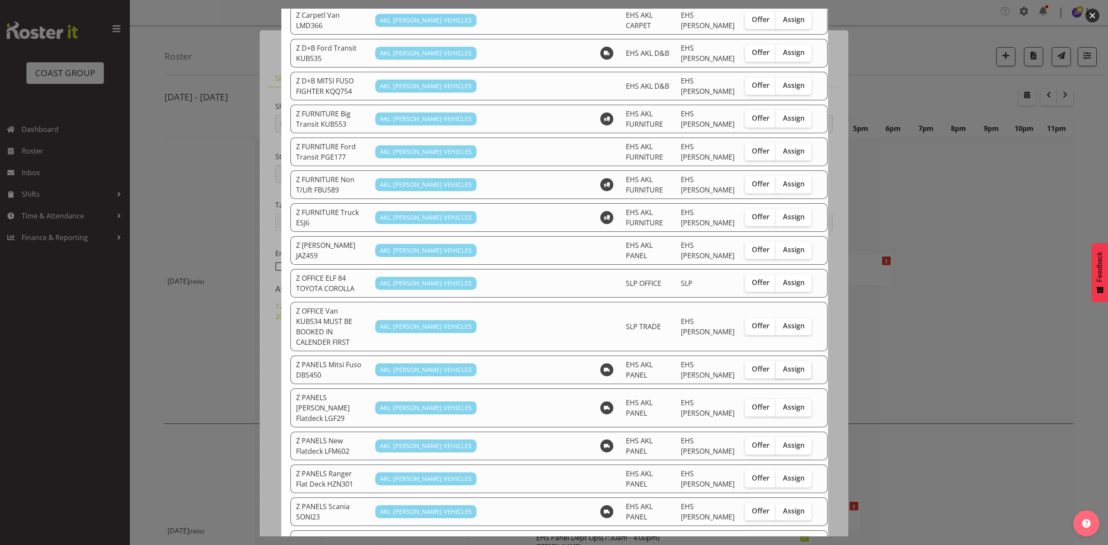
click at [783, 365] on span "Assign" at bounding box center [794, 369] width 22 height 9
click at [777, 367] on input "Assign" at bounding box center [779, 370] width 6 height 6
checkbox input "true"
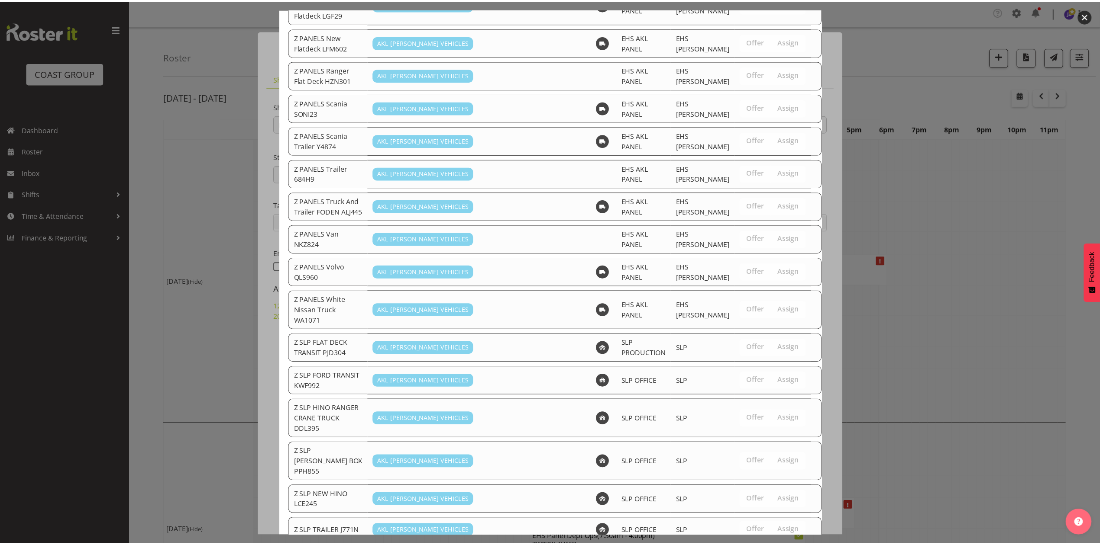
scroll to position [740, 0]
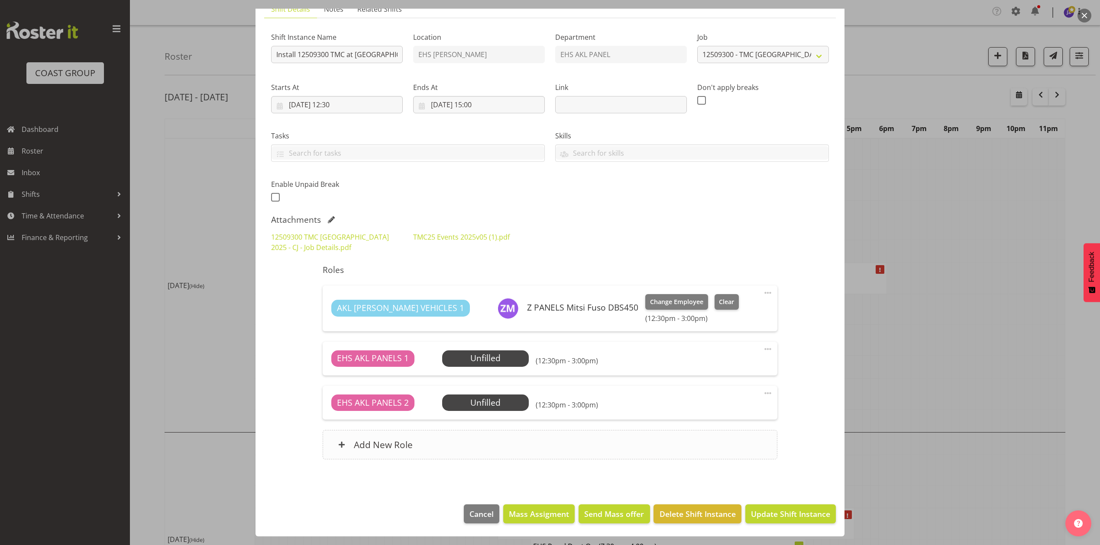
scroll to position [70, 0]
click at [771, 515] on span "Update Shift Instance" at bounding box center [790, 514] width 79 height 11
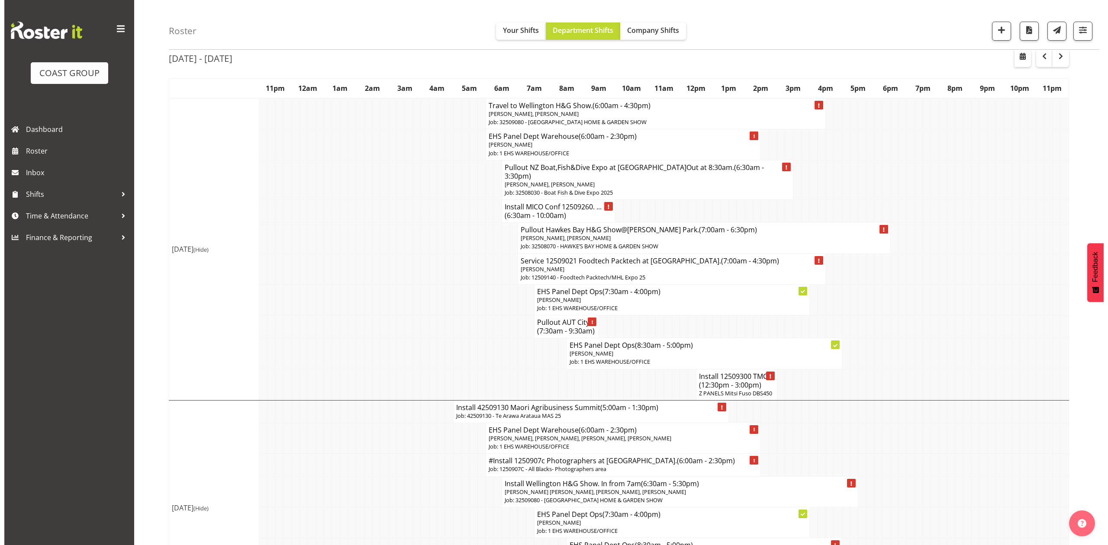
scroll to position [58, 0]
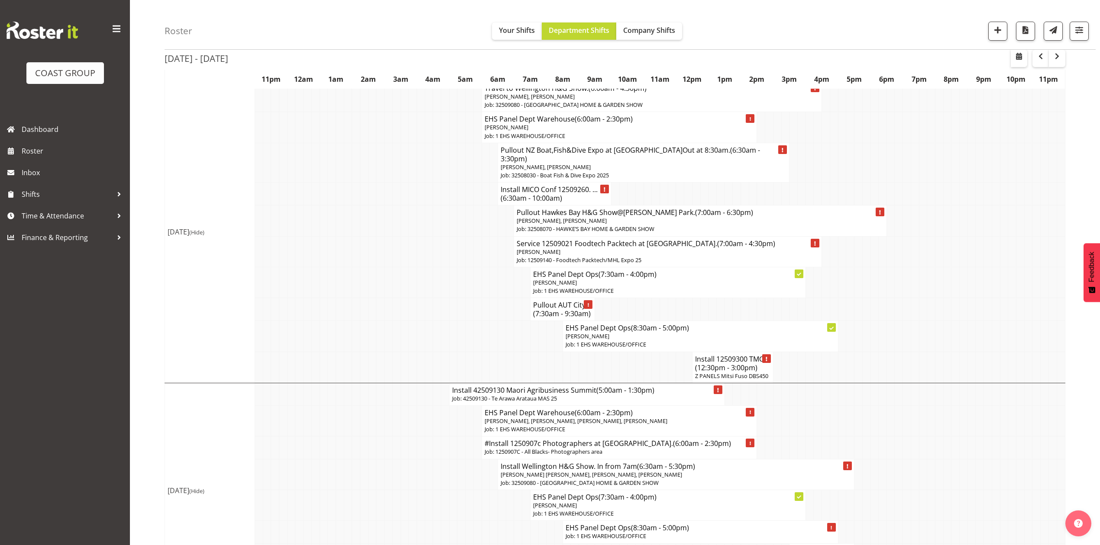
click at [881, 321] on td at bounding box center [882, 336] width 8 height 31
click at [506, 185] on h4 "Install MICO Conf 12509260. ... (6:30am - 10:00am)" at bounding box center [554, 193] width 108 height 17
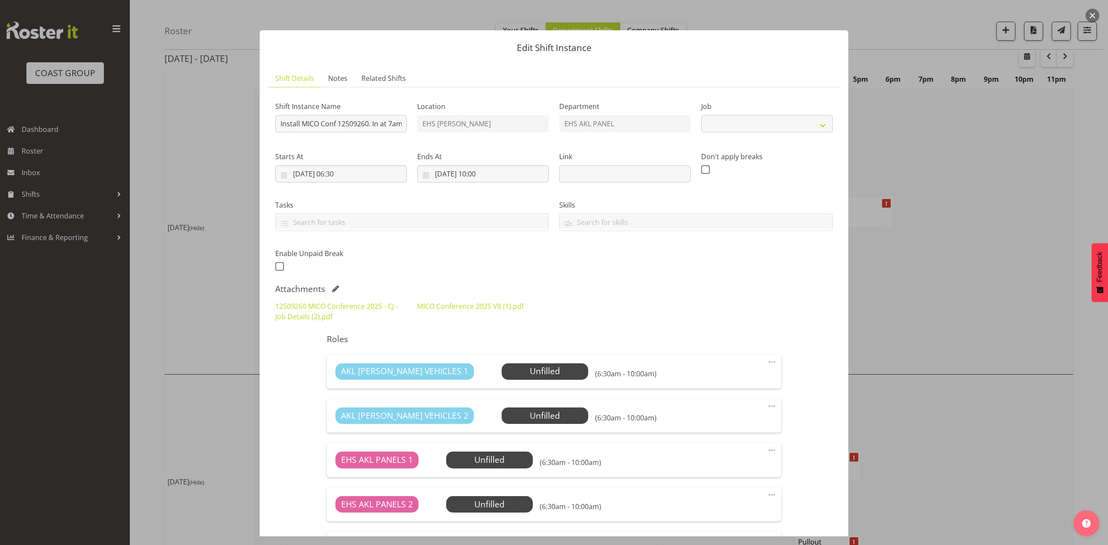
select select "10275"
click at [439, 311] on link "MICO Conference 2025 V8 (1).pdf" at bounding box center [470, 307] width 106 height 10
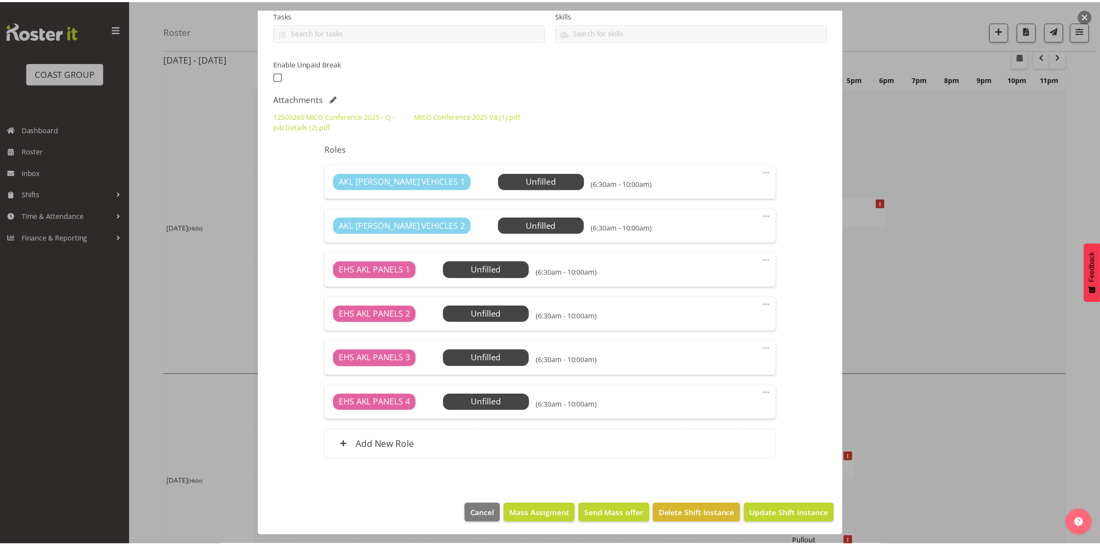
scroll to position [0, 0]
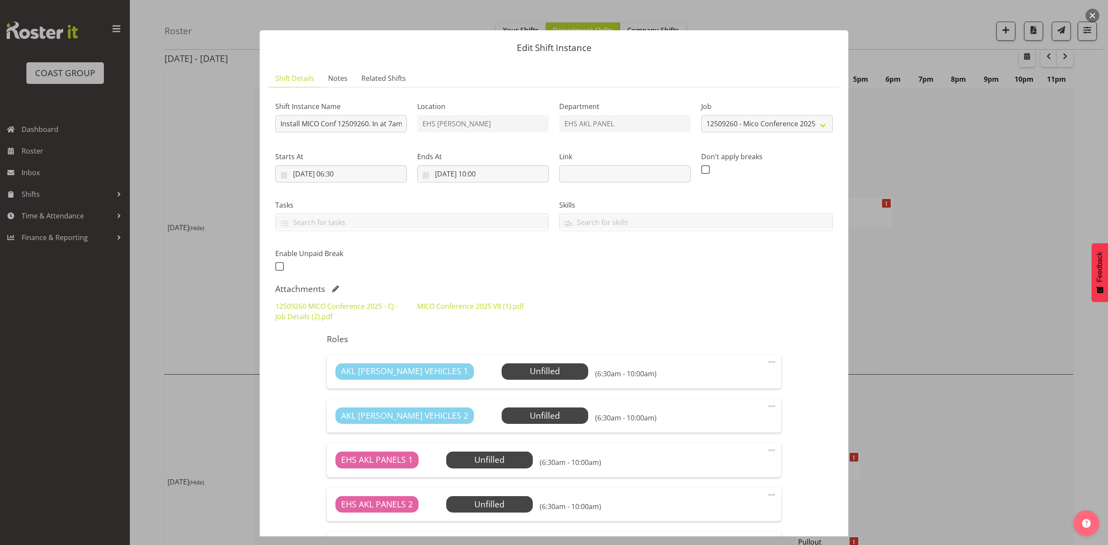
click at [954, 284] on div at bounding box center [554, 272] width 1108 height 545
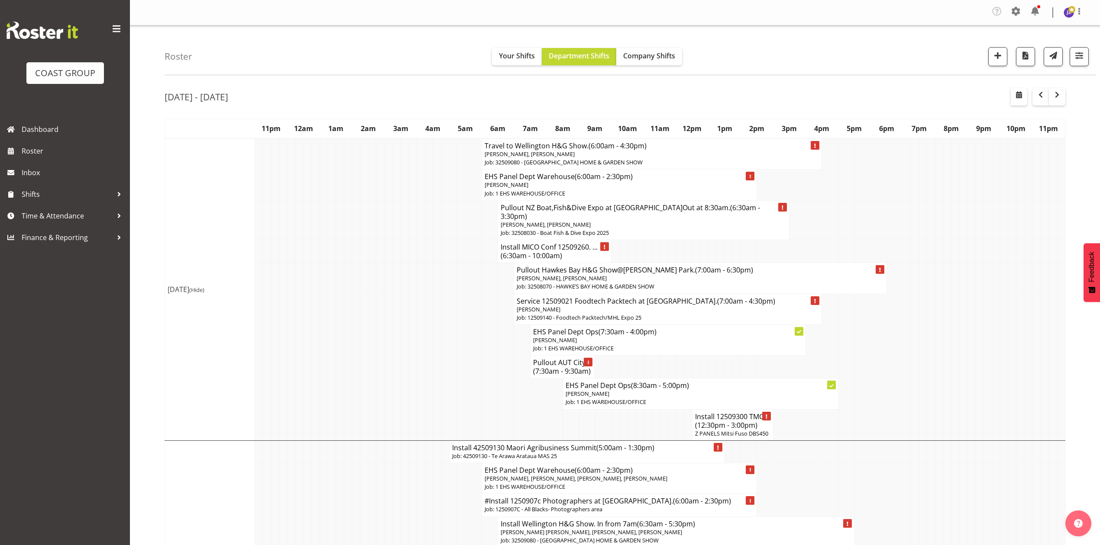
drag, startPoint x: 906, startPoint y: 358, endPoint x: 919, endPoint y: 371, distance: 18.4
click at [907, 359] on td at bounding box center [907, 367] width 8 height 23
click at [977, 251] on td at bounding box center [979, 251] width 8 height 23
click at [928, 347] on td at bounding box center [931, 340] width 8 height 31
drag, startPoint x: 896, startPoint y: 339, endPoint x: 890, endPoint y: 342, distance: 6.4
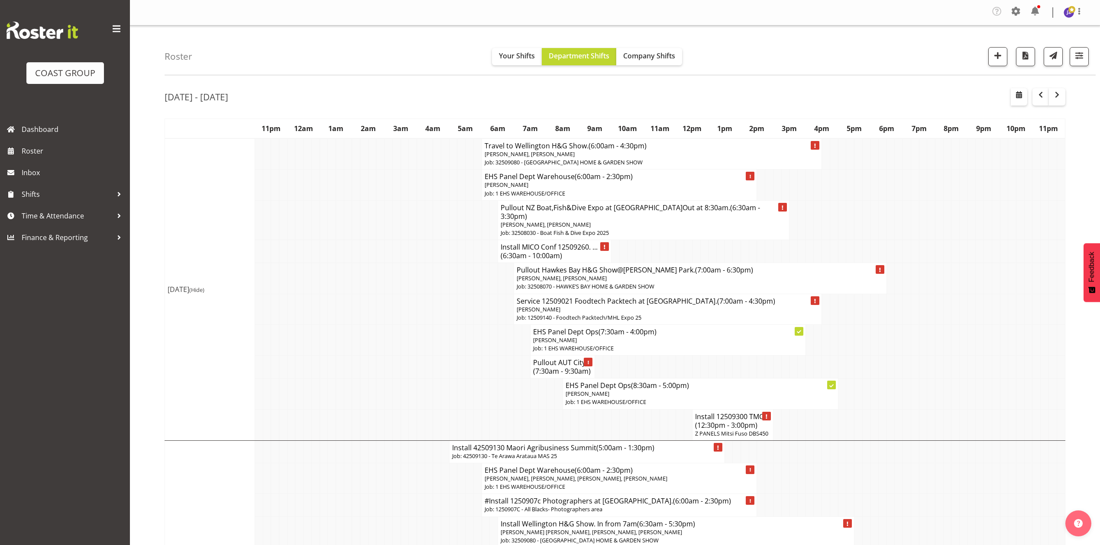
click at [896, 340] on td at bounding box center [898, 340] width 8 height 31
click at [433, 294] on td at bounding box center [437, 309] width 8 height 31
click at [949, 306] on td at bounding box center [947, 309] width 8 height 31
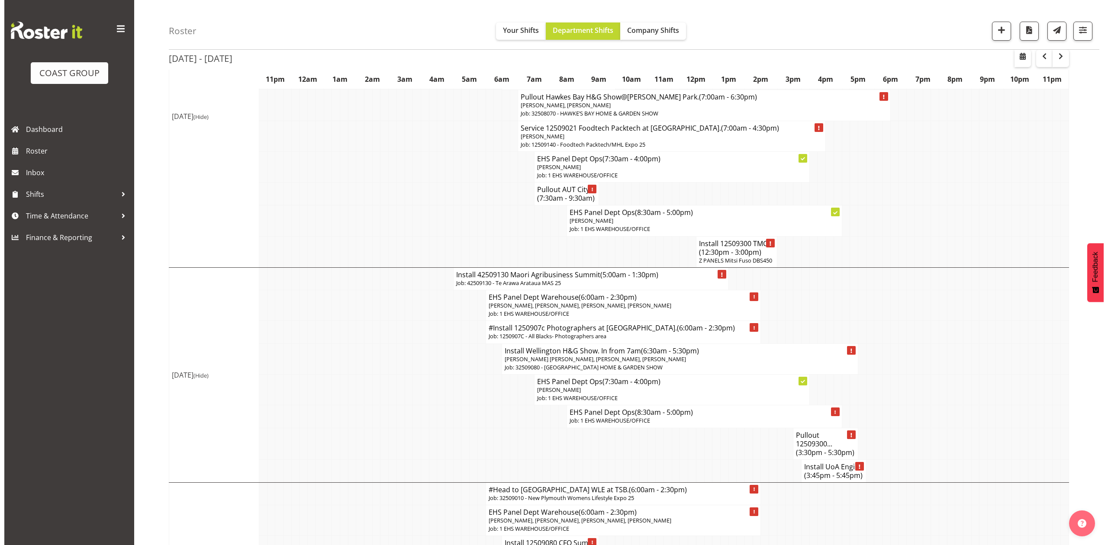
scroll to position [231, 0]
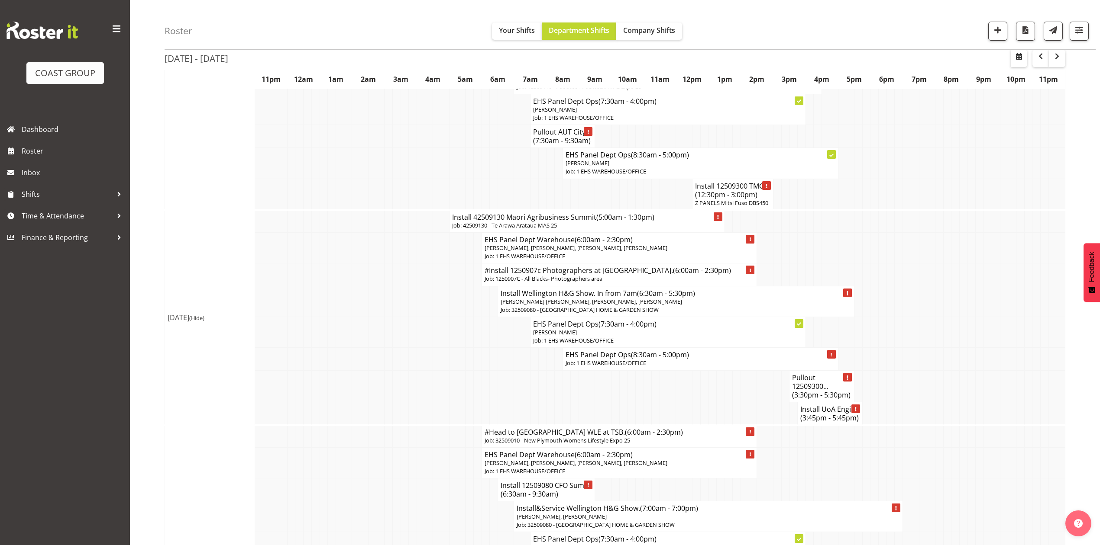
click at [577, 213] on h4 "Install 42509130 Maori Agribusiness Summit (5:00am - 1:30pm)" at bounding box center [587, 217] width 270 height 9
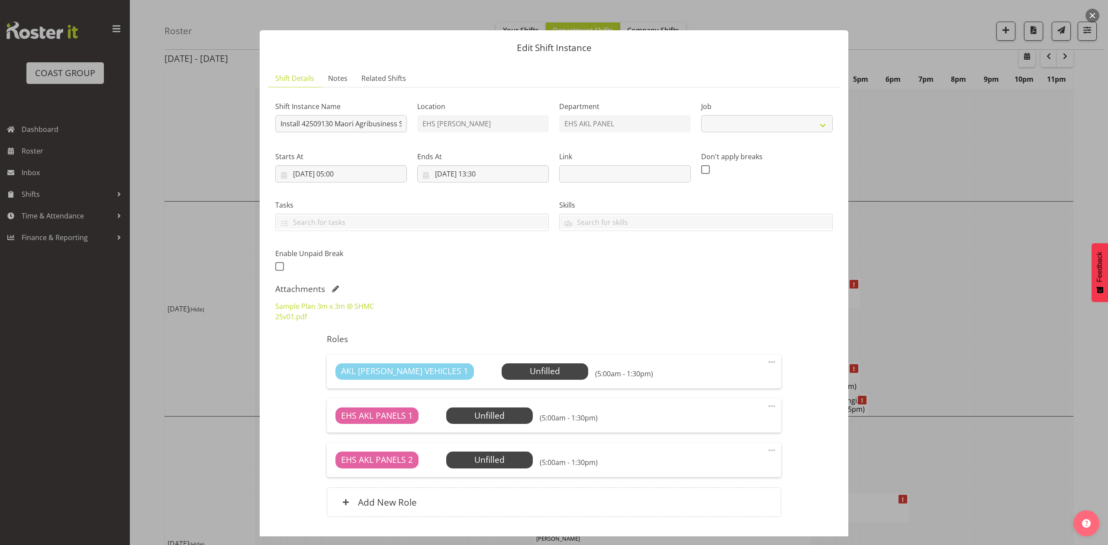
select select "10387"
click at [332, 288] on span at bounding box center [335, 289] width 7 height 7
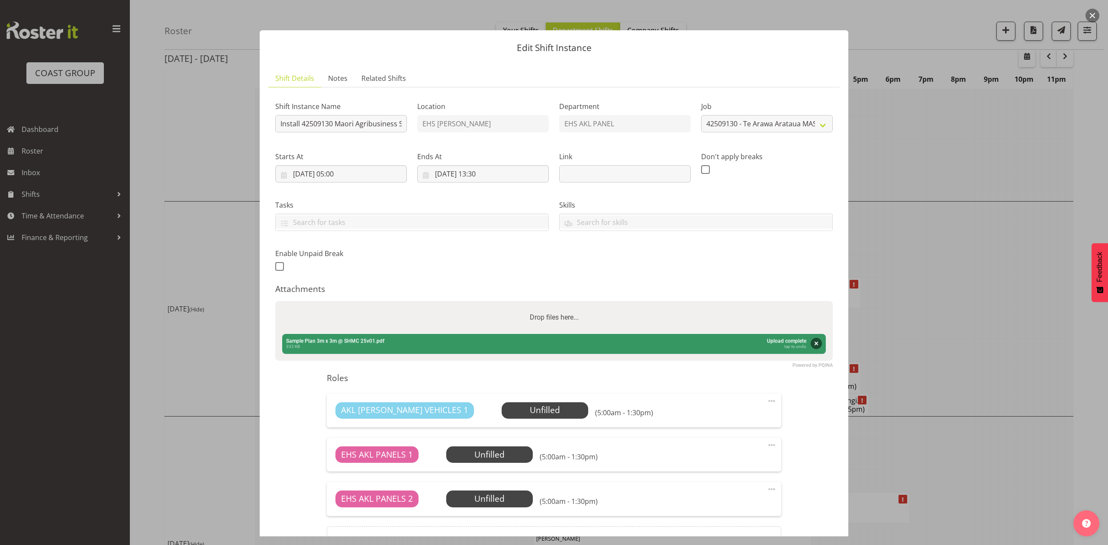
click at [420, 319] on div "Drop files here..." at bounding box center [554, 317] width 558 height 33
click at [275, 301] on input "Drop files here..." at bounding box center [554, 302] width 558 height 3
click at [468, 323] on div "Drop files here..." at bounding box center [554, 317] width 558 height 33
click at [275, 301] on input "Drop files here..." at bounding box center [554, 302] width 558 height 3
type input "C:\fakepath\Te Arawa Arataua Māori Agribusiness Summit 25v04.pdf"
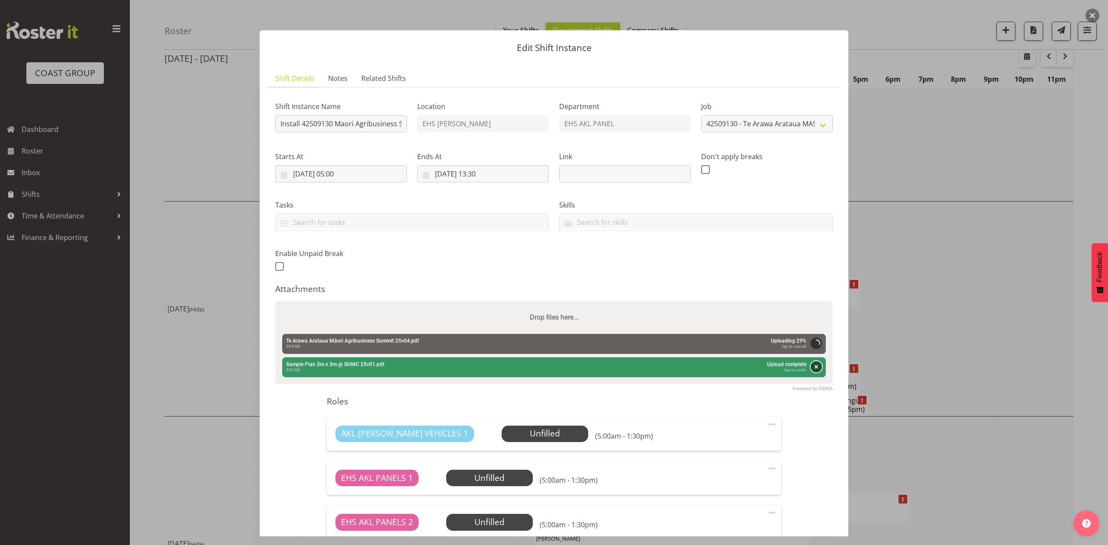
click at [811, 370] on button "Remove" at bounding box center [816, 366] width 11 height 11
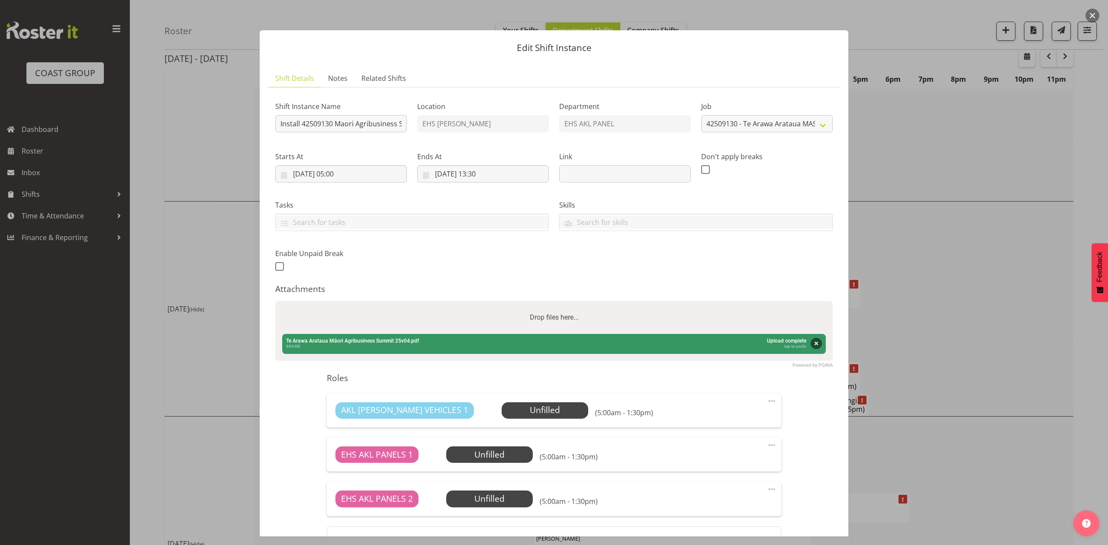
click at [559, 314] on label "Drop files here..." at bounding box center [554, 317] width 56 height 17
click at [559, 304] on input "Drop files here..." at bounding box center [554, 302] width 558 height 3
type input "C:\fakepath\42509130 - Te Arawa Arataua Māori Agribusiness Summit Jobpack - Job…"
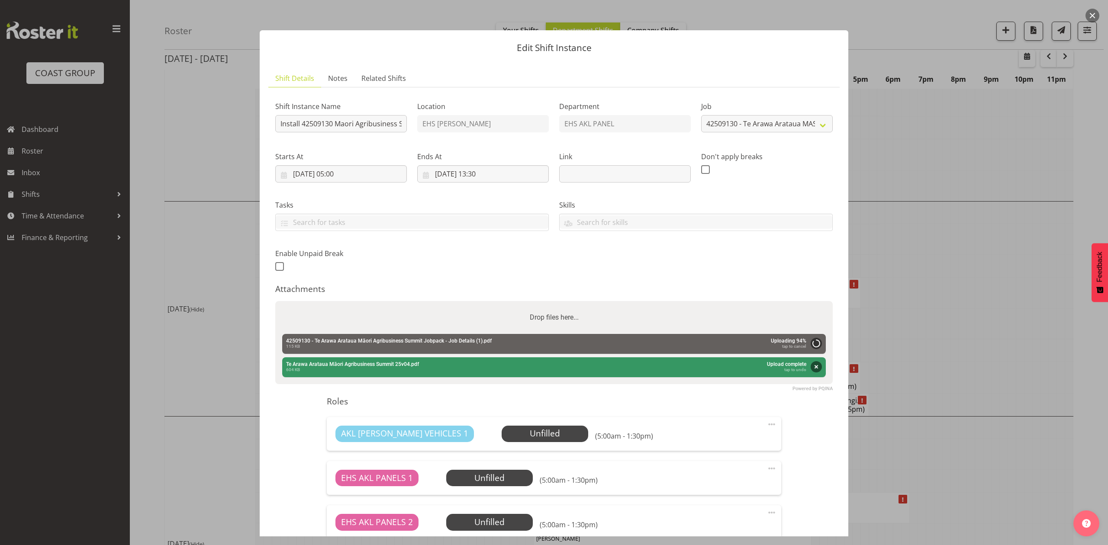
click at [713, 277] on div "Shift Instance Name Install 42509130 Maori Agribusiness Summit Location EHS [PE…" at bounding box center [554, 184] width 568 height 190
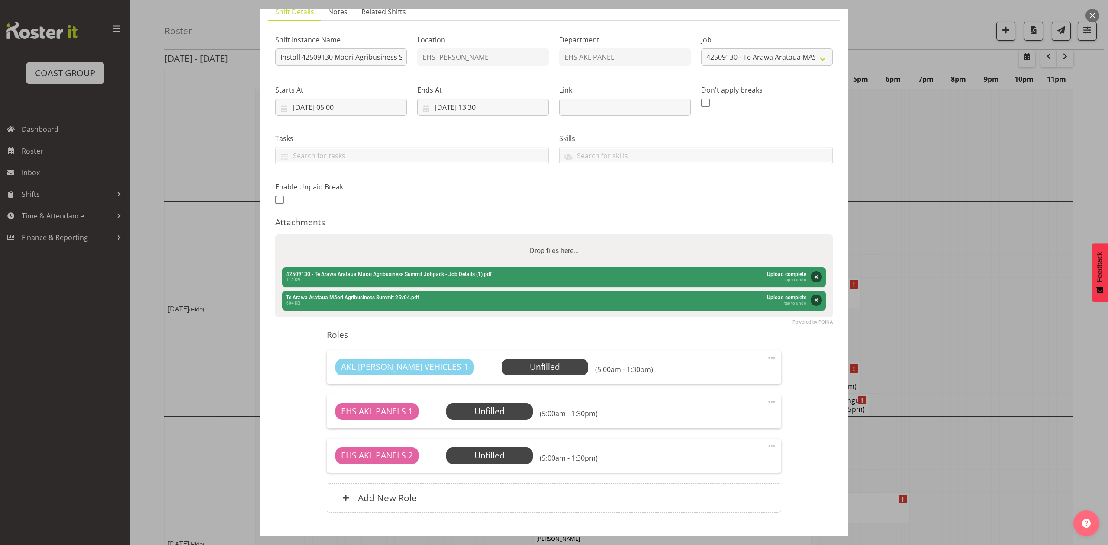
scroll to position [121, 0]
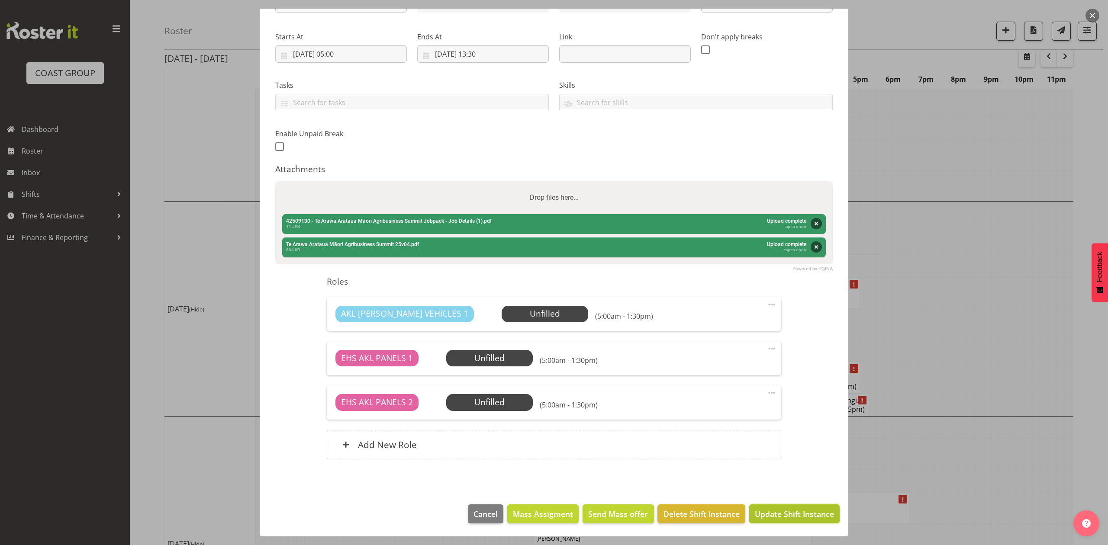
click at [811, 509] on span "Update Shift Instance" at bounding box center [794, 514] width 79 height 11
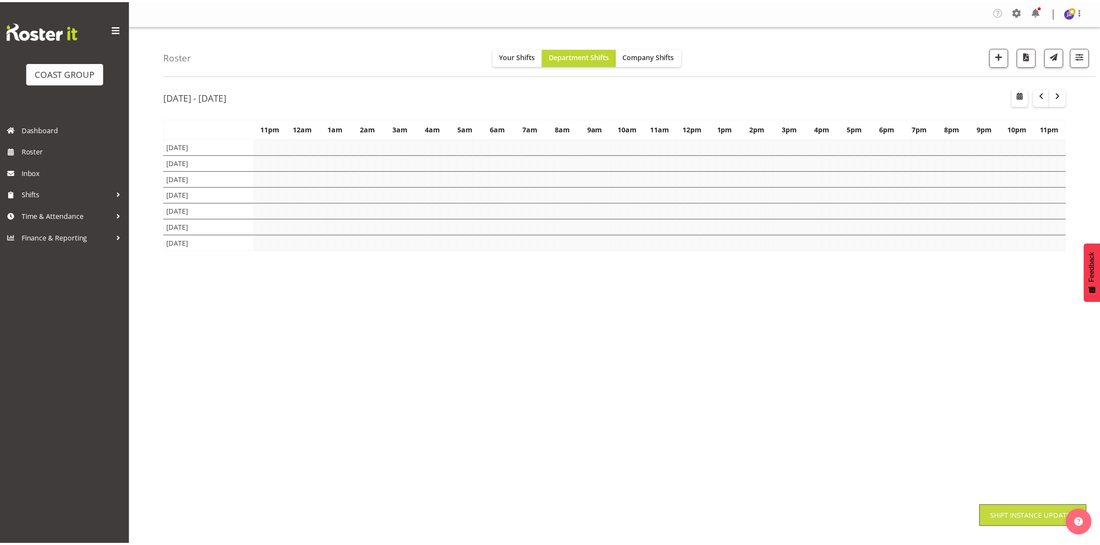
scroll to position [0, 0]
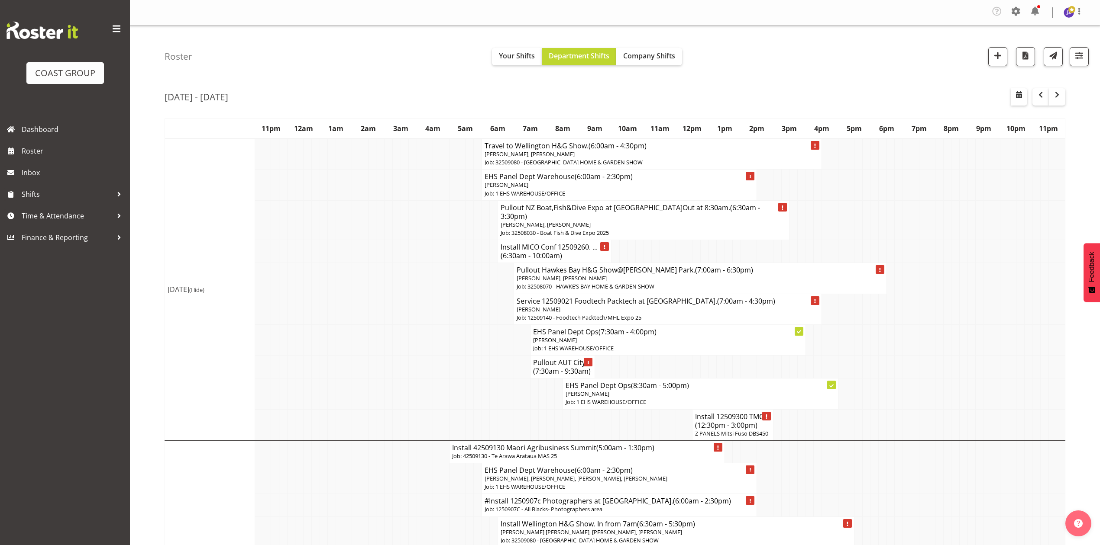
click at [1005, 175] on td at bounding box center [1004, 185] width 8 height 31
click at [423, 301] on td at bounding box center [420, 309] width 8 height 31
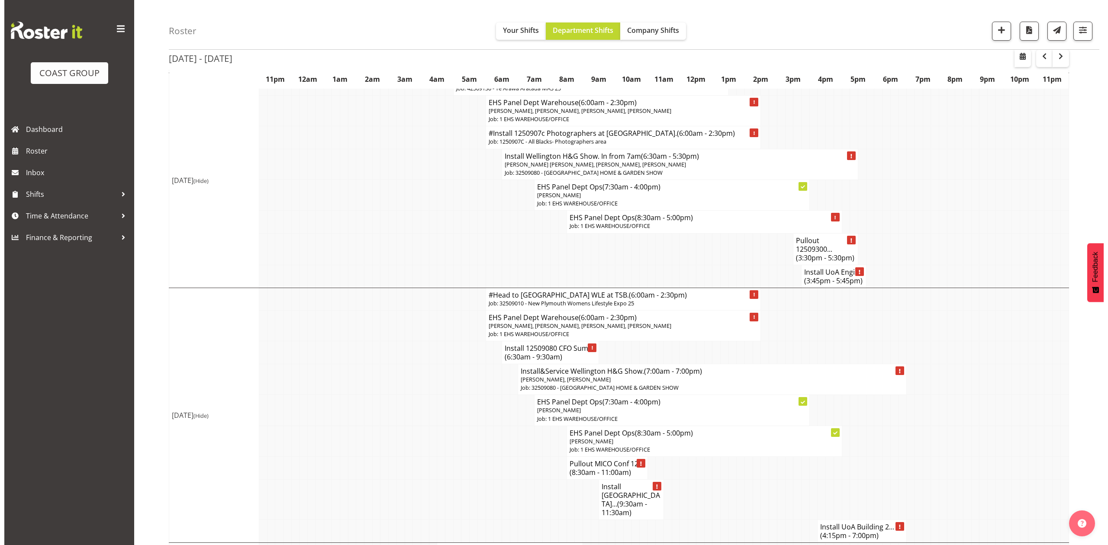
scroll to position [404, 0]
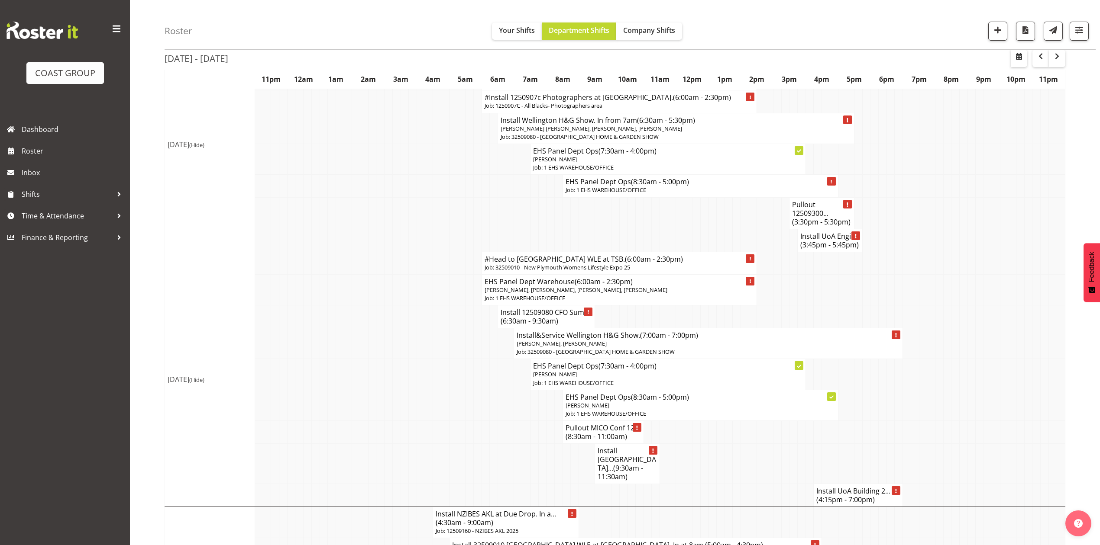
click at [571, 314] on h4 "Install 12509080 CFO Sum... (6:30am - 9:30am)" at bounding box center [545, 316] width 91 height 17
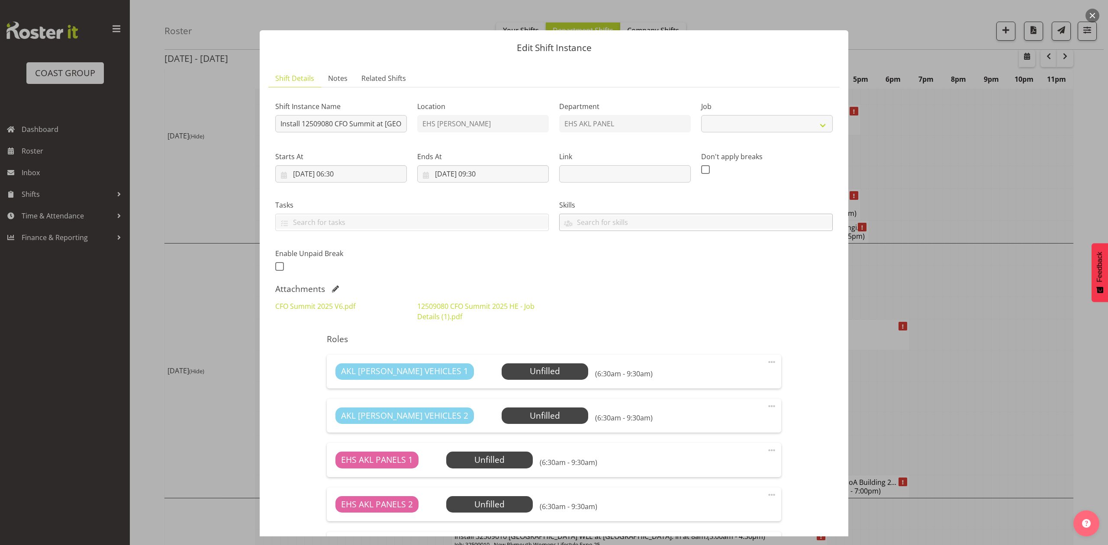
select select "9445"
